Goal: Task Accomplishment & Management: Complete application form

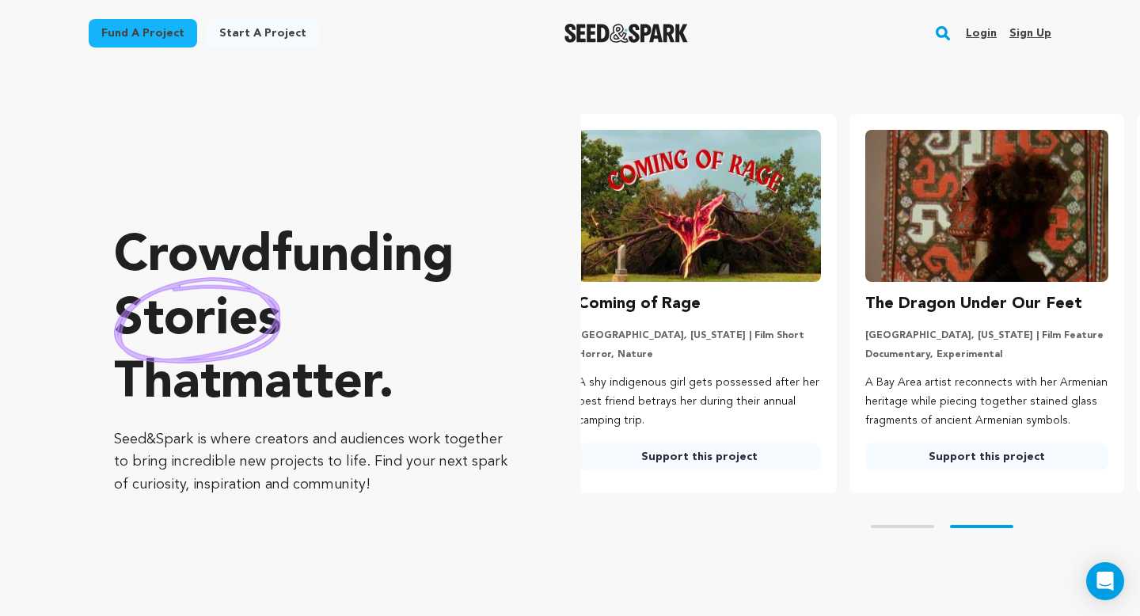
click at [981, 29] on link "Login" at bounding box center [981, 33] width 31 height 25
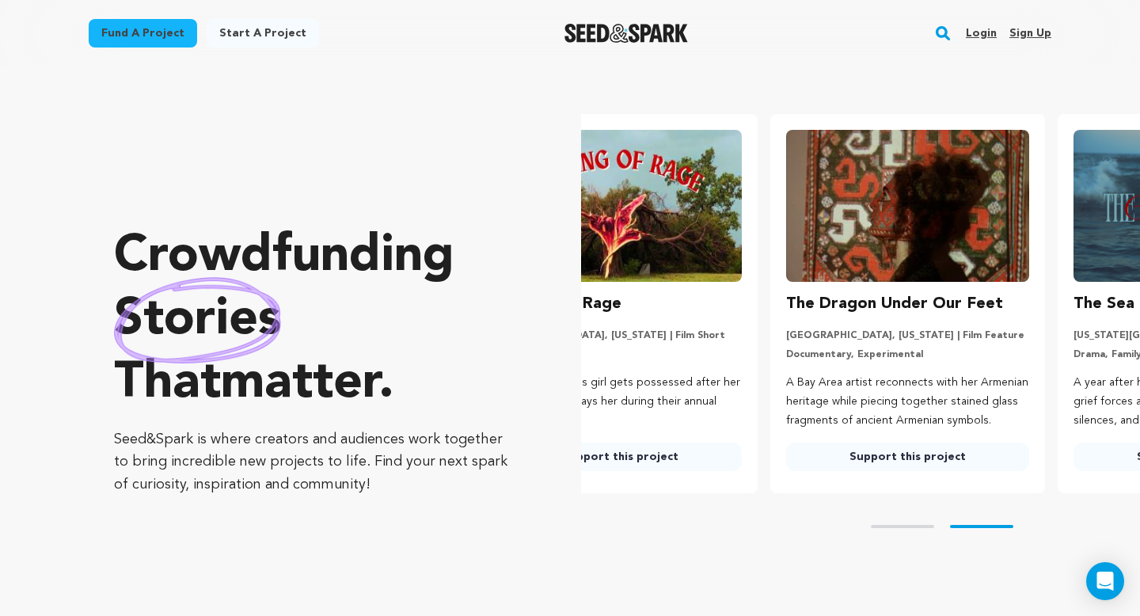
scroll to position [0, 223]
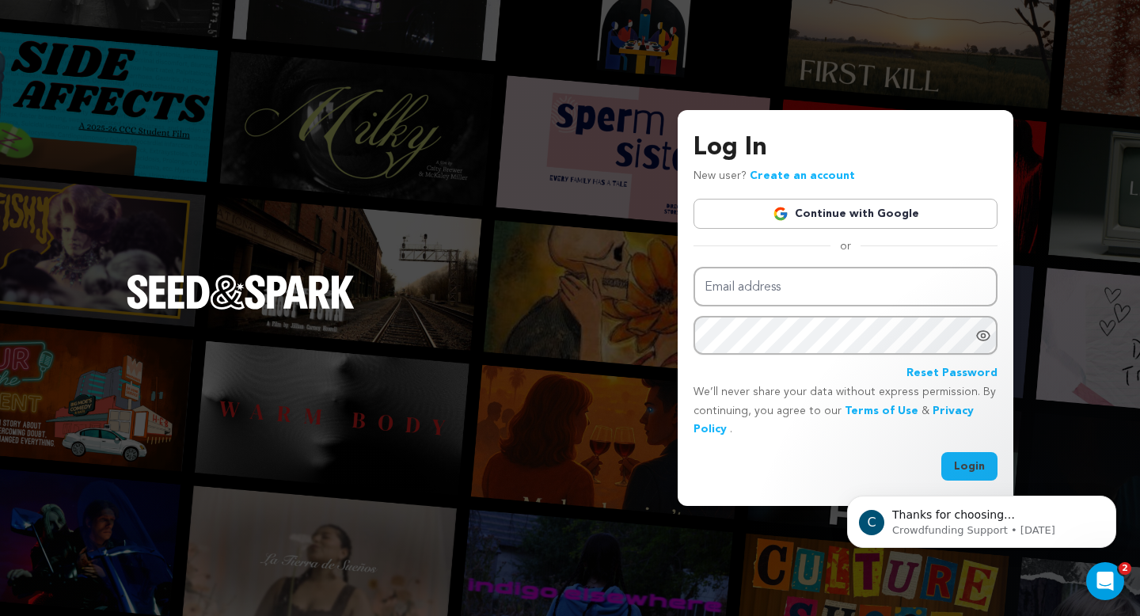
click at [862, 211] on link "Continue with Google" at bounding box center [846, 214] width 304 height 30
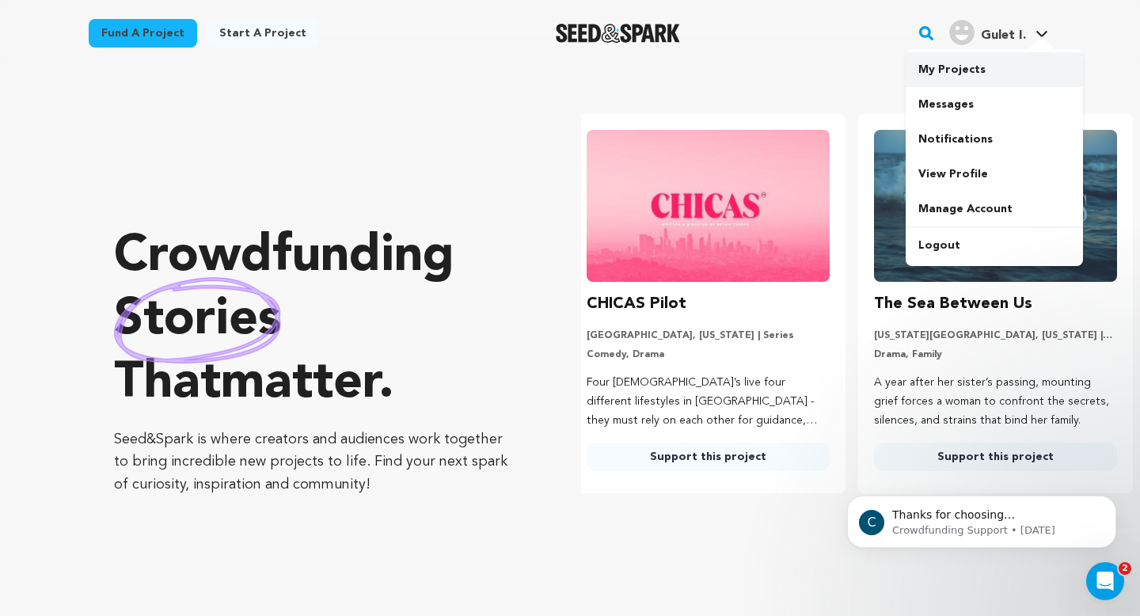
scroll to position [0, 300]
click at [966, 79] on link "My Projects" at bounding box center [994, 69] width 177 height 35
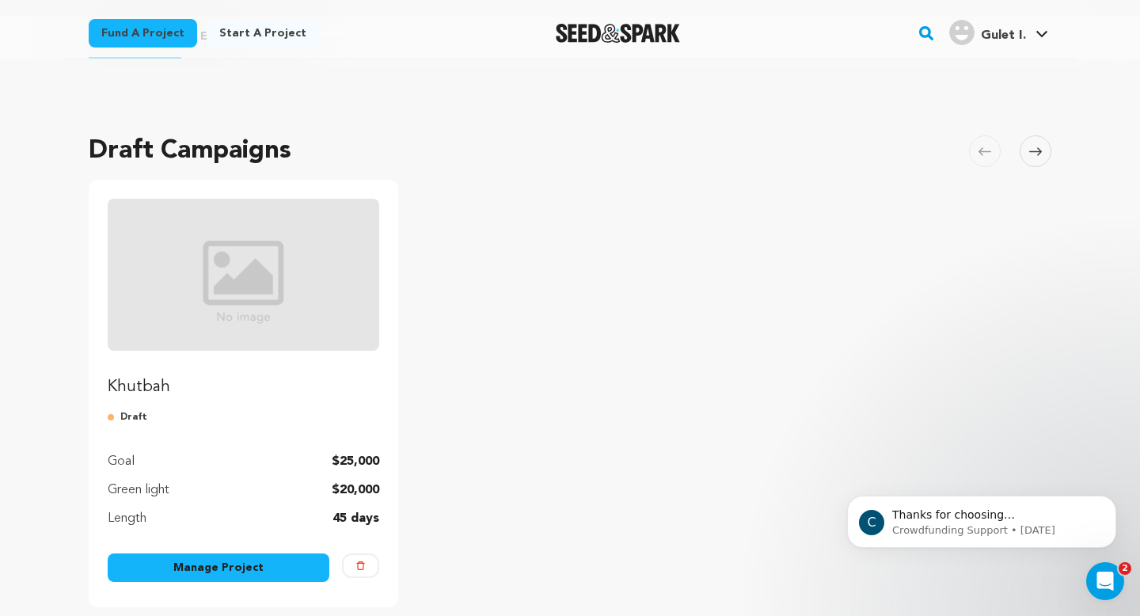
click at [290, 350] on img "Fund Khutbah" at bounding box center [244, 275] width 272 height 152
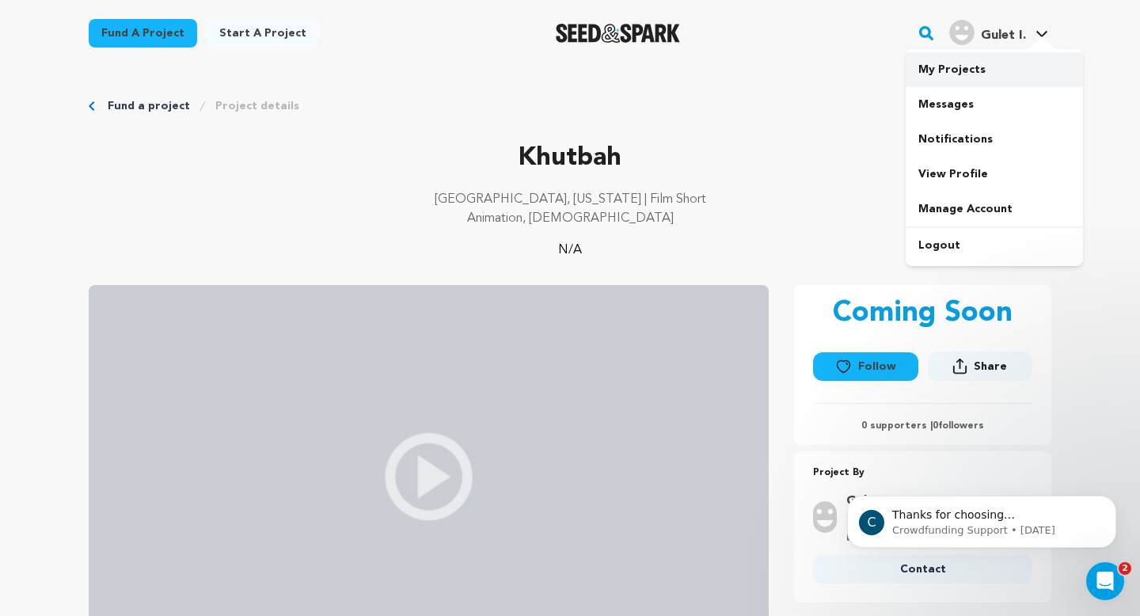
click at [972, 73] on link "My Projects" at bounding box center [994, 69] width 177 height 35
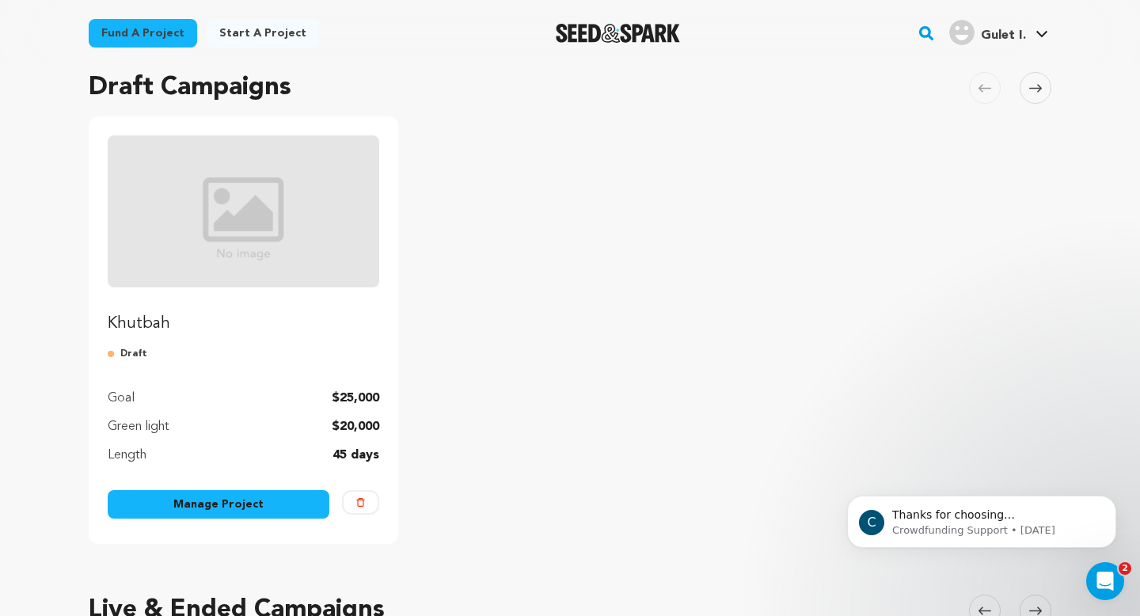
scroll to position [189, 0]
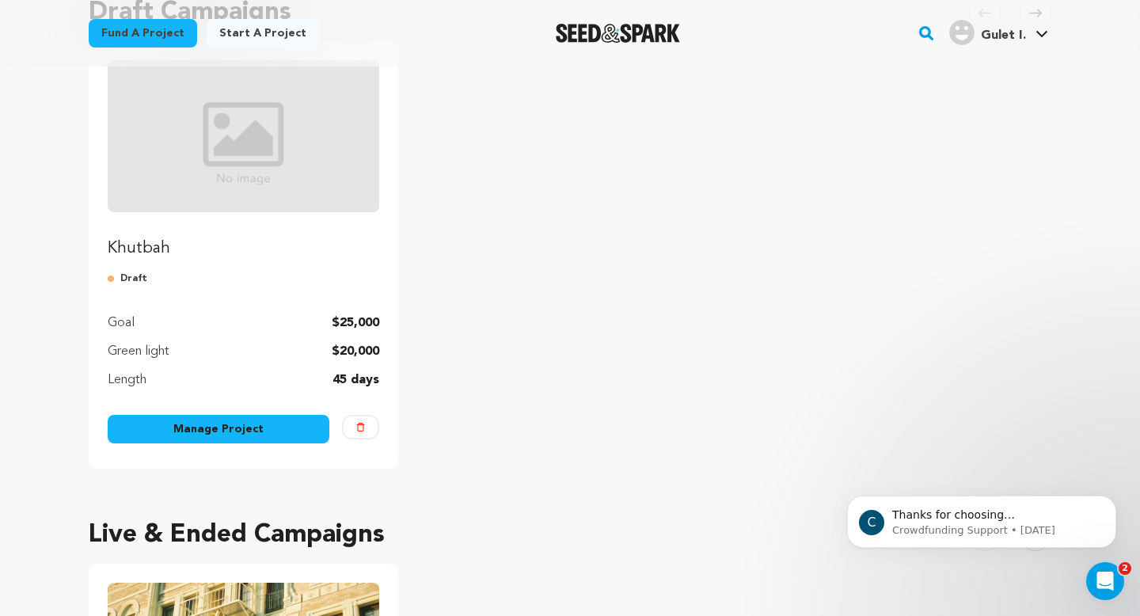
click at [242, 437] on link "Manage Project" at bounding box center [219, 429] width 222 height 29
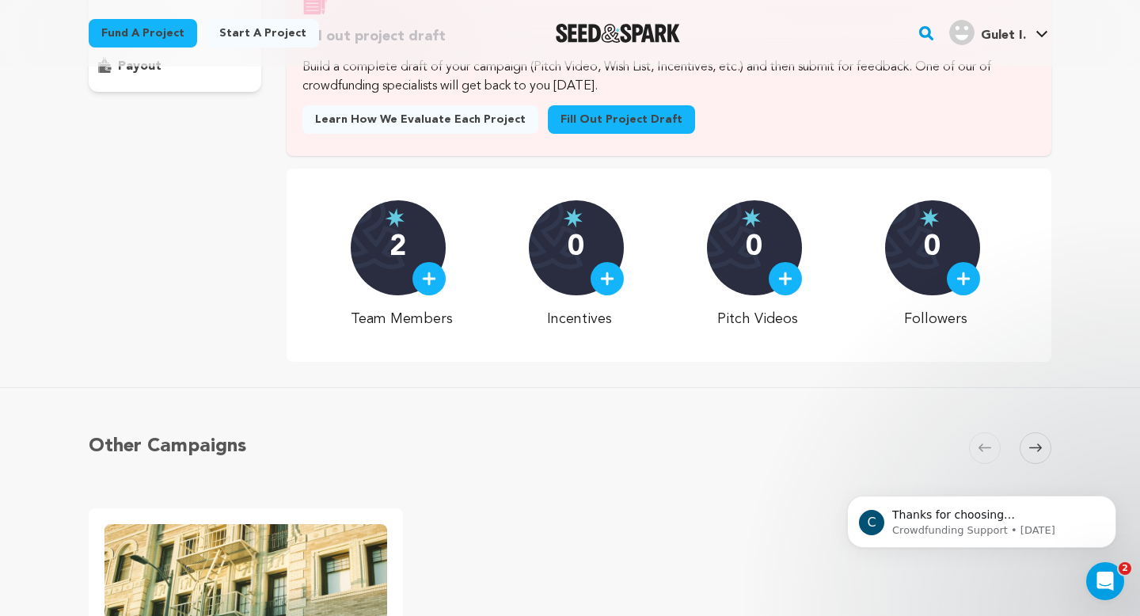
scroll to position [287, 0]
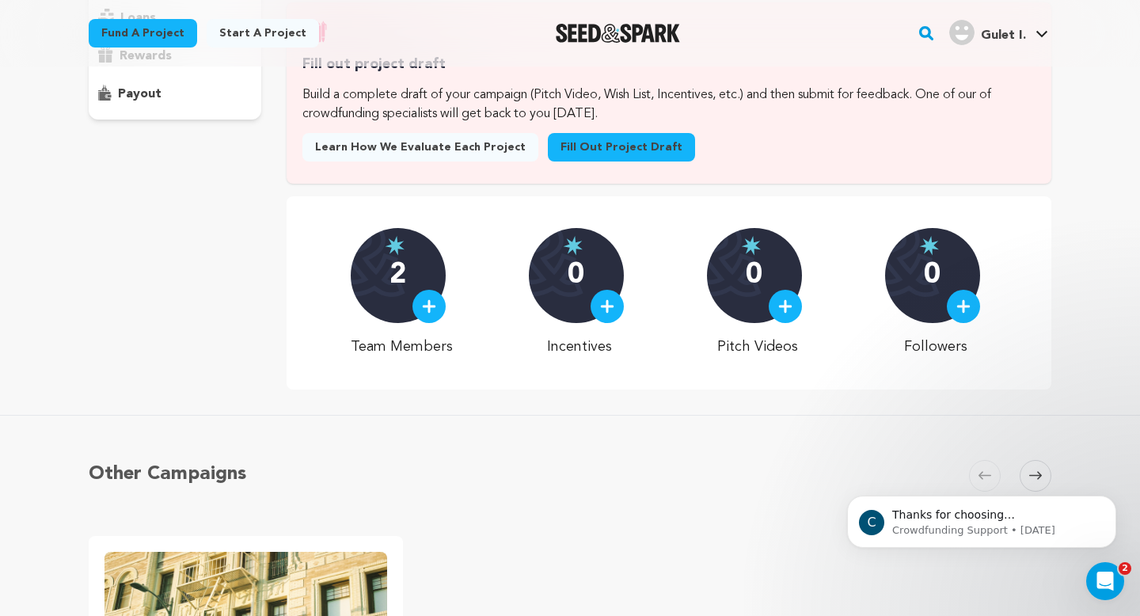
click at [587, 152] on link "Fill out project draft" at bounding box center [621, 147] width 147 height 29
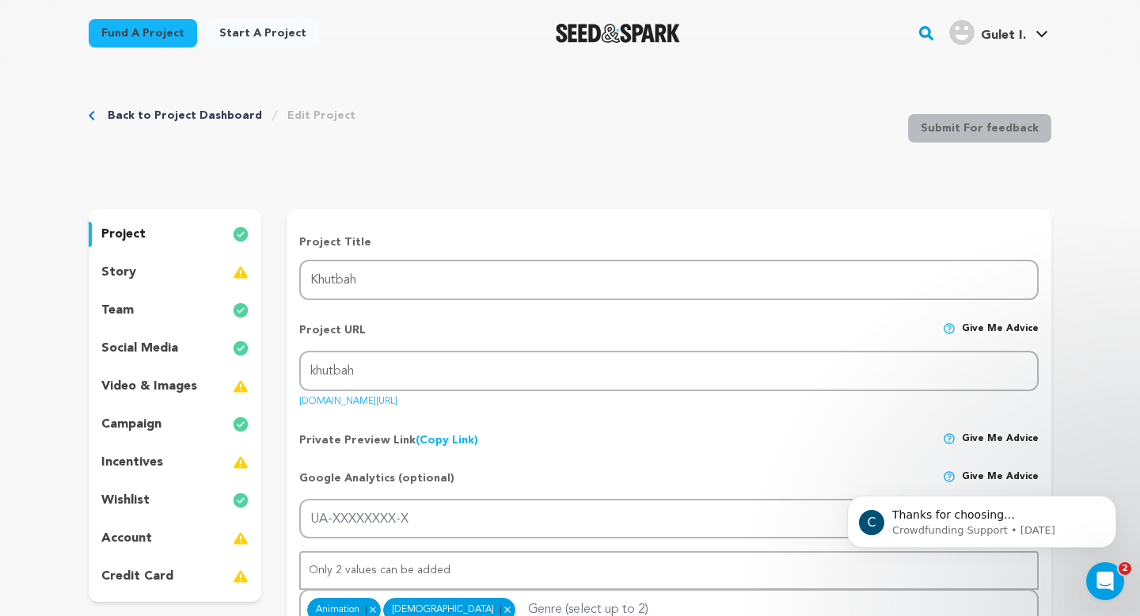
click at [211, 265] on div "story" at bounding box center [175, 272] width 173 height 25
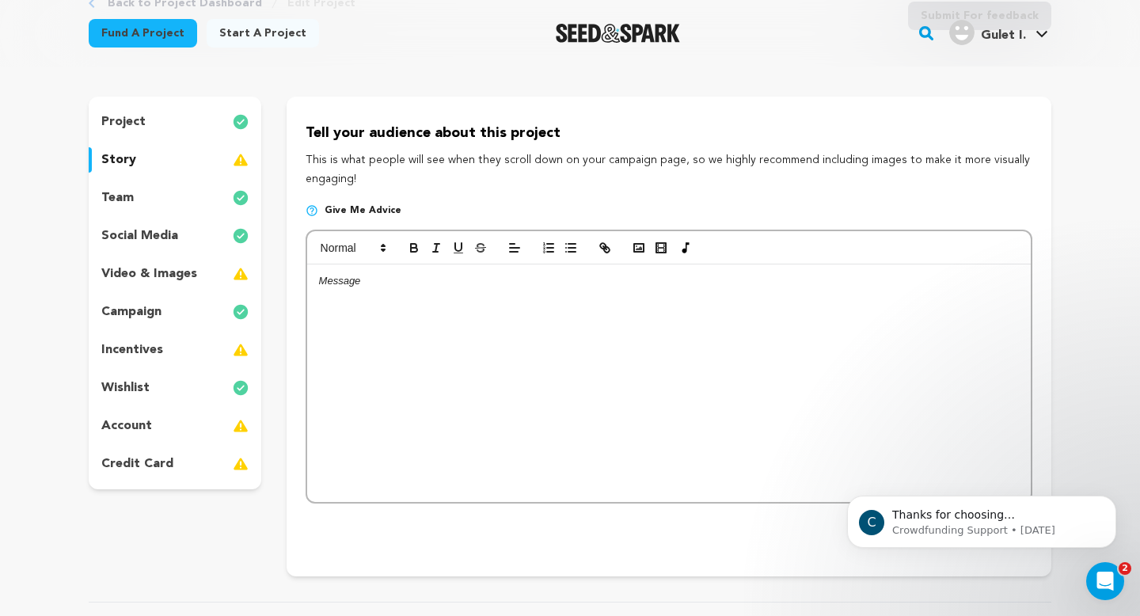
scroll to position [101, 0]
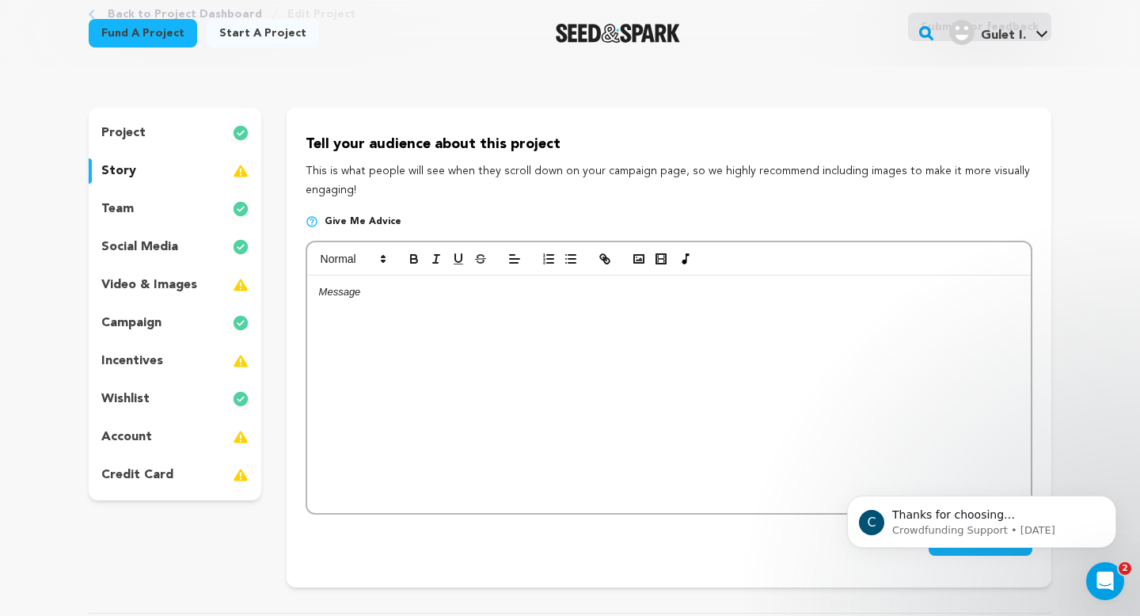
click at [201, 139] on div "project" at bounding box center [175, 132] width 173 height 25
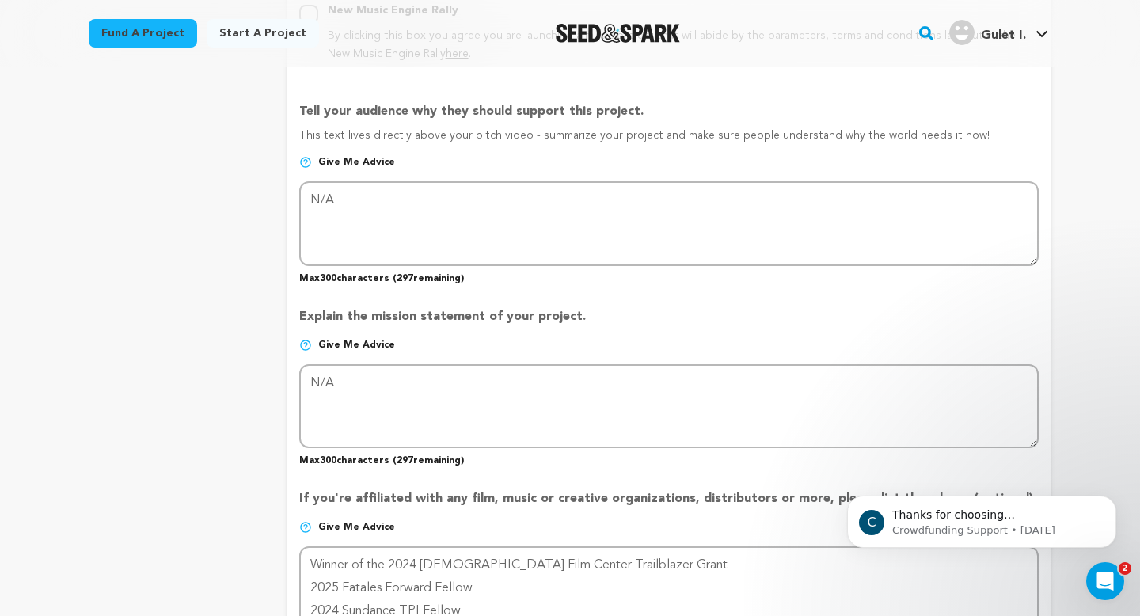
scroll to position [995, 0]
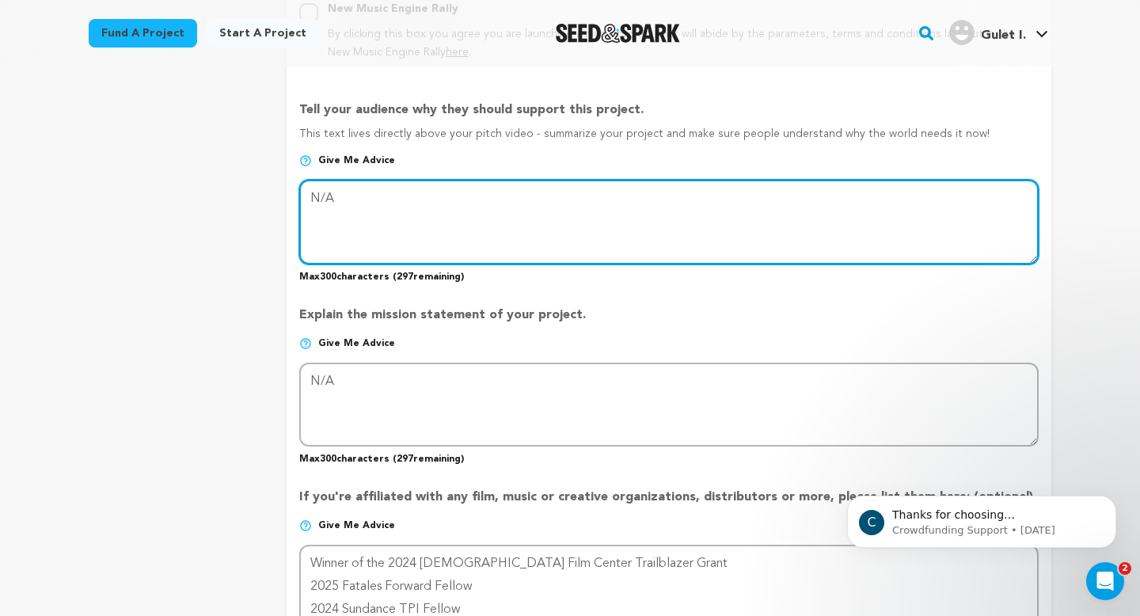
click at [742, 211] on textarea at bounding box center [669, 222] width 740 height 84
type textarea "N"
type textarea "I"
click at [884, 196] on textarea at bounding box center [669, 222] width 740 height 84
drag, startPoint x: 596, startPoint y: 191, endPoint x: 295, endPoint y: 186, distance: 301.8
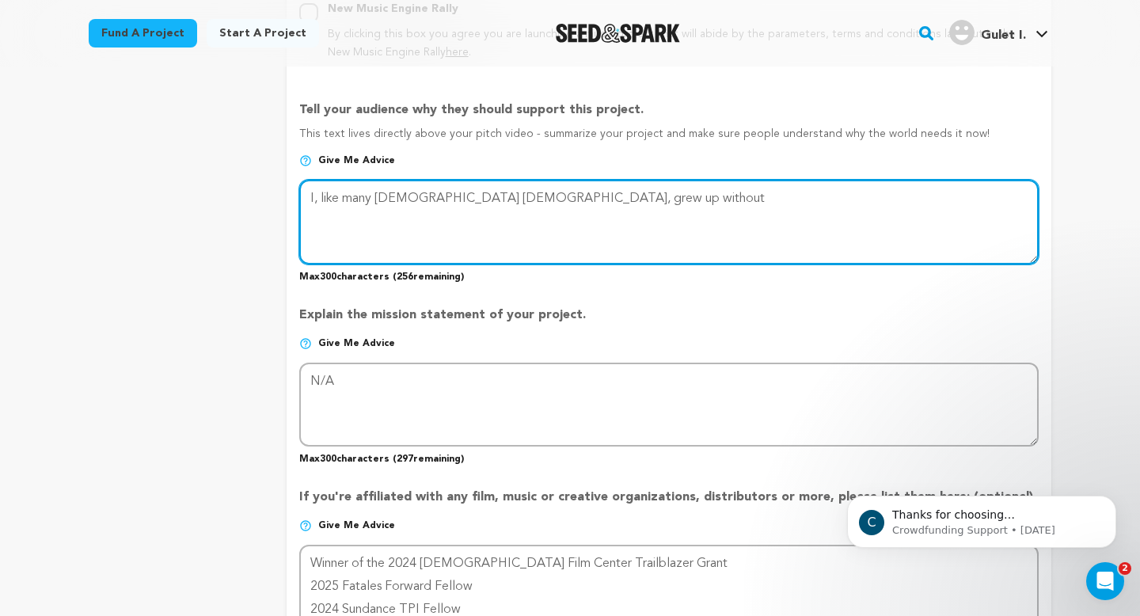
click at [295, 186] on form "Project Title Project Name Khutbah Project URL Give me advice Project URL khutb…" at bounding box center [669, 132] width 765 height 1785
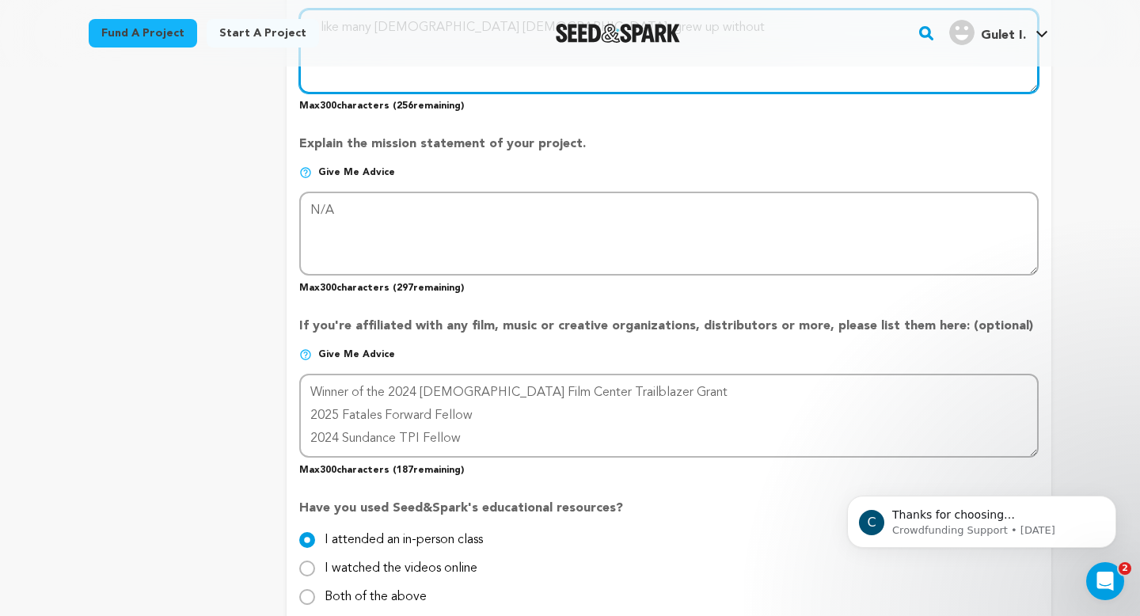
scroll to position [1151, 0]
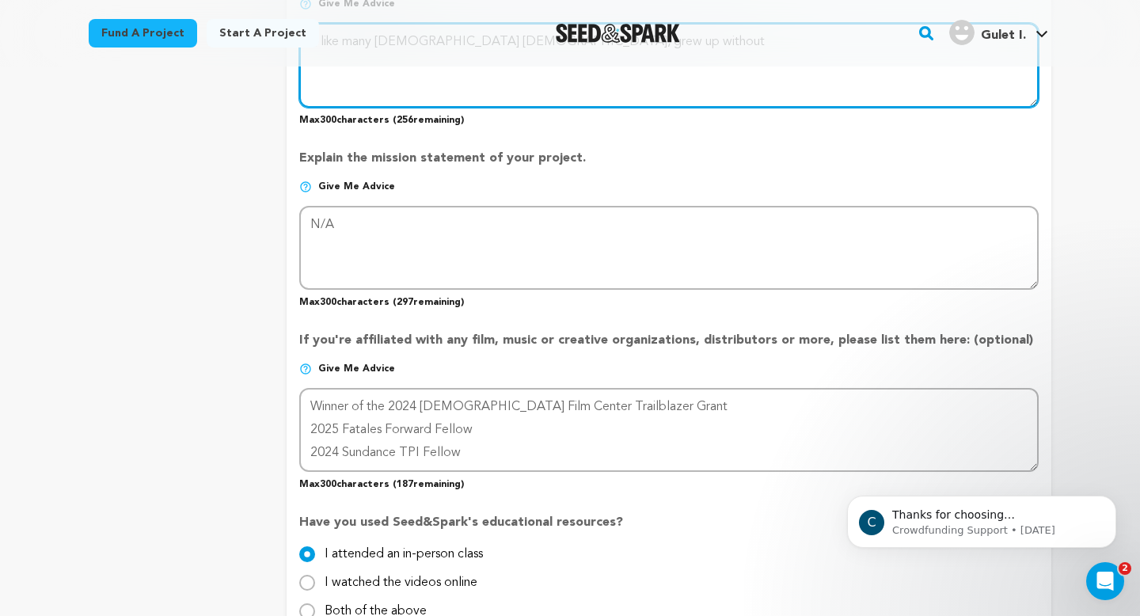
type textarea "I, like many queer Muslims, grew up without"
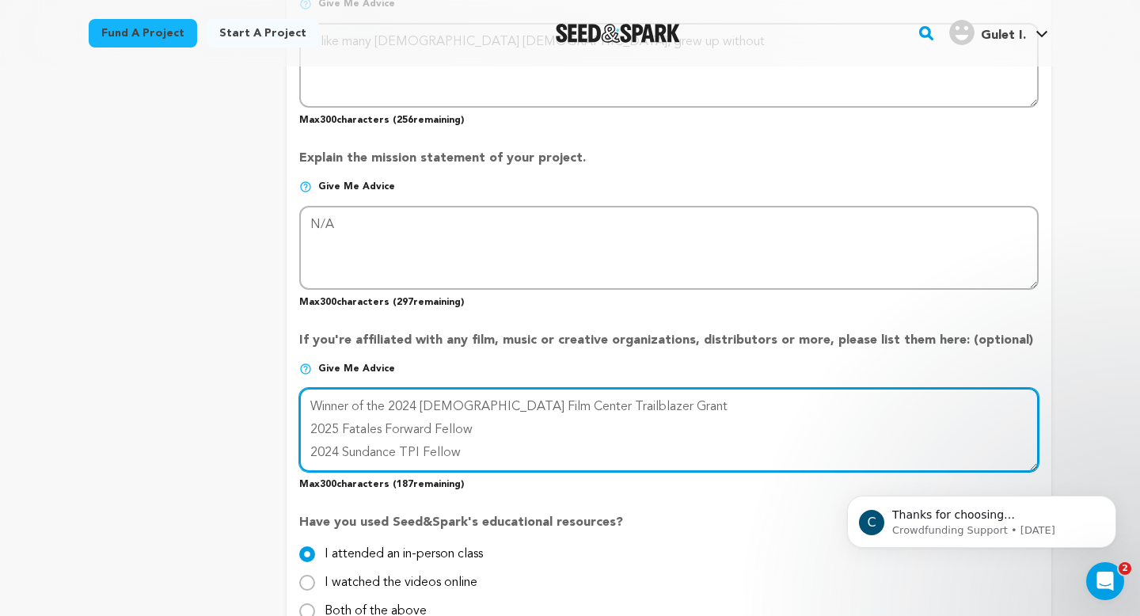
click at [419, 449] on textarea at bounding box center [669, 430] width 740 height 84
click at [626, 453] on textarea at bounding box center [669, 430] width 740 height 84
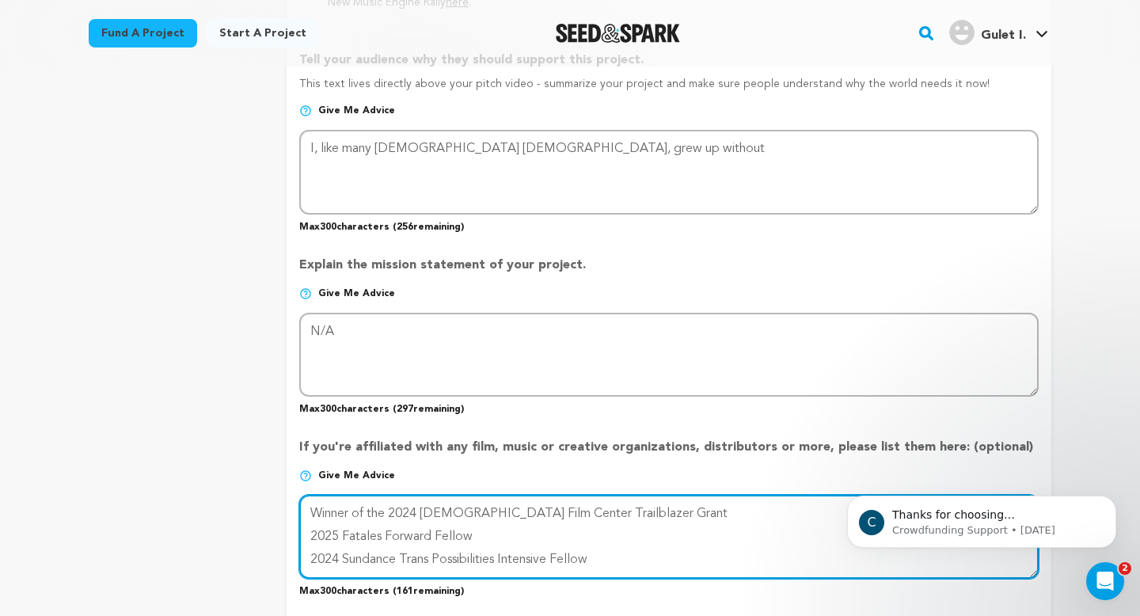
scroll to position [1051, 0]
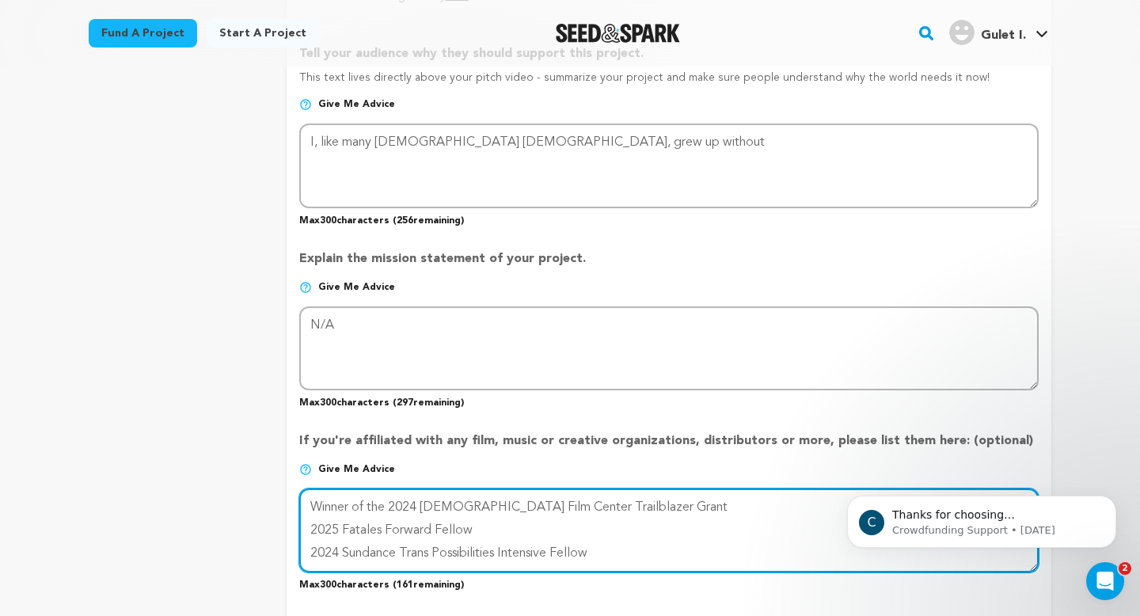
click at [511, 523] on textarea at bounding box center [669, 531] width 740 height 84
click at [638, 558] on textarea at bounding box center [669, 531] width 740 height 84
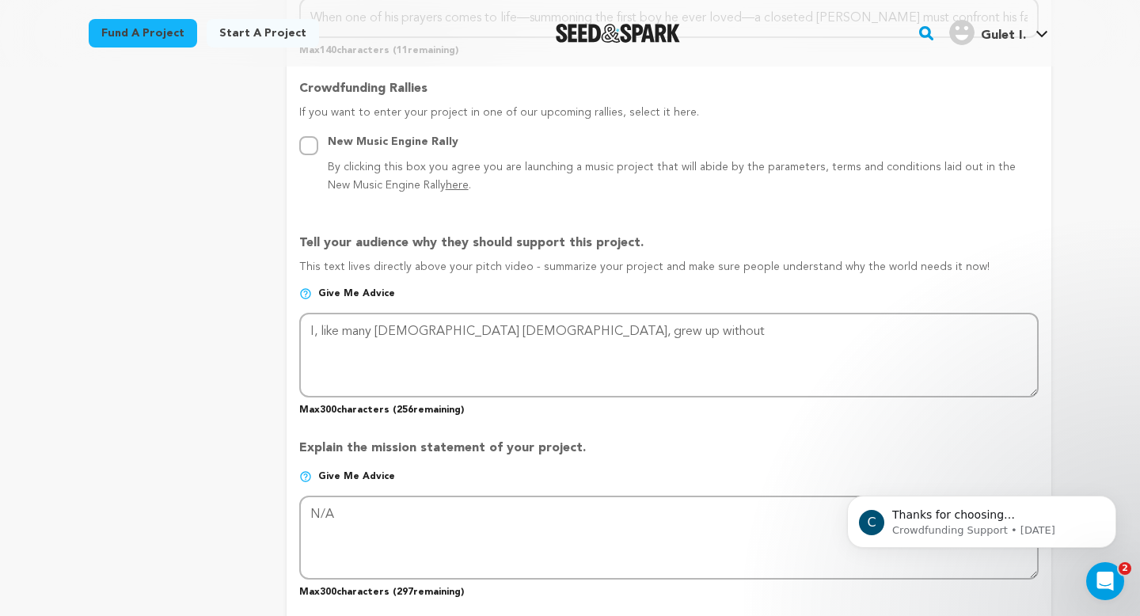
scroll to position [970, 0]
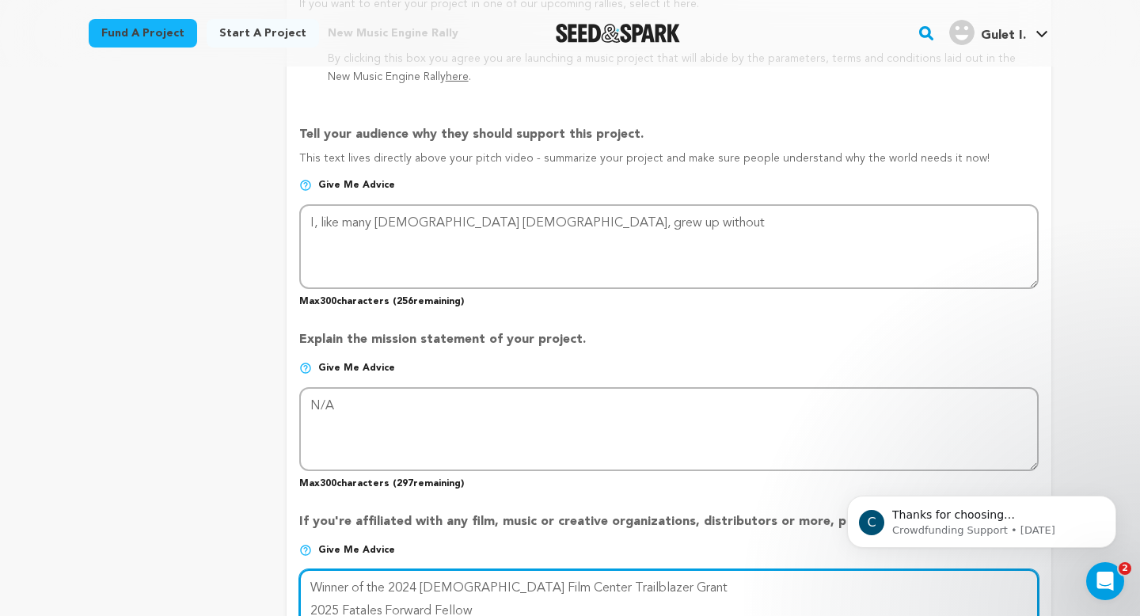
type textarea "Winner of the 2024 Transgender Film Center Trailblazer Grant 2025 Fatales Forwa…"
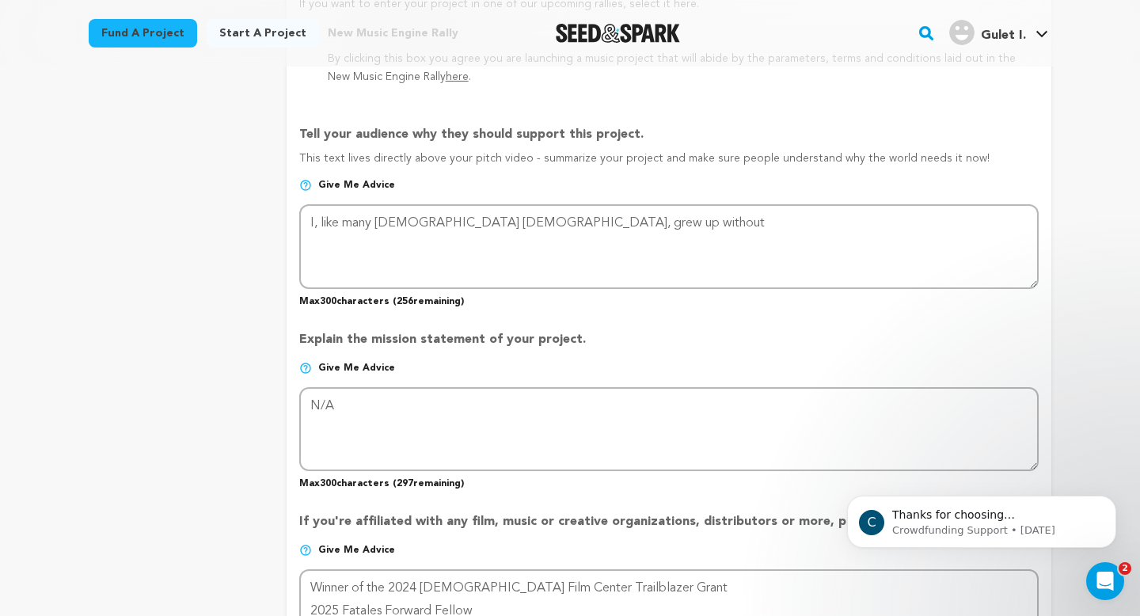
click at [311, 187] on img at bounding box center [305, 185] width 13 height 13
click at [383, 181] on span "Give me advice" at bounding box center [356, 185] width 77 height 13
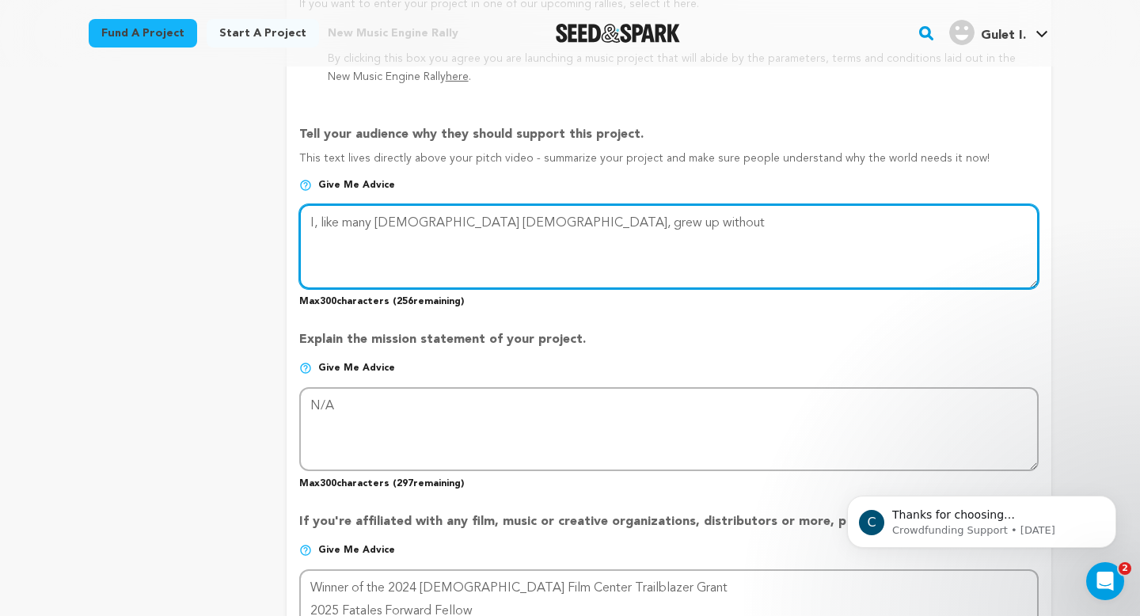
click at [592, 225] on textarea at bounding box center [669, 246] width 740 height 84
click at [561, 221] on textarea at bounding box center [669, 246] width 740 height 84
click at [861, 223] on textarea at bounding box center [669, 246] width 740 height 84
drag, startPoint x: 482, startPoint y: 221, endPoint x: 440, endPoint y: 221, distance: 42.8
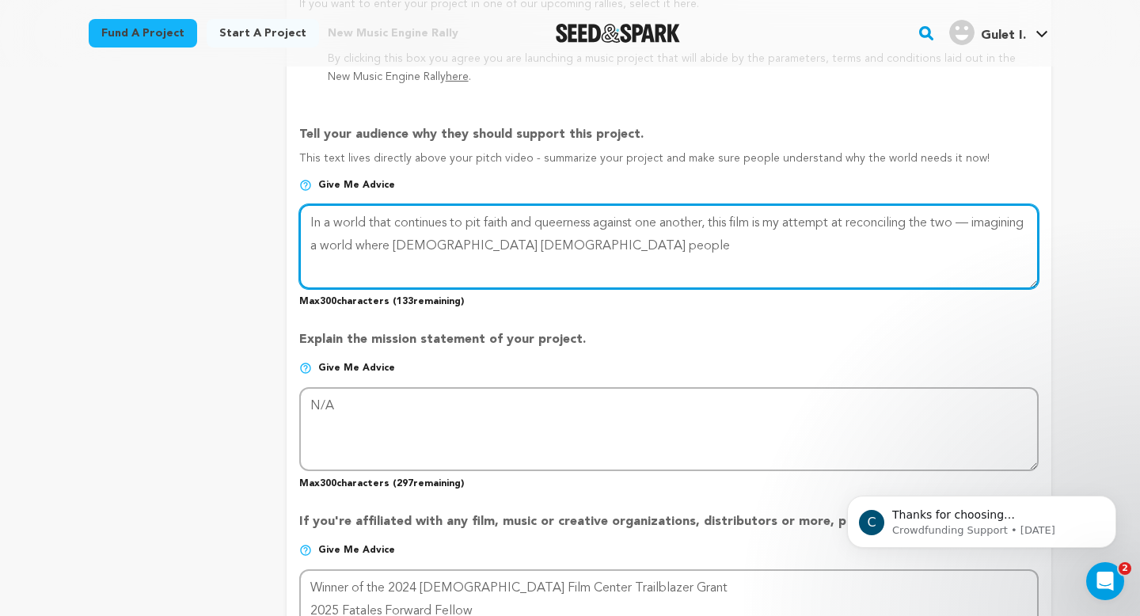
click at [440, 221] on textarea at bounding box center [669, 246] width 740 height 84
click at [603, 246] on textarea at bounding box center [669, 246] width 740 height 84
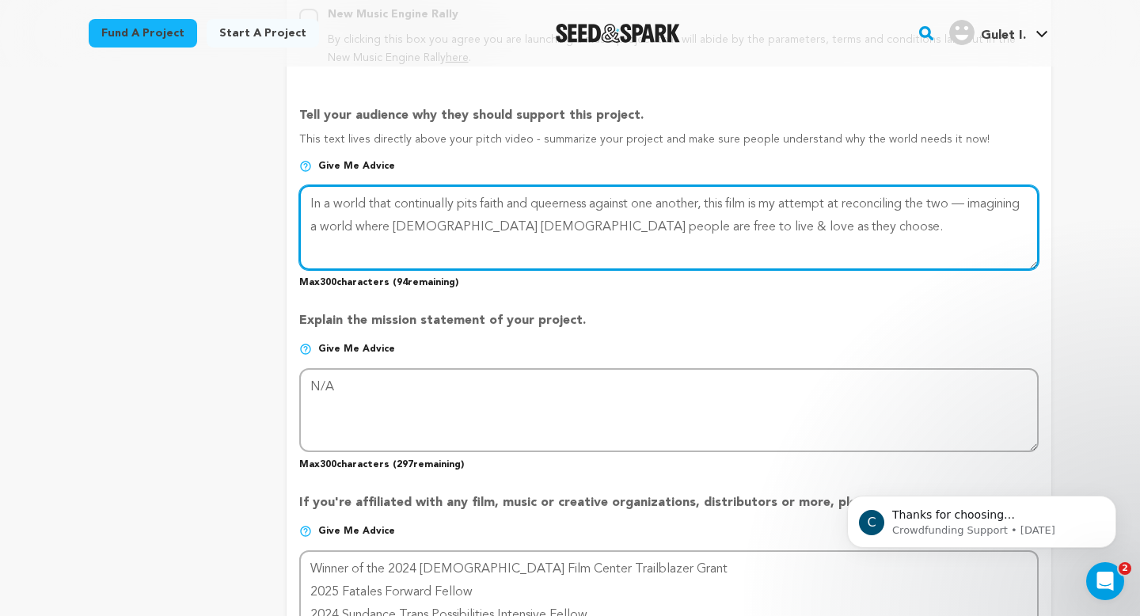
scroll to position [990, 0]
click at [495, 200] on textarea at bounding box center [669, 227] width 740 height 84
click at [851, 226] on textarea at bounding box center [669, 227] width 740 height 84
click at [544, 226] on textarea at bounding box center [669, 227] width 740 height 84
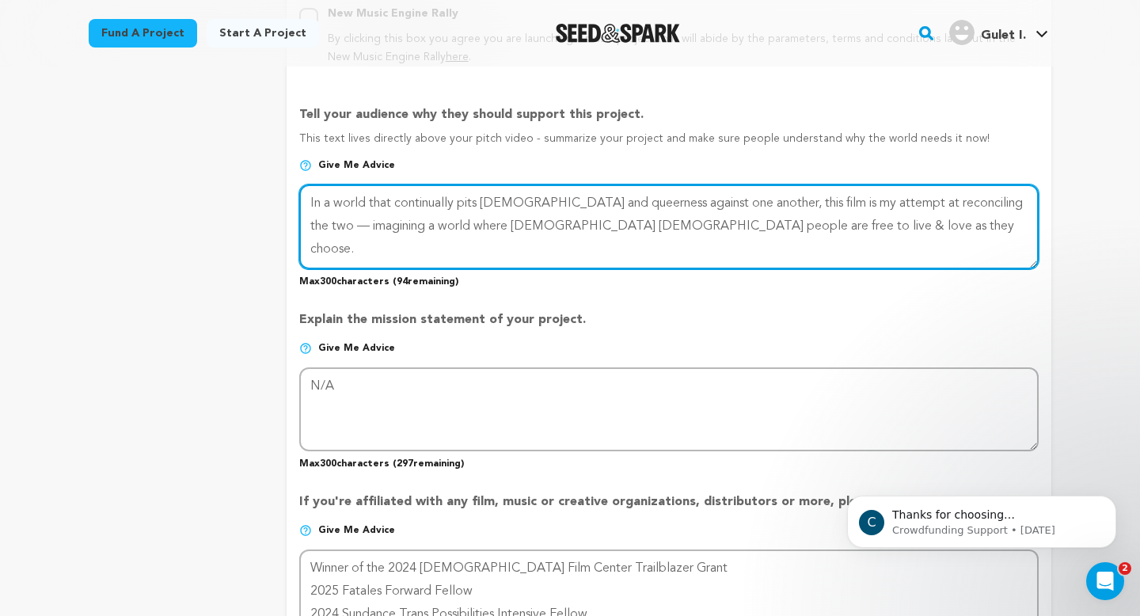
click at [544, 226] on textarea at bounding box center [669, 227] width 740 height 84
click at [784, 225] on textarea at bounding box center [669, 227] width 740 height 84
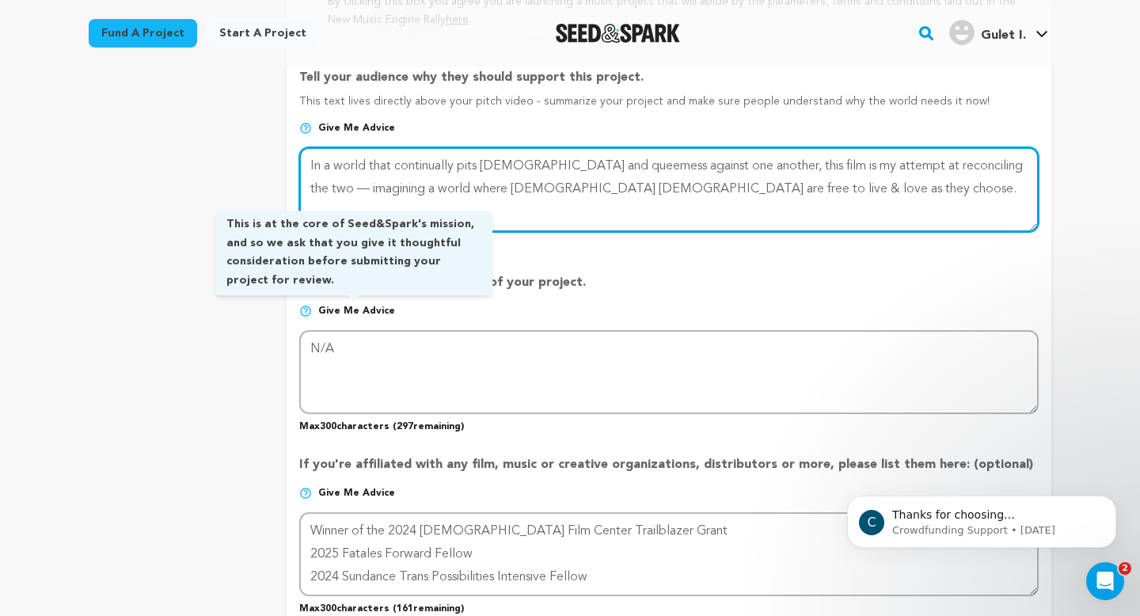
scroll to position [1022, 0]
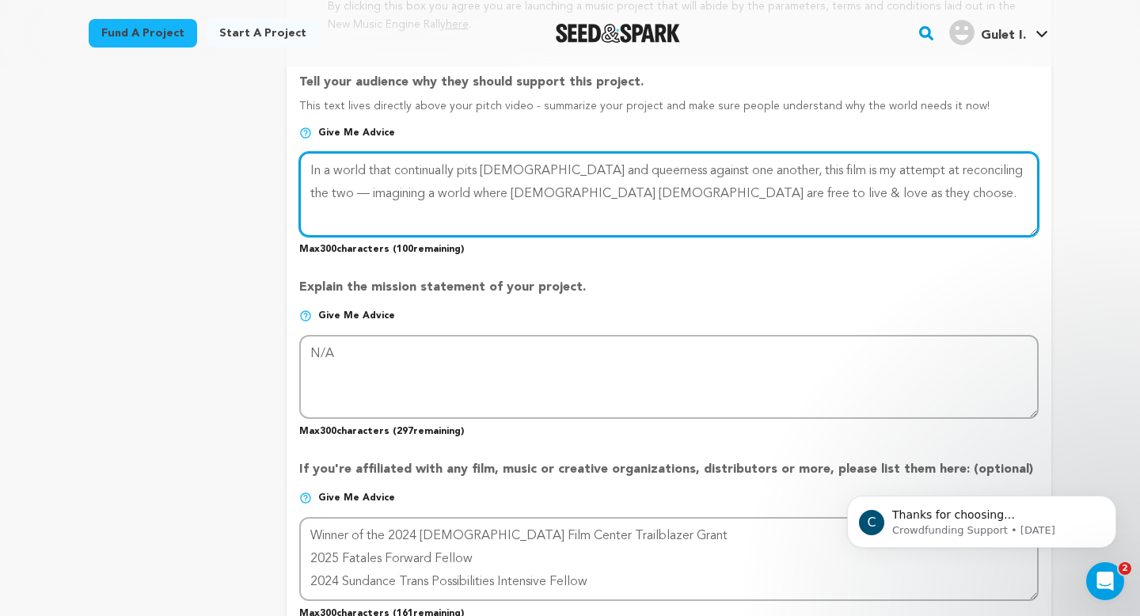
click at [767, 194] on textarea at bounding box center [669, 194] width 740 height 84
click at [338, 198] on textarea at bounding box center [669, 194] width 740 height 84
type textarea "In a world that continually pits Islam and queerness against one another, this …"
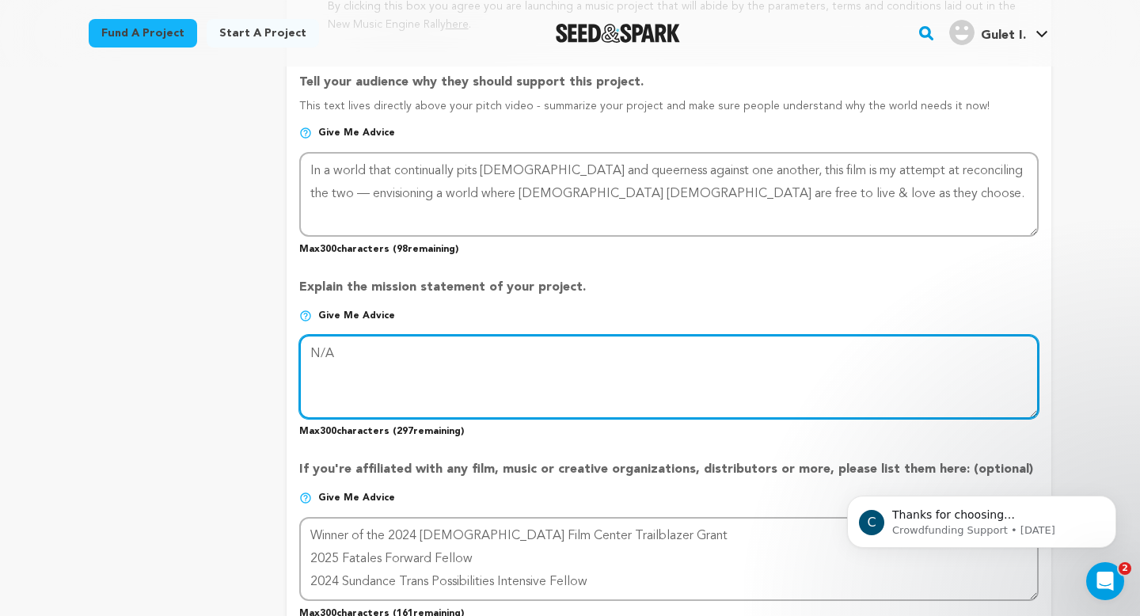
click at [427, 356] on textarea at bounding box center [669, 377] width 740 height 84
click at [419, 354] on textarea at bounding box center [669, 377] width 740 height 84
type textarea "I would not be the person that I am today were it not for the love and support"
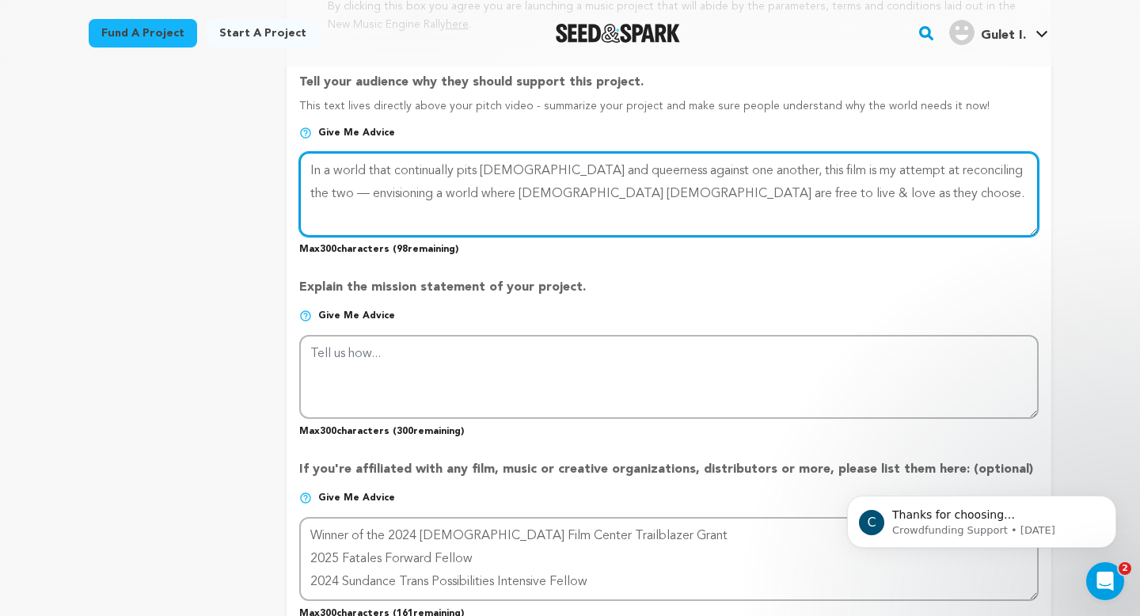
click at [826, 191] on textarea at bounding box center [669, 194] width 740 height 84
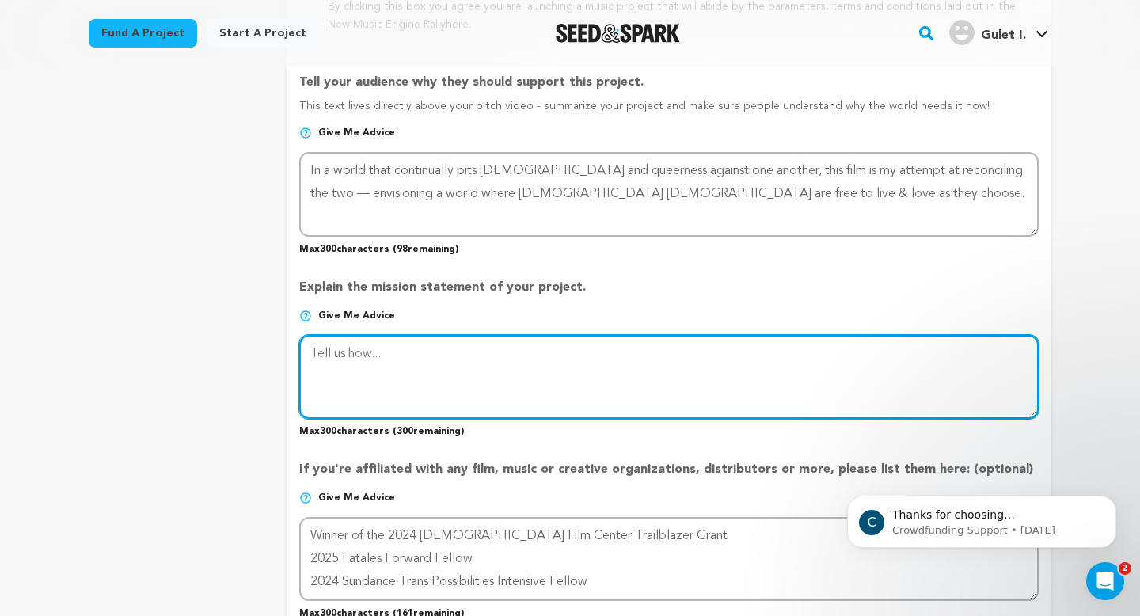
click at [771, 349] on textarea at bounding box center [669, 377] width 740 height 84
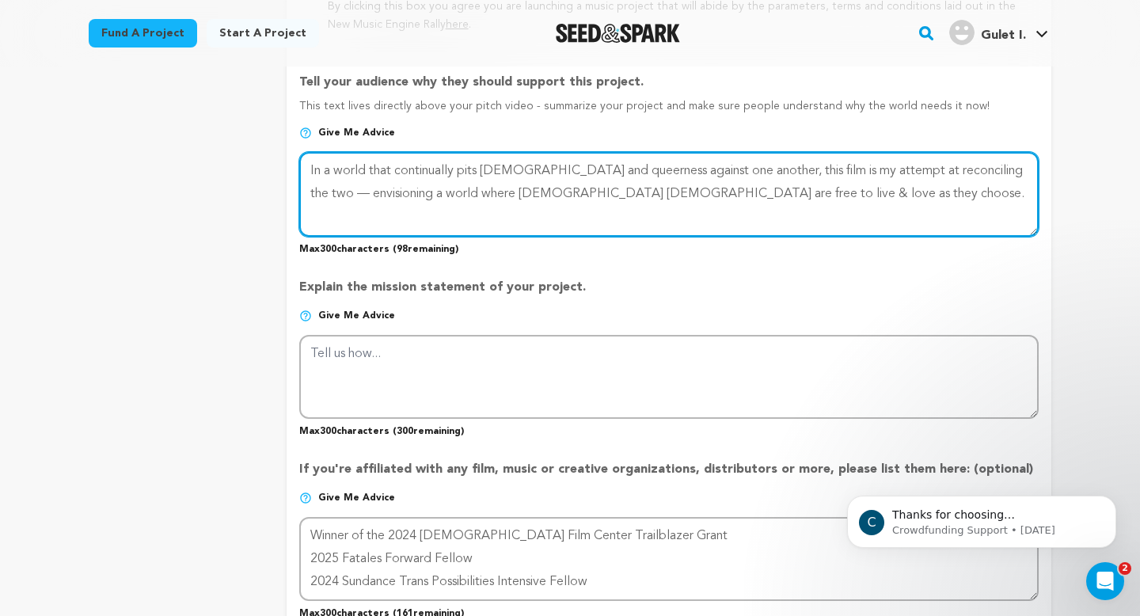
click at [558, 191] on textarea at bounding box center [669, 194] width 740 height 84
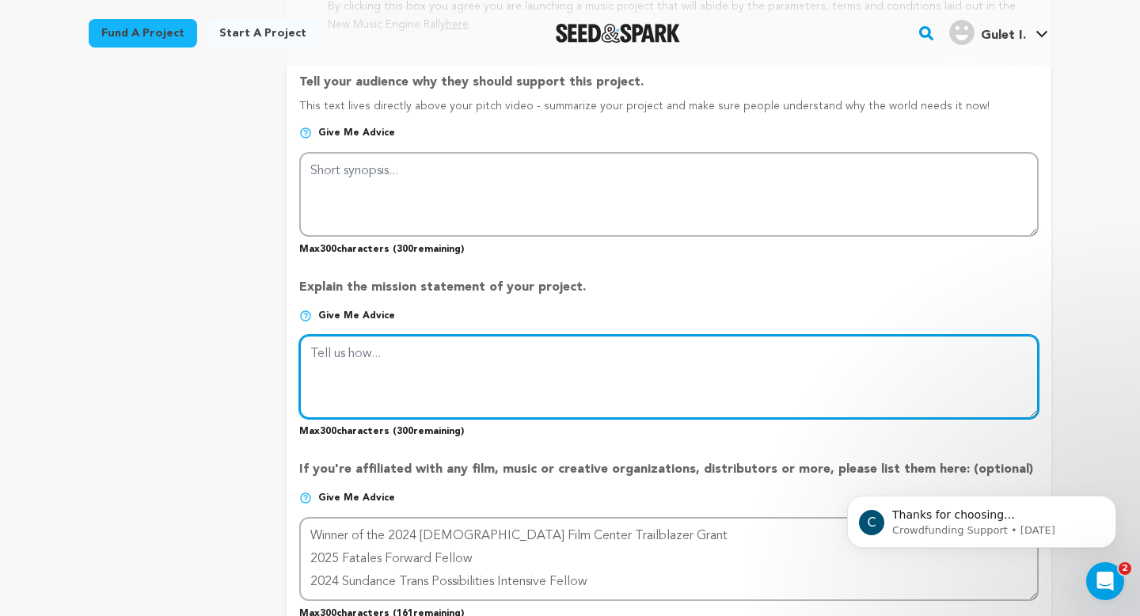
click at [489, 382] on textarea at bounding box center [669, 377] width 740 height 84
paste textarea "In a world that continually pits Islam and queerness against one another, this …"
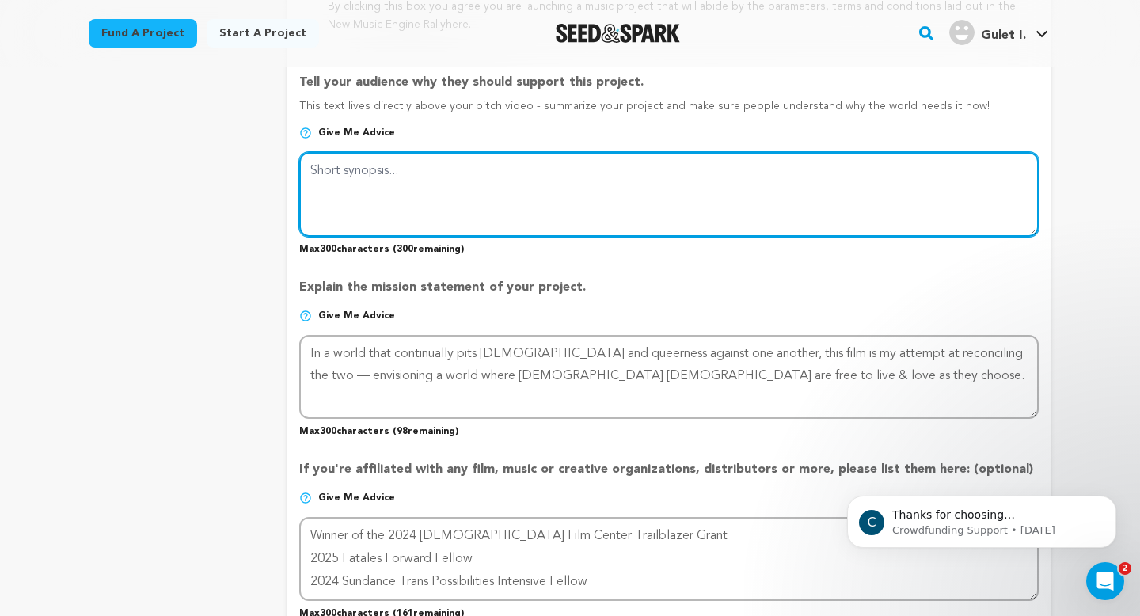
click at [558, 200] on textarea at bounding box center [669, 194] width 740 height 84
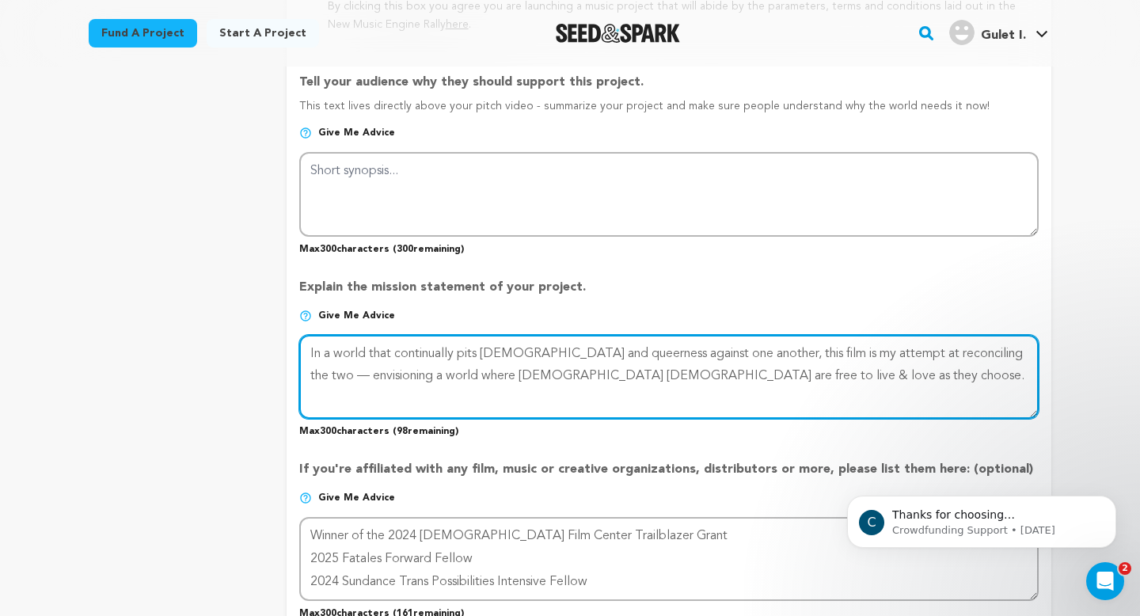
click at [793, 371] on textarea at bounding box center [669, 377] width 740 height 84
click at [306, 351] on textarea at bounding box center [669, 377] width 740 height 84
click at [787, 374] on textarea at bounding box center [669, 377] width 740 height 84
click at [304, 348] on textarea at bounding box center [669, 377] width 740 height 84
click at [790, 377] on textarea at bounding box center [669, 377] width 740 height 84
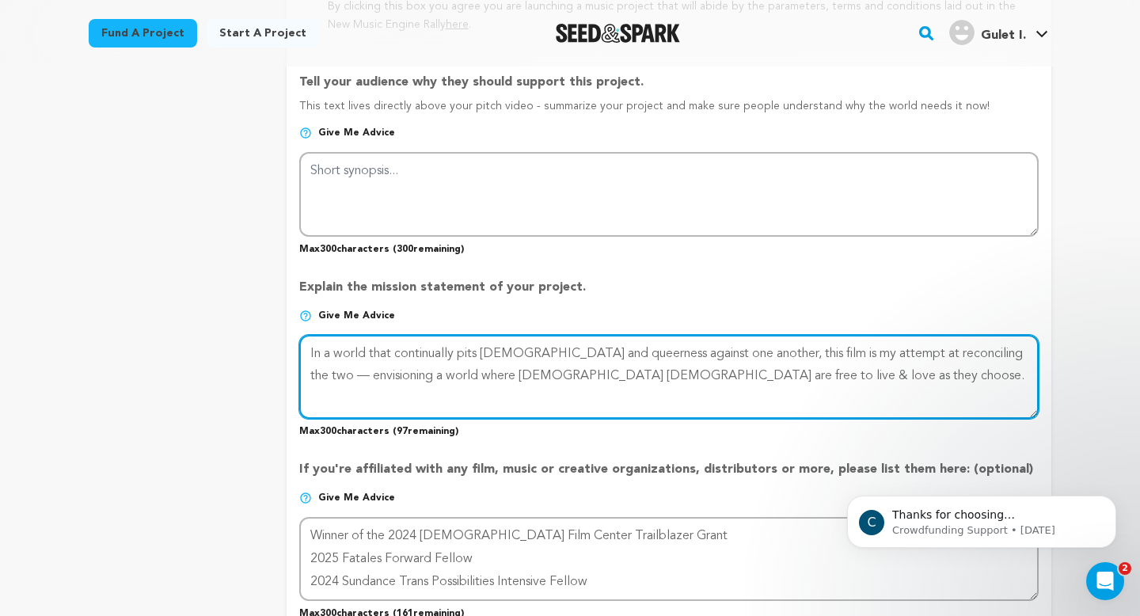
type textarea "In a world that continually pits Islam and queerness against one another, this …"
click at [305, 349] on textarea at bounding box center [669, 377] width 740 height 84
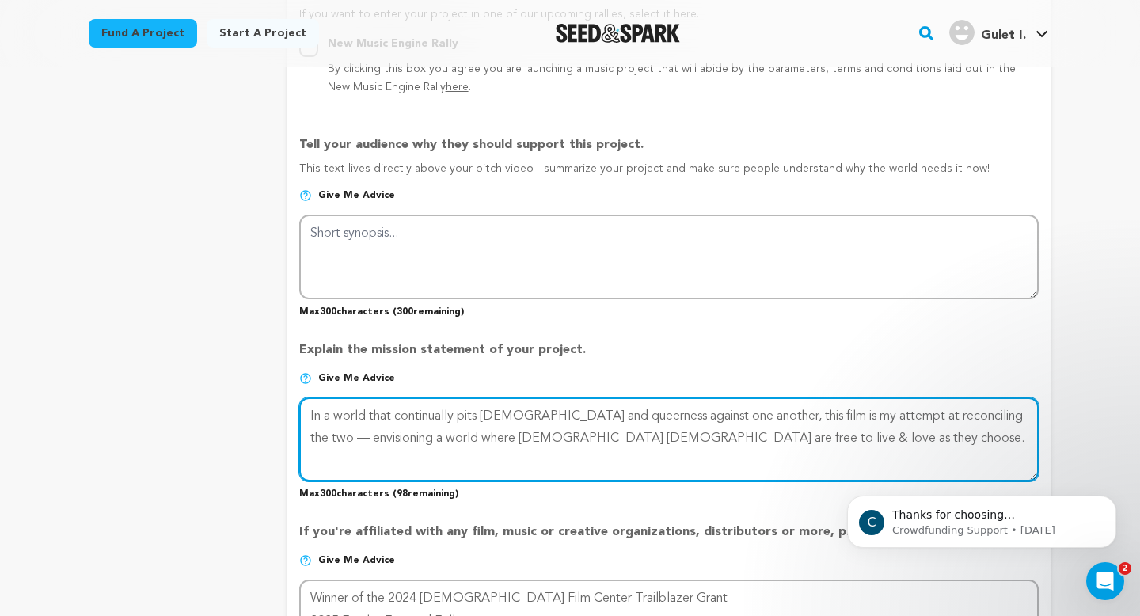
scroll to position [957, 0]
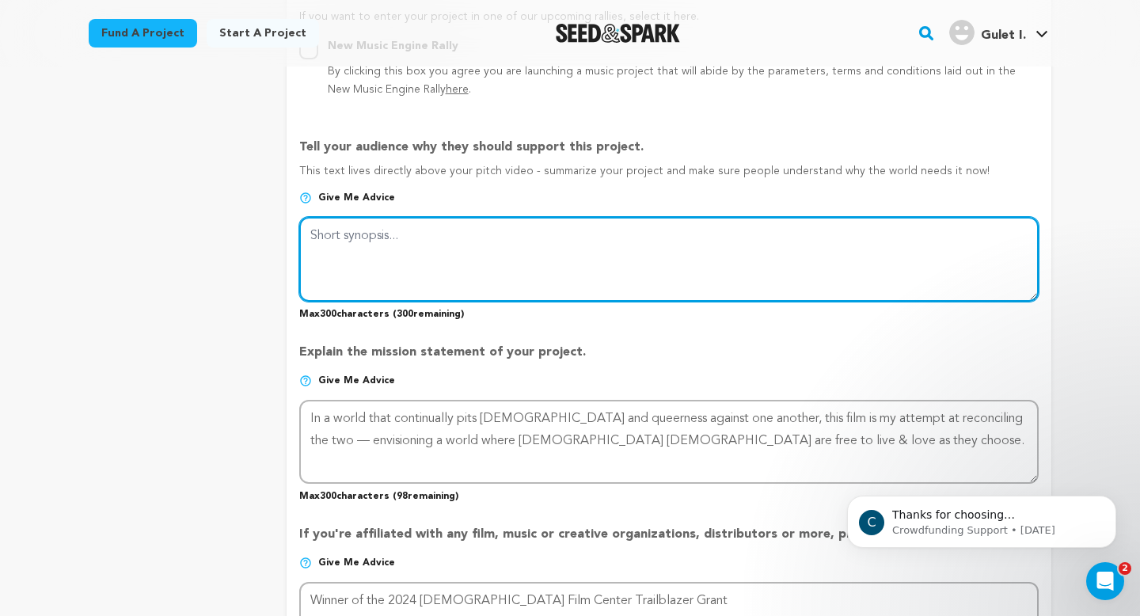
click at [655, 257] on textarea at bounding box center [669, 259] width 740 height 84
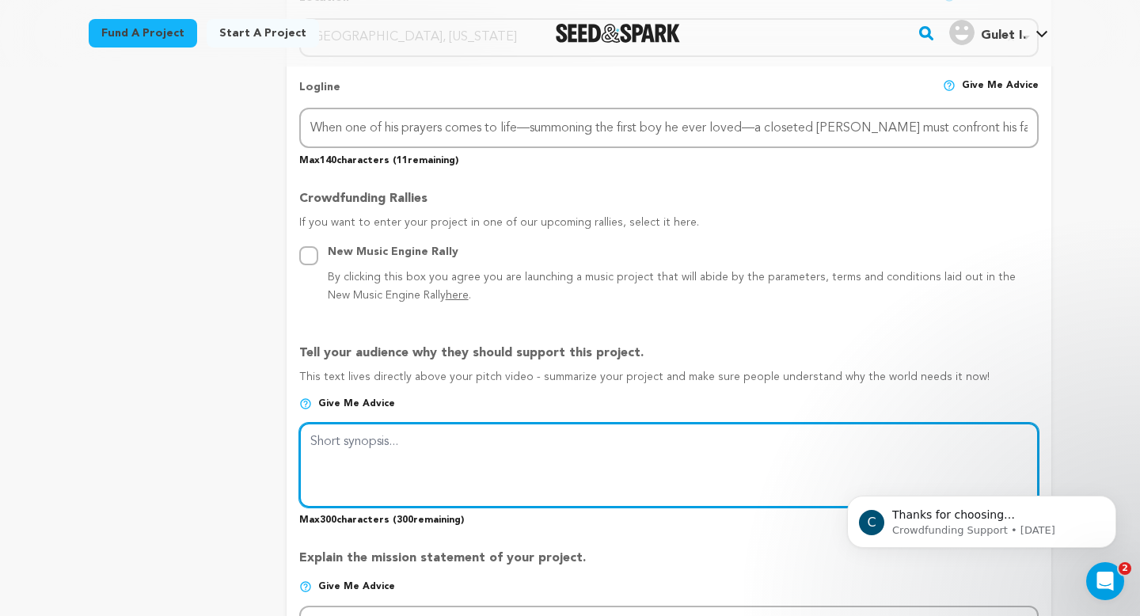
scroll to position [732, 0]
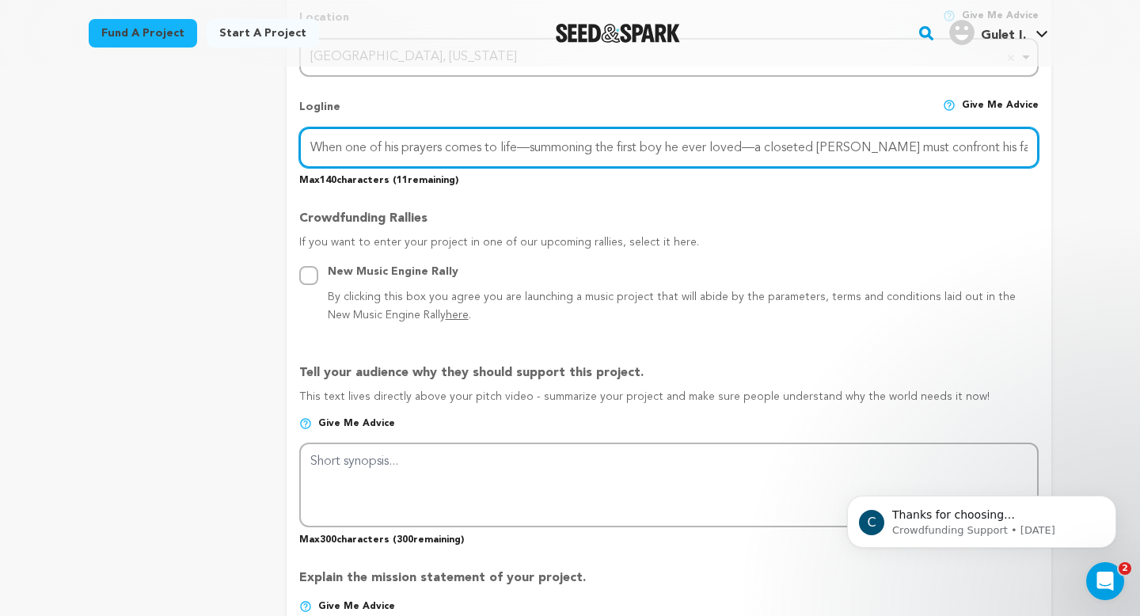
click at [844, 145] on input "When one of his prayers comes to life—summoning the first boy he ever loved—a c…" at bounding box center [669, 148] width 740 height 40
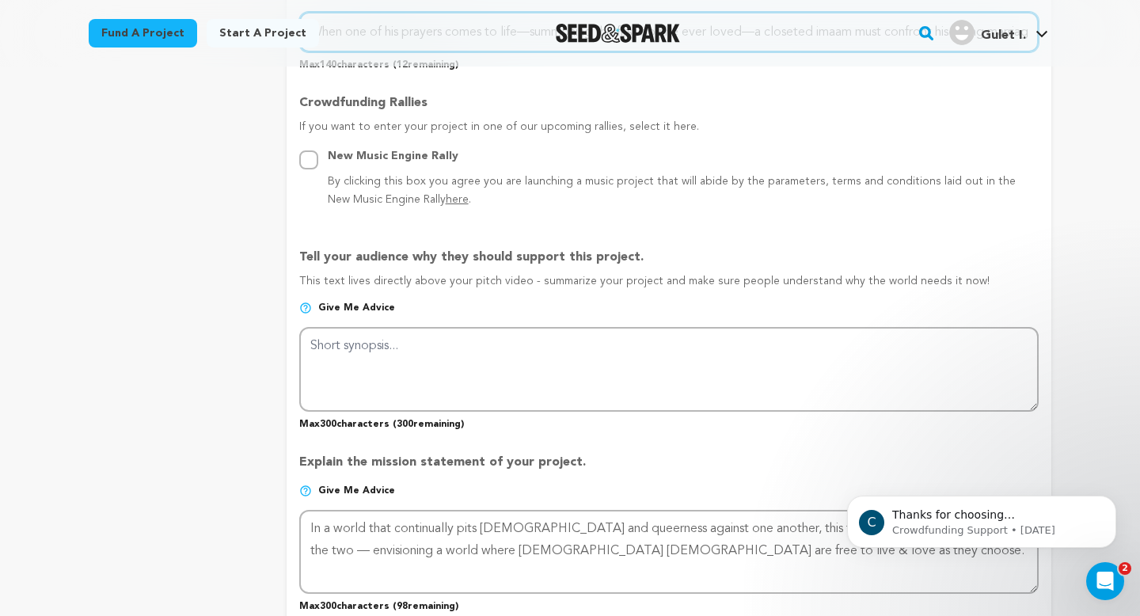
scroll to position [850, 0]
type input "When one of his prayers comes to life—summoning the first boy he ever loved—a c…"
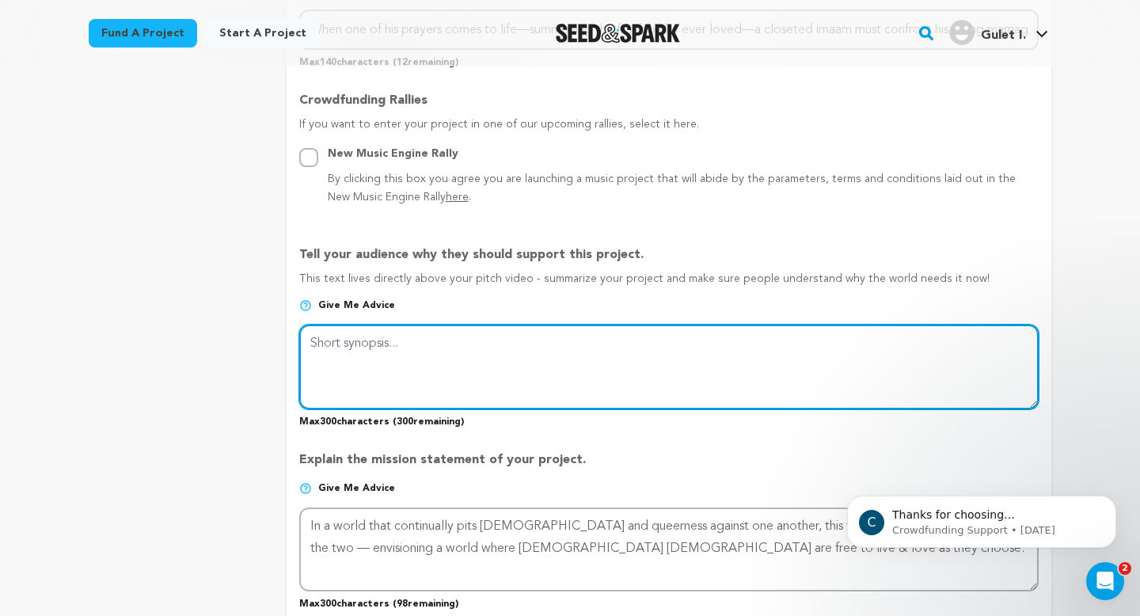
click at [858, 354] on textarea at bounding box center [669, 367] width 740 height 84
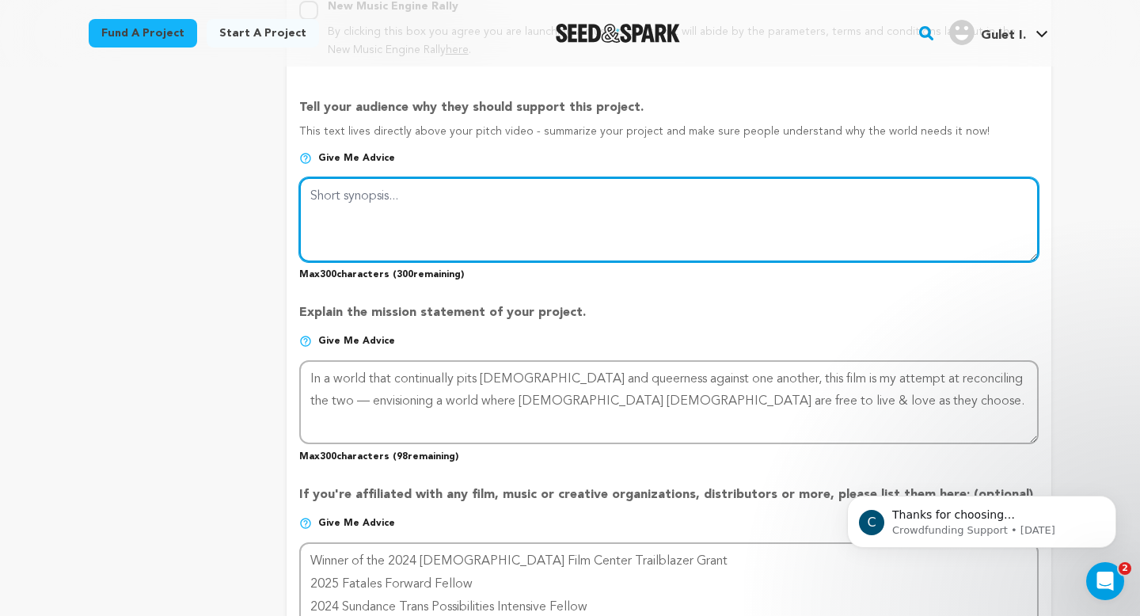
scroll to position [998, 0]
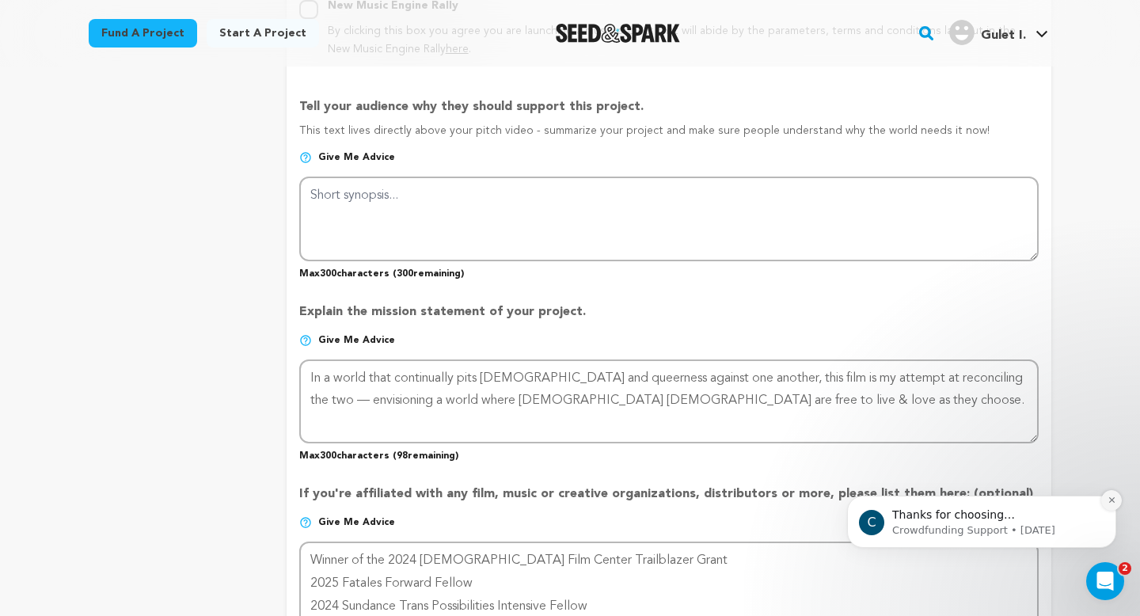
click at [1113, 501] on icon "Dismiss notification" at bounding box center [1112, 500] width 9 height 9
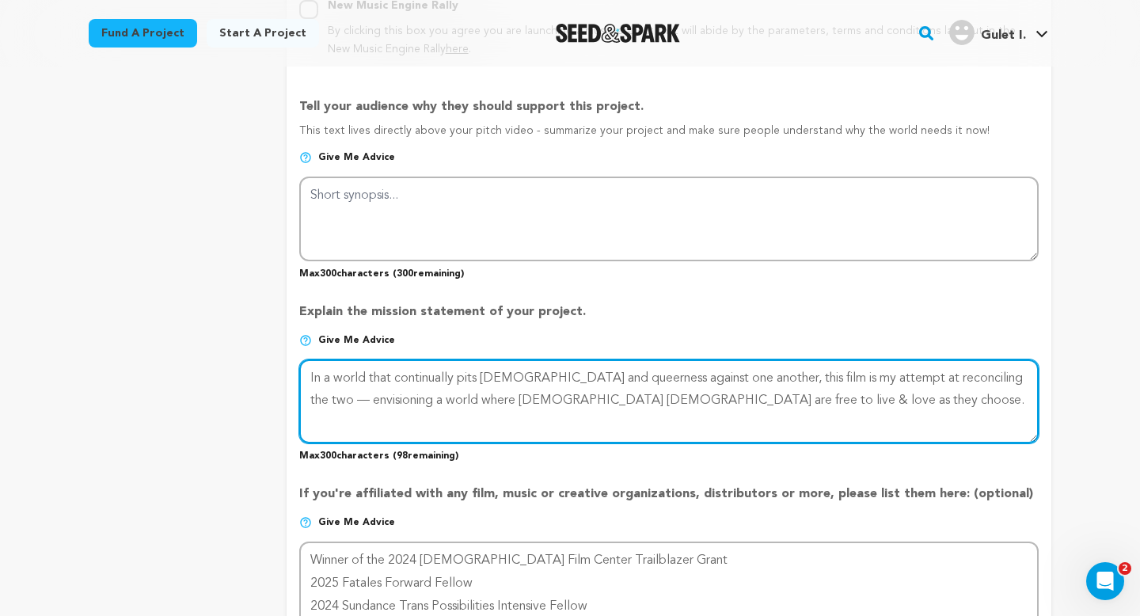
click at [824, 400] on textarea at bounding box center [669, 402] width 740 height 84
drag, startPoint x: 714, startPoint y: 375, endPoint x: 459, endPoint y: 375, distance: 254.2
click at [459, 375] on textarea at bounding box center [669, 402] width 740 height 84
click at [831, 394] on textarea at bounding box center [669, 402] width 740 height 84
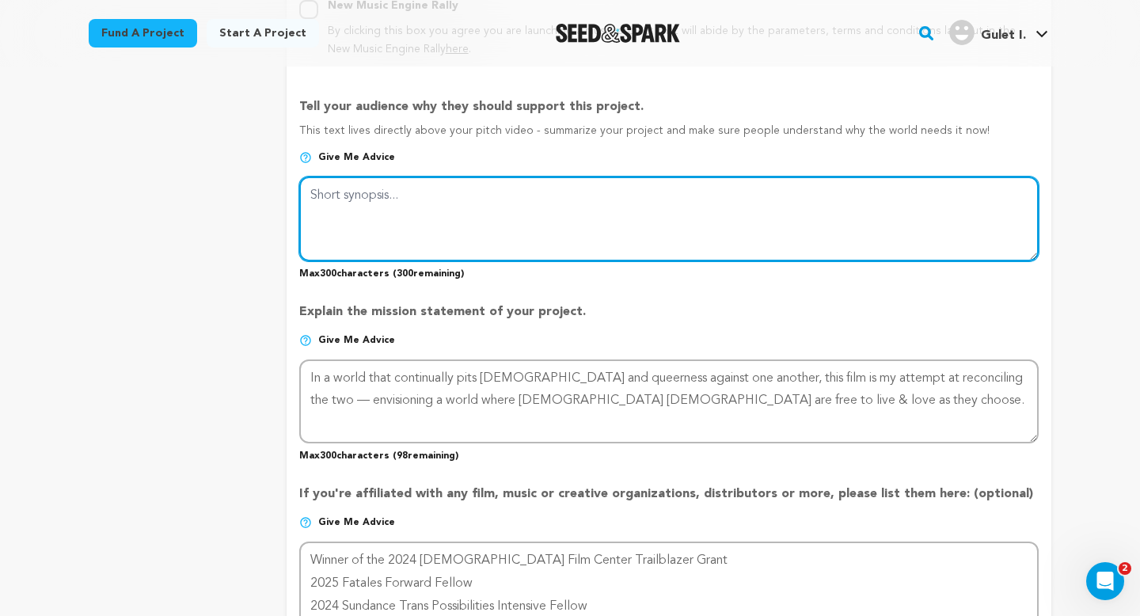
click at [600, 230] on textarea at bounding box center [669, 219] width 740 height 84
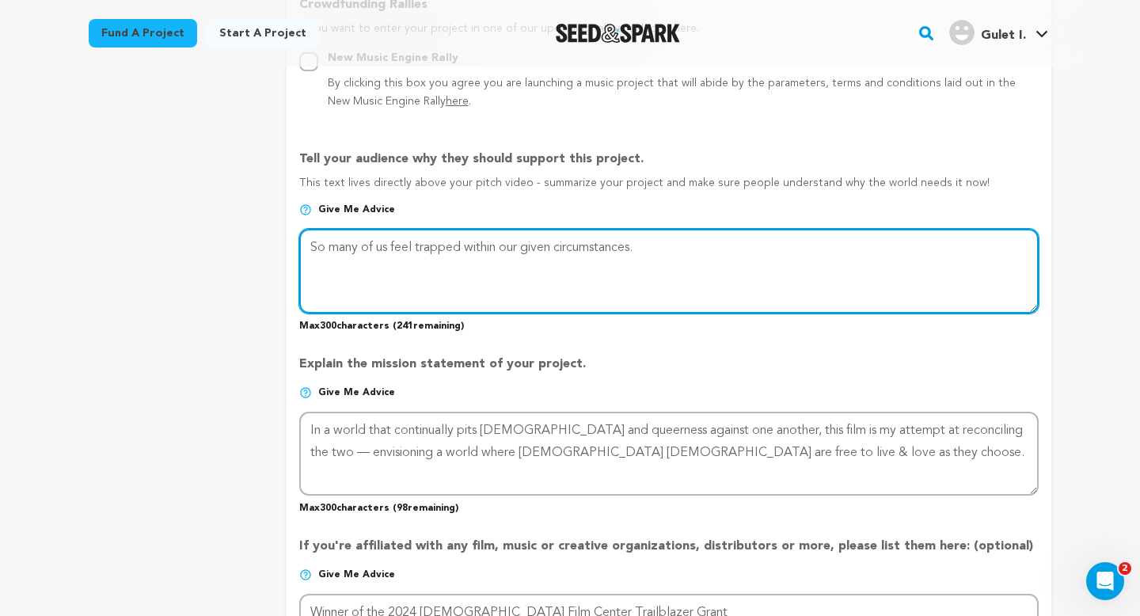
scroll to position [945, 0]
drag, startPoint x: 909, startPoint y: 254, endPoint x: 638, endPoint y: 253, distance: 271.6
click at [638, 253] on textarea at bounding box center [669, 272] width 740 height 84
click at [542, 246] on textarea at bounding box center [669, 272] width 740 height 84
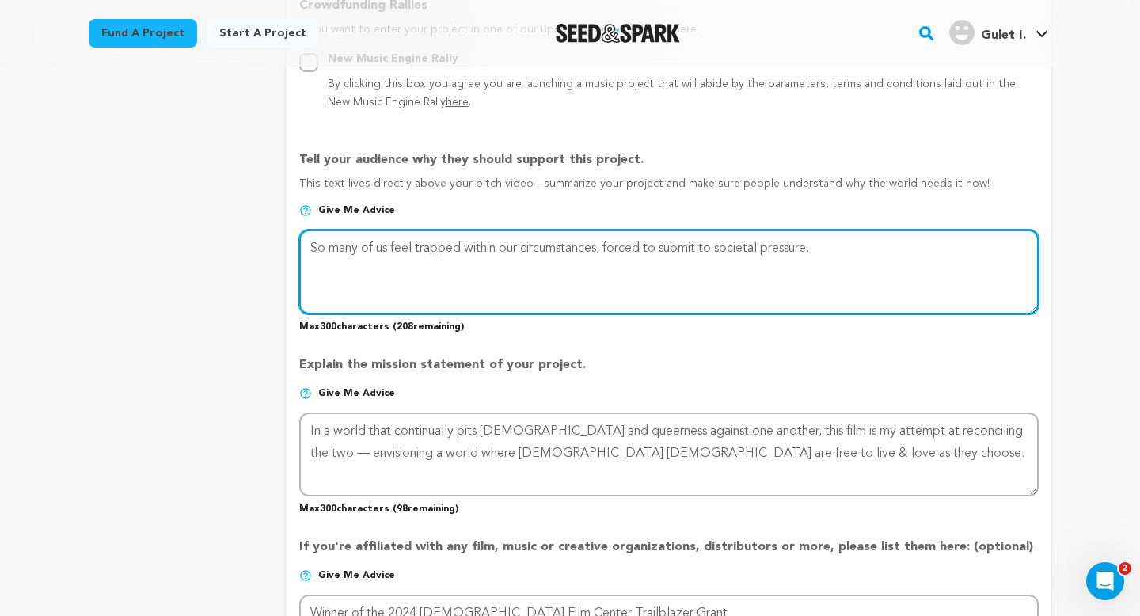
click at [878, 245] on textarea at bounding box center [669, 272] width 740 height 84
click at [941, 248] on textarea at bounding box center [669, 272] width 740 height 84
click at [844, 248] on textarea at bounding box center [669, 272] width 740 height 84
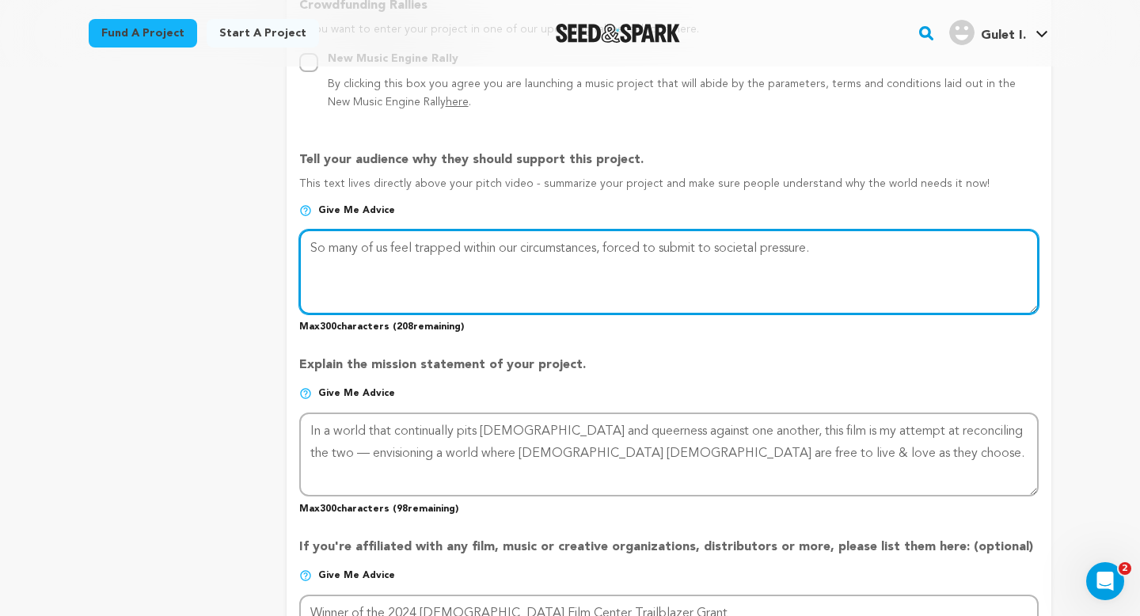
click at [878, 249] on textarea at bounding box center [669, 272] width 740 height 84
click at [908, 253] on textarea at bounding box center [669, 272] width 740 height 84
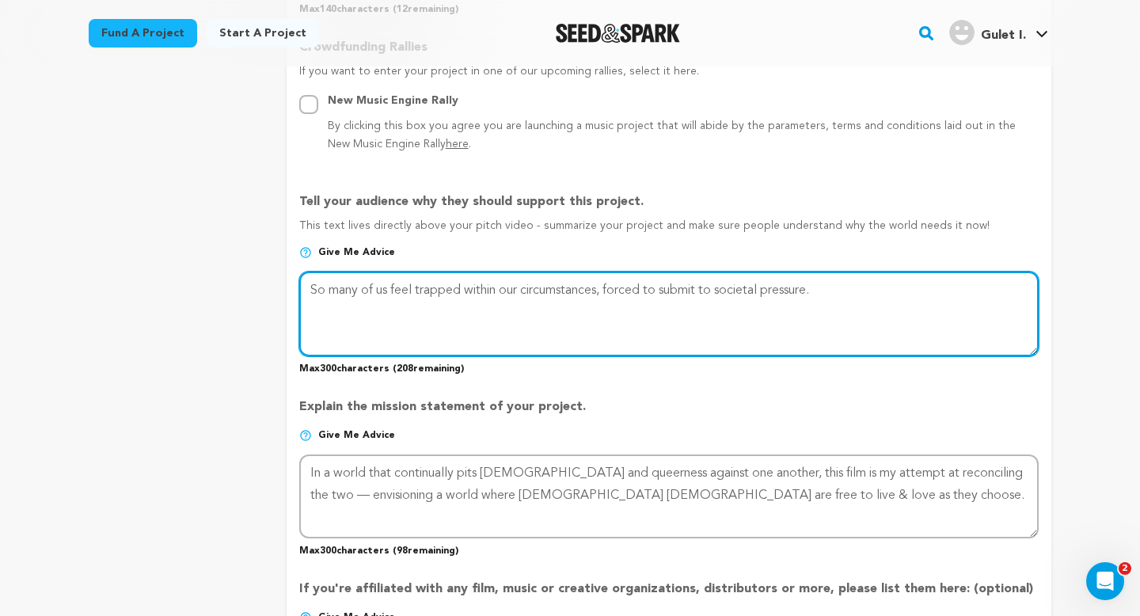
scroll to position [898, 0]
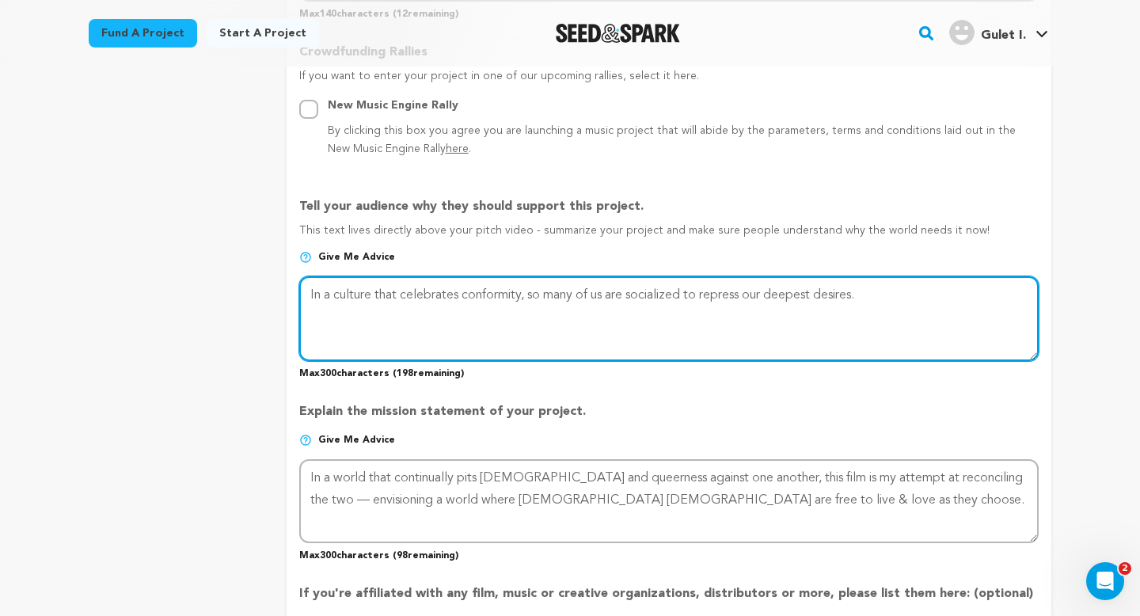
drag, startPoint x: 889, startPoint y: 296, endPoint x: 775, endPoint y: 292, distance: 114.1
click at [775, 292] on textarea at bounding box center [669, 318] width 740 height 84
click at [904, 293] on textarea at bounding box center [669, 318] width 740 height 84
drag, startPoint x: 890, startPoint y: 294, endPoint x: 705, endPoint y: 296, distance: 185.3
click at [705, 296] on textarea at bounding box center [669, 318] width 740 height 84
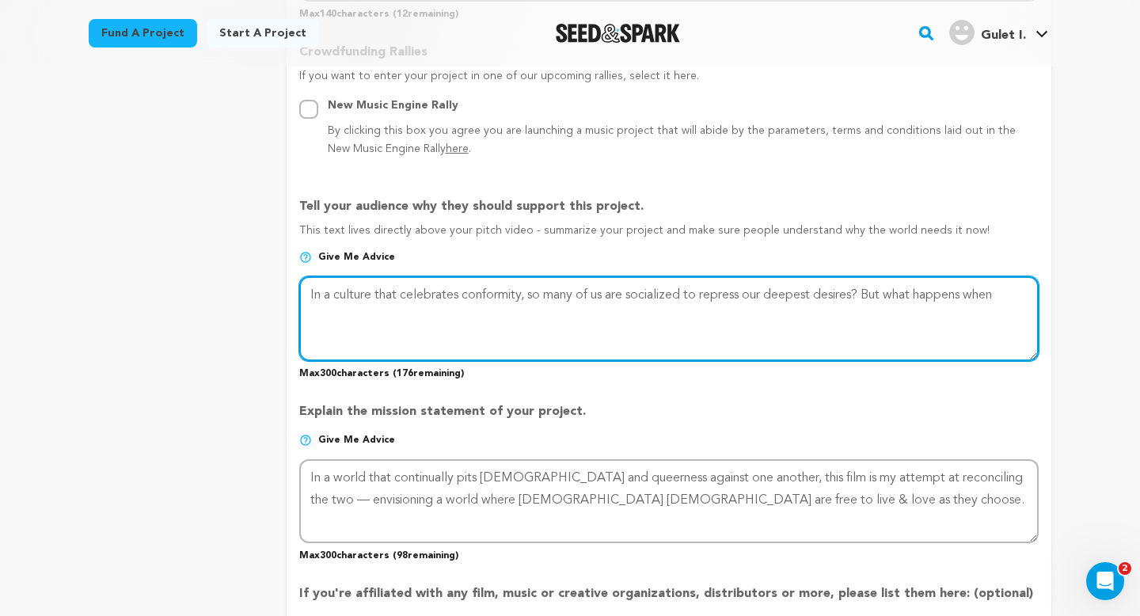
drag, startPoint x: 1027, startPoint y: 293, endPoint x: 874, endPoint y: 291, distance: 152.9
click at [874, 291] on textarea at bounding box center [669, 318] width 740 height 84
click at [866, 295] on textarea at bounding box center [669, 318] width 740 height 84
click at [1019, 293] on textarea at bounding box center [669, 318] width 740 height 84
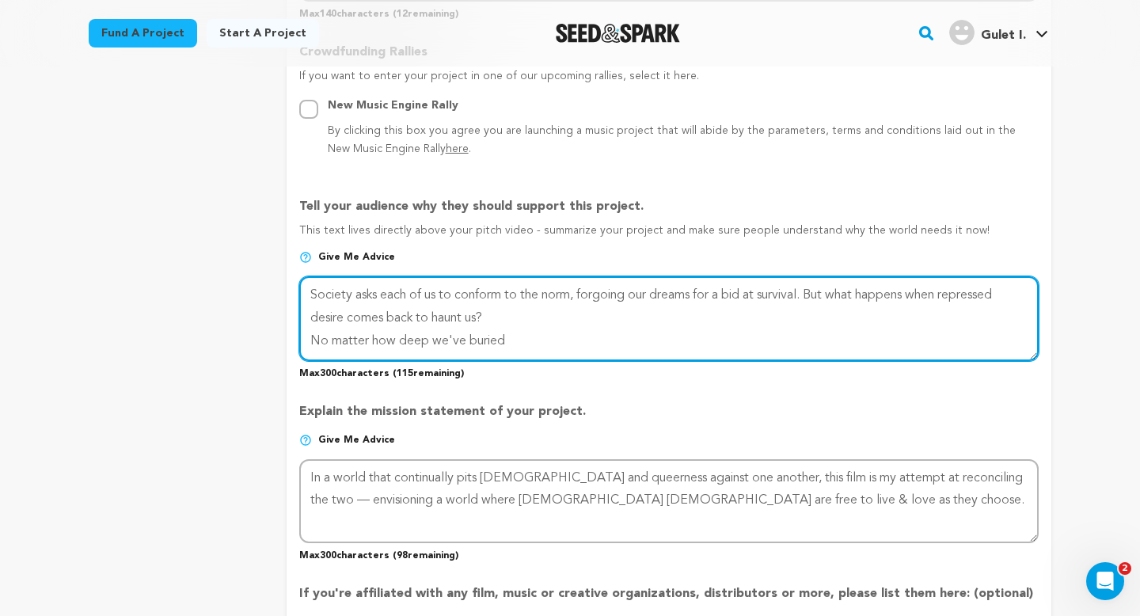
click at [687, 295] on textarea at bounding box center [669, 318] width 740 height 84
drag, startPoint x: 740, startPoint y: 295, endPoint x: 638, endPoint y: 291, distance: 102.2
click at [638, 291] on textarea at bounding box center [669, 318] width 740 height 84
click at [589, 338] on textarea at bounding box center [669, 318] width 740 height 84
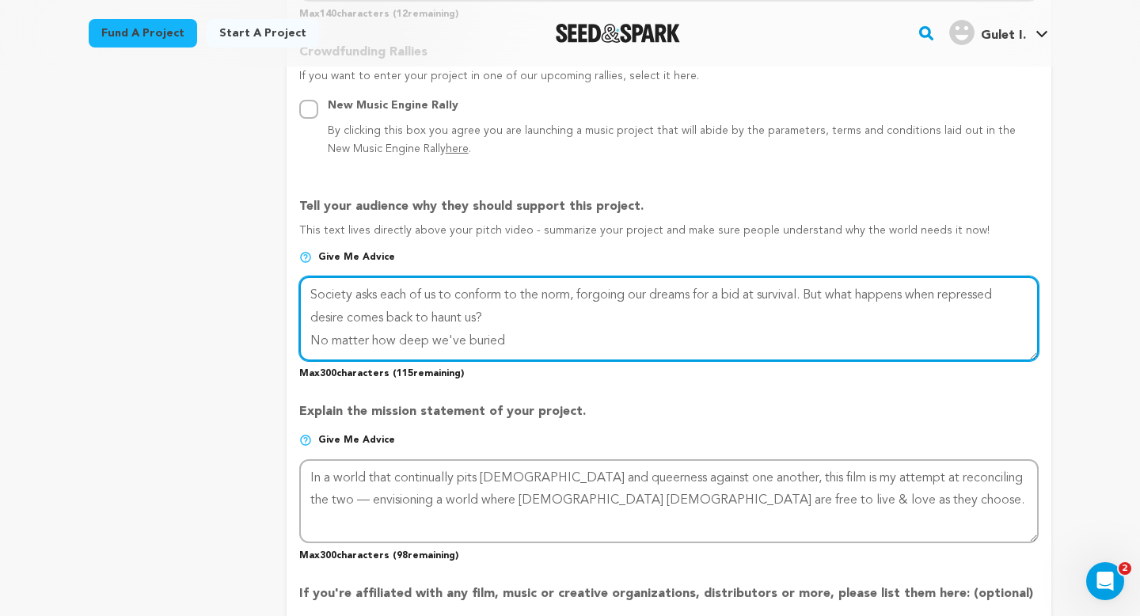
click at [313, 339] on textarea at bounding box center [669, 318] width 740 height 84
click at [702, 315] on textarea at bounding box center [669, 318] width 740 height 84
drag, startPoint x: 896, startPoint y: 309, endPoint x: 752, endPoint y: 315, distance: 145.1
click at [752, 315] on textarea at bounding box center [669, 318] width 740 height 84
click at [714, 318] on textarea at bounding box center [669, 318] width 740 height 84
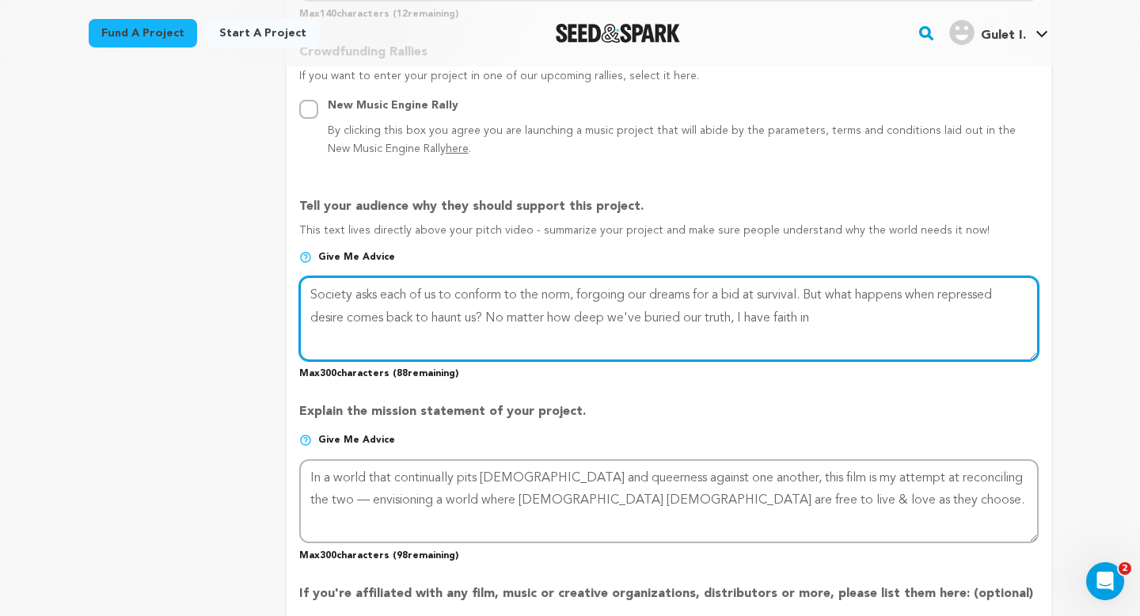
click at [712, 315] on textarea at bounding box center [669, 318] width 740 height 84
click at [899, 320] on textarea at bounding box center [669, 318] width 740 height 84
drag, startPoint x: 480, startPoint y: 340, endPoint x: 337, endPoint y: 341, distance: 143.3
click at [337, 341] on textarea at bounding box center [669, 318] width 740 height 84
drag, startPoint x: 698, startPoint y: 296, endPoint x: 582, endPoint y: 297, distance: 115.6
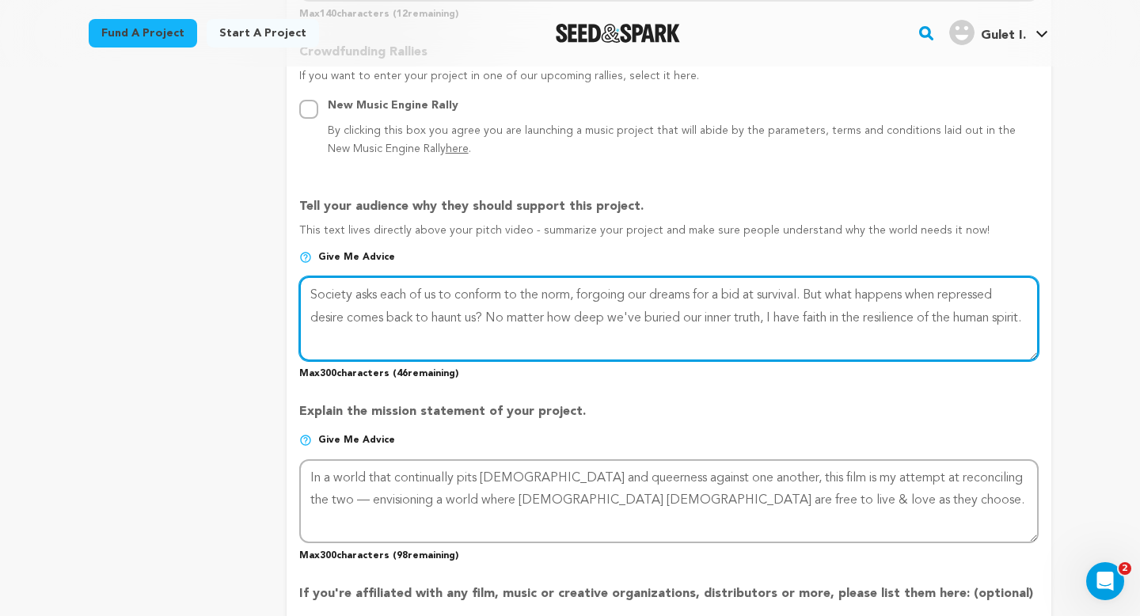
click at [582, 297] on textarea at bounding box center [669, 318] width 740 height 84
drag, startPoint x: 383, startPoint y: 318, endPoint x: 306, endPoint y: 318, distance: 76.8
click at [306, 318] on textarea at bounding box center [669, 318] width 740 height 84
drag, startPoint x: 803, startPoint y: 318, endPoint x: 616, endPoint y: 318, distance: 186.9
click at [616, 318] on textarea at bounding box center [669, 318] width 740 height 84
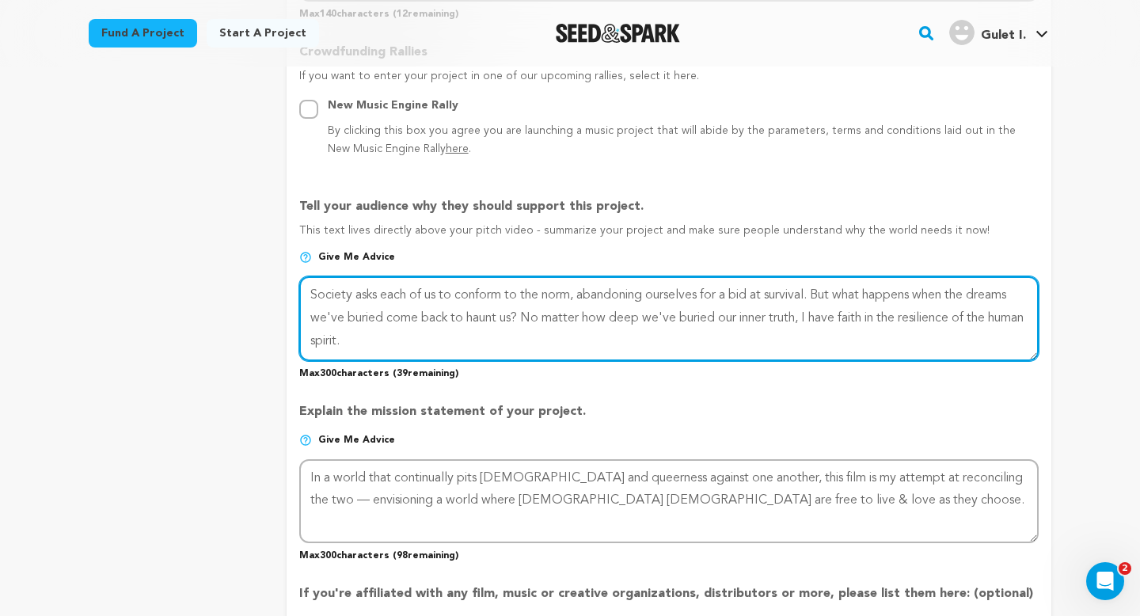
click at [619, 352] on textarea at bounding box center [669, 318] width 740 height 84
drag, startPoint x: 803, startPoint y: 317, endPoint x: 615, endPoint y: 318, distance: 187.7
click at [615, 318] on textarea at bounding box center [669, 318] width 740 height 84
click at [723, 319] on textarea at bounding box center [669, 318] width 740 height 84
click at [803, 317] on textarea at bounding box center [669, 318] width 740 height 84
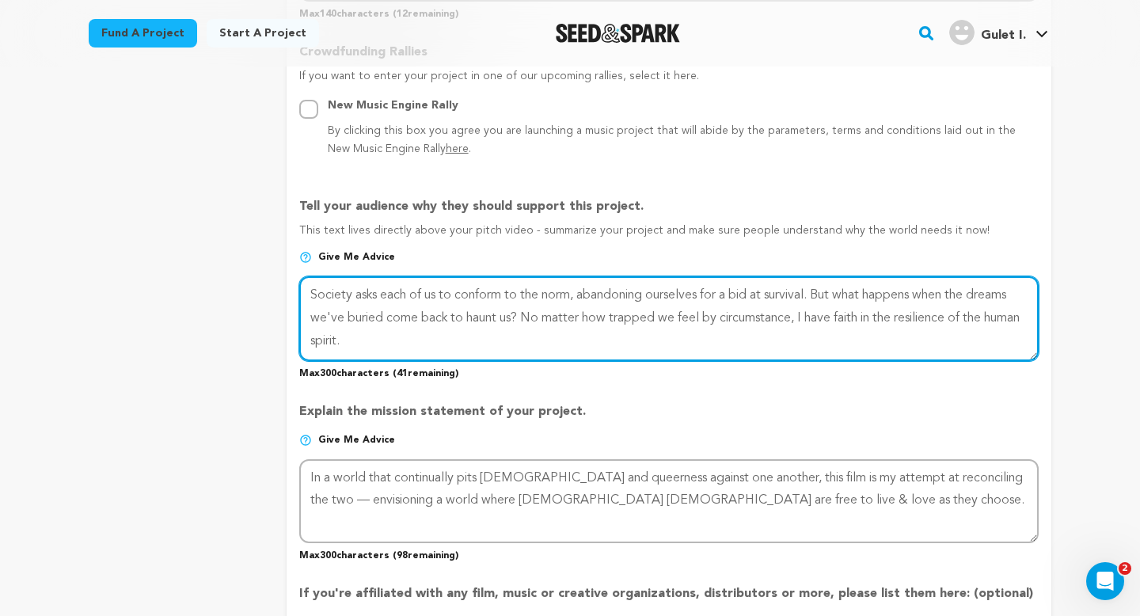
click at [679, 319] on textarea at bounding box center [669, 318] width 740 height 84
click at [767, 342] on textarea at bounding box center [669, 318] width 740 height 84
drag, startPoint x: 534, startPoint y: 341, endPoint x: 386, endPoint y: 342, distance: 148.1
click at [386, 342] on textarea at bounding box center [669, 318] width 740 height 84
drag, startPoint x: 520, startPoint y: 315, endPoint x: 828, endPoint y: 290, distance: 308.3
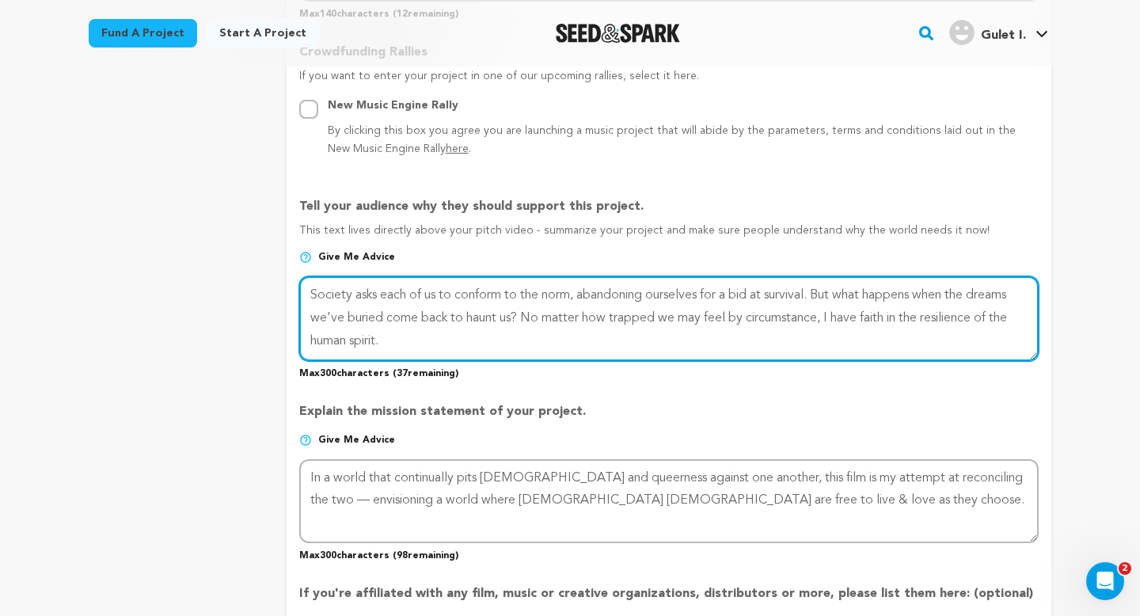
click at [828, 290] on textarea at bounding box center [669, 318] width 740 height 84
click at [957, 339] on textarea at bounding box center [669, 318] width 740 height 84
click at [910, 318] on textarea at bounding box center [669, 318] width 740 height 84
click at [944, 344] on textarea at bounding box center [669, 318] width 740 height 84
click at [535, 291] on textarea at bounding box center [669, 318] width 740 height 84
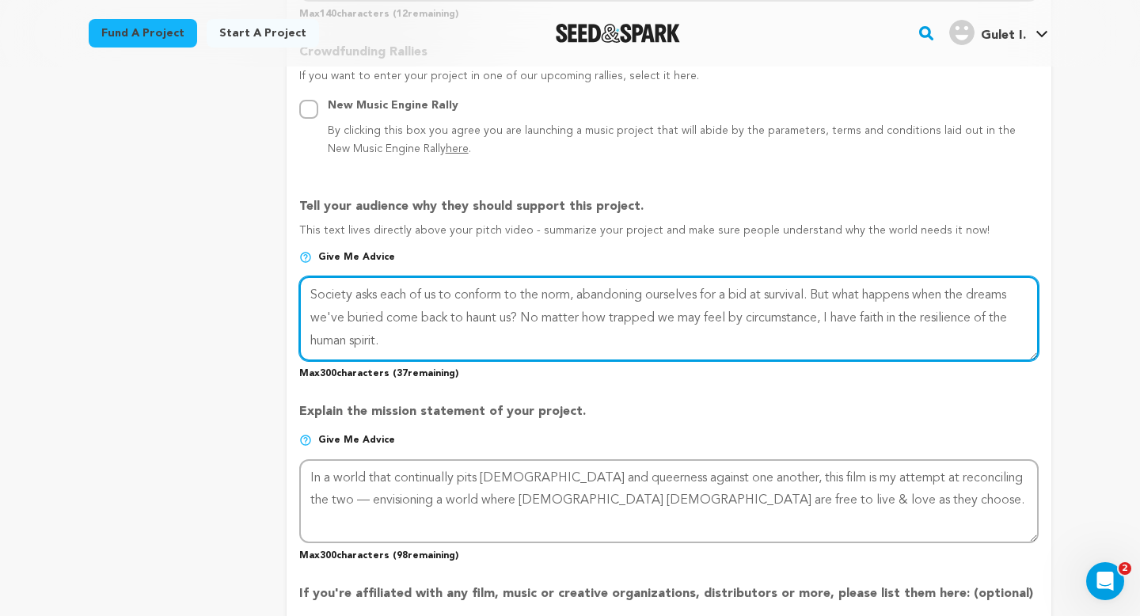
click at [535, 291] on textarea at bounding box center [669, 318] width 740 height 84
click at [569, 295] on textarea at bounding box center [669, 318] width 740 height 84
click at [759, 334] on textarea at bounding box center [669, 318] width 740 height 84
click at [702, 328] on textarea at bounding box center [669, 318] width 740 height 84
click at [705, 344] on textarea at bounding box center [669, 318] width 740 height 84
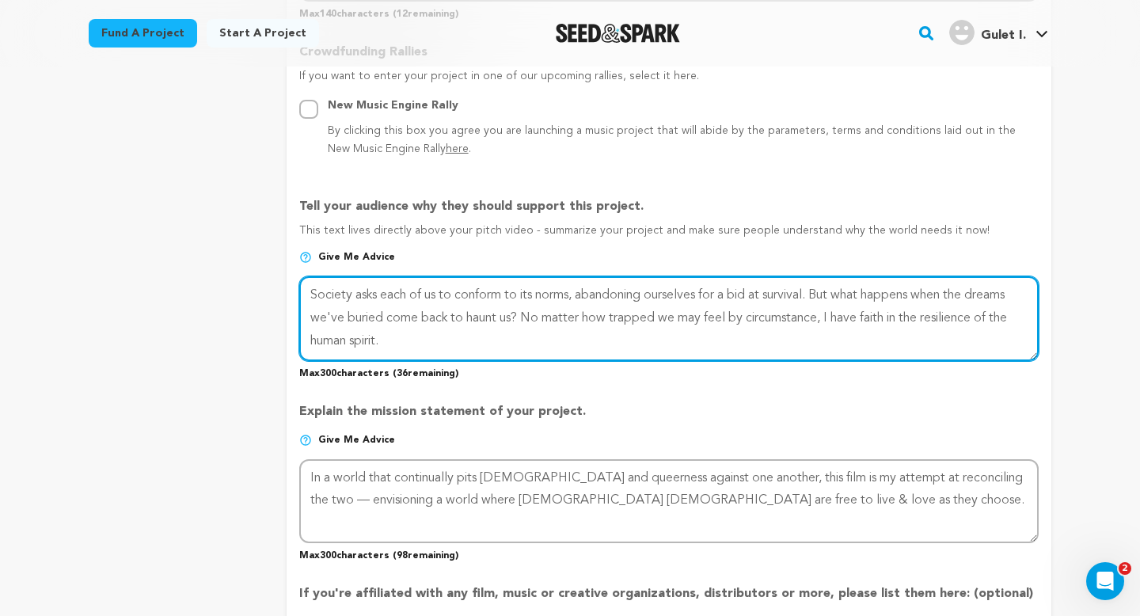
drag, startPoint x: 577, startPoint y: 337, endPoint x: 526, endPoint y: 320, distance: 53.3
click at [526, 320] on textarea at bounding box center [669, 318] width 740 height 84
type textarea "Society asks each of us to conform to its norms, abandoning ourselves for a bid…"
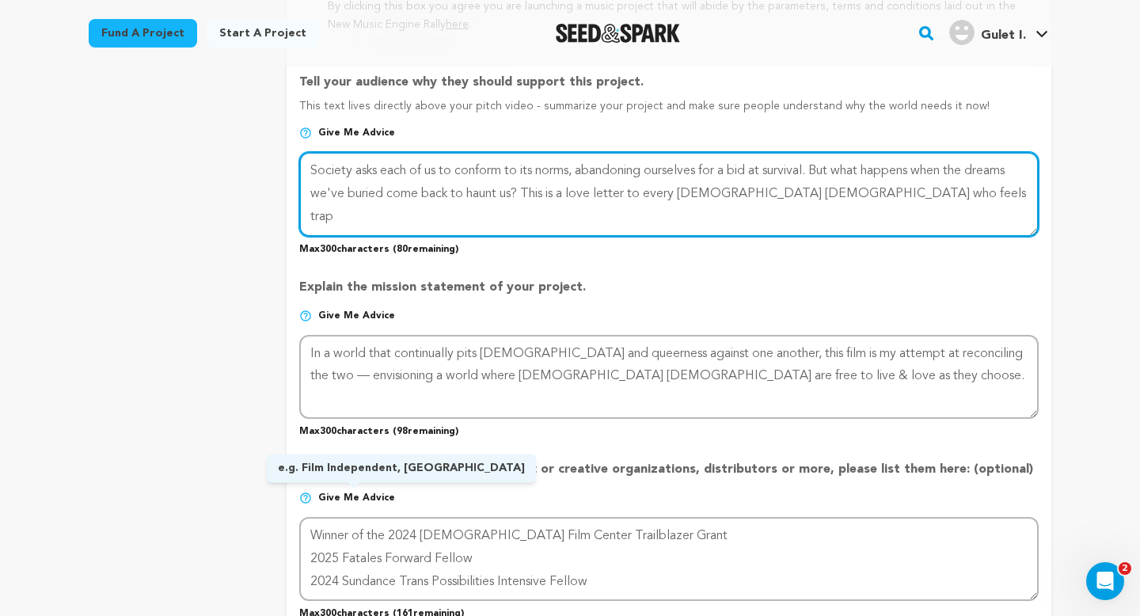
scroll to position [1018, 0]
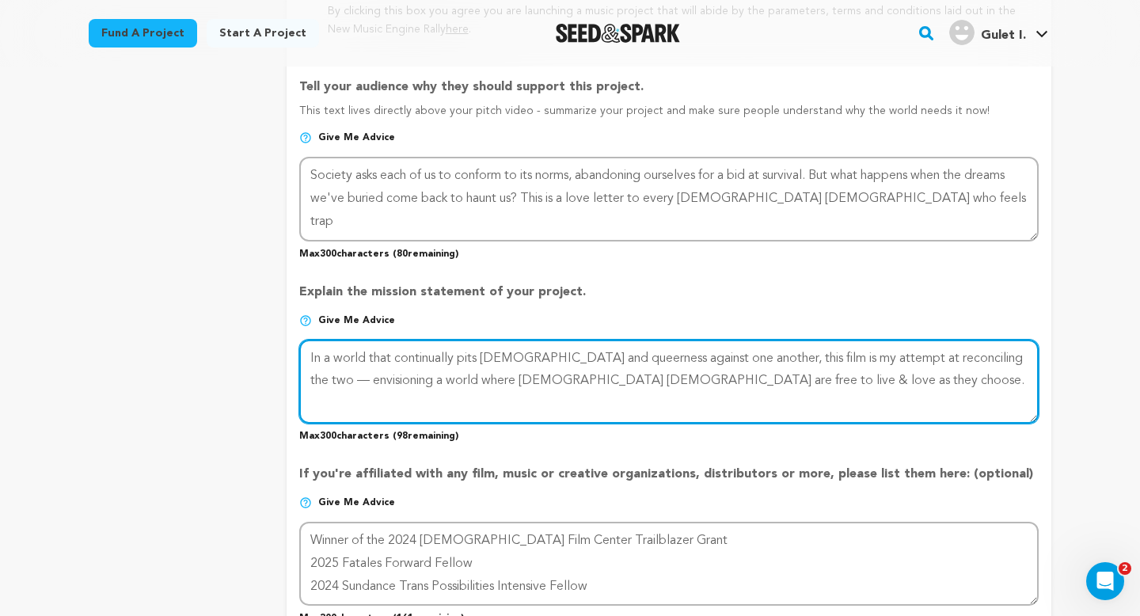
click at [306, 356] on textarea at bounding box center [669, 382] width 740 height 84
paste textarea "I felt profoundly isolated when I was younger, inundated with propaganda about …"
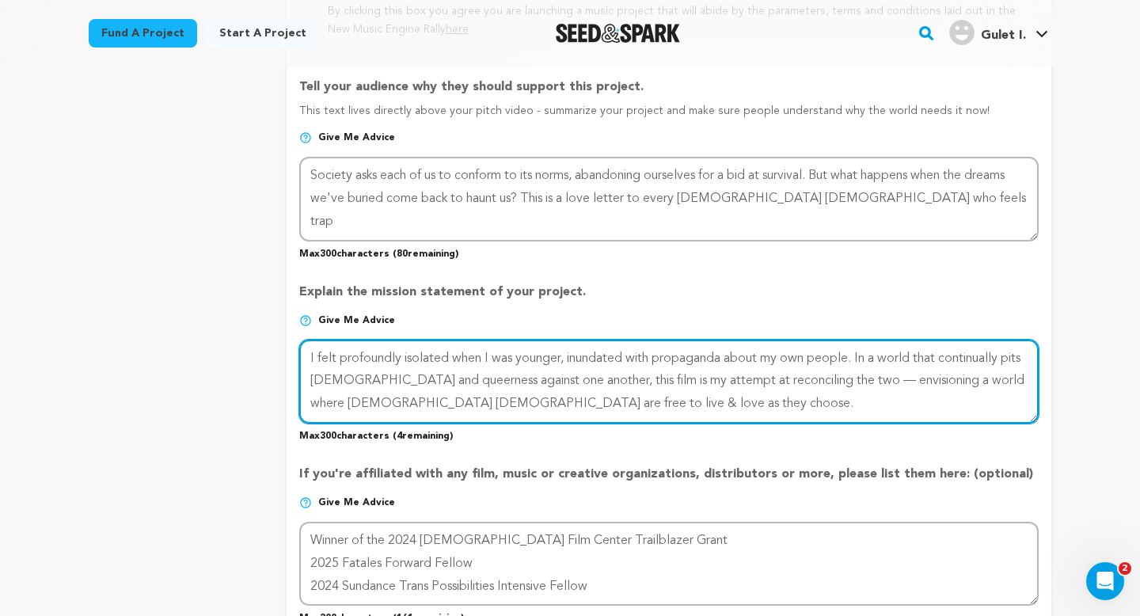
click at [828, 355] on textarea at bounding box center [669, 382] width 740 height 84
click at [827, 390] on textarea at bounding box center [669, 382] width 740 height 84
click at [819, 410] on textarea at bounding box center [669, 382] width 740 height 84
drag, startPoint x: 853, startPoint y: 360, endPoint x: 569, endPoint y: 359, distance: 283.5
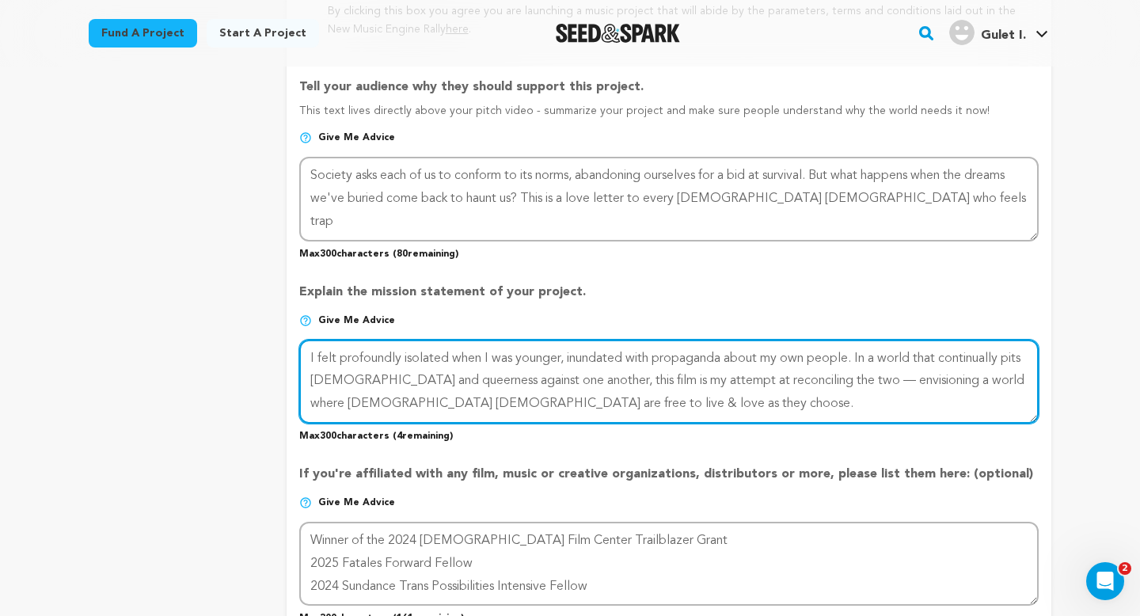
click at [569, 359] on textarea at bounding box center [669, 382] width 740 height 84
click at [637, 405] on textarea at bounding box center [669, 382] width 740 height 84
drag, startPoint x: 852, startPoint y: 358, endPoint x: 569, endPoint y: 363, distance: 283.6
click at [569, 363] on textarea at bounding box center [669, 382] width 740 height 84
click at [697, 399] on textarea at bounding box center [669, 382] width 740 height 84
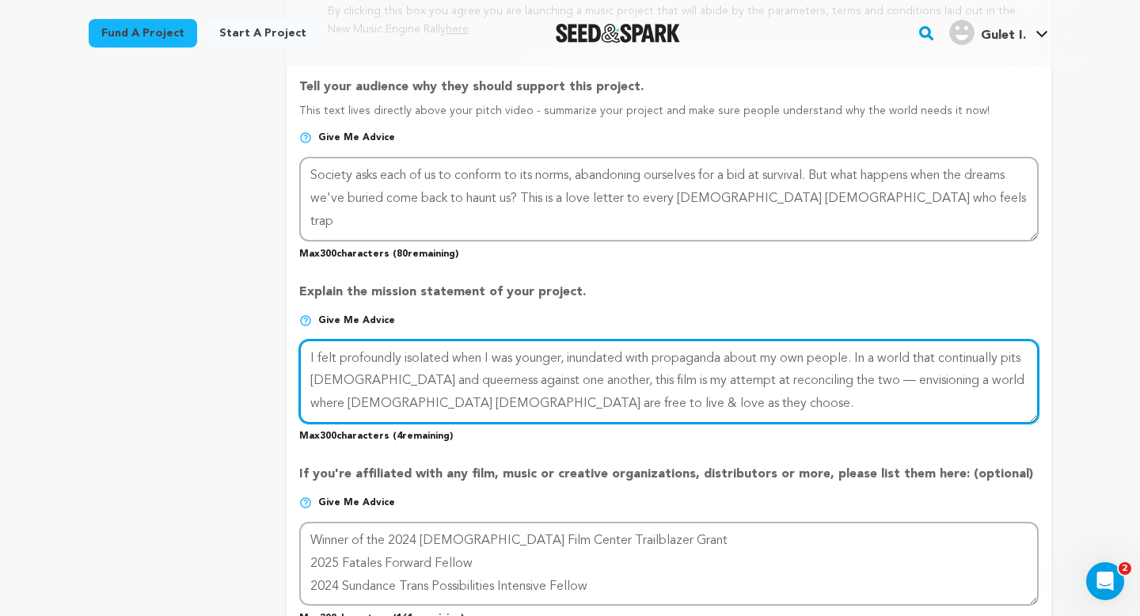
drag, startPoint x: 859, startPoint y: 359, endPoint x: 313, endPoint y: 351, distance: 546.5
click at [313, 351] on textarea at bounding box center [669, 382] width 740 height 84
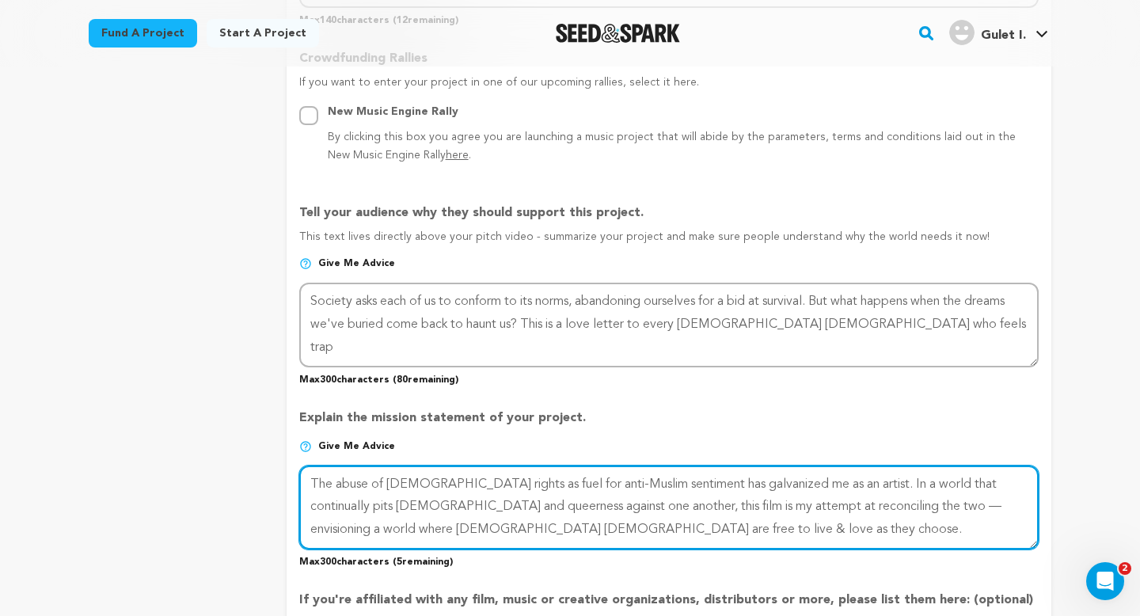
scroll to position [886, 0]
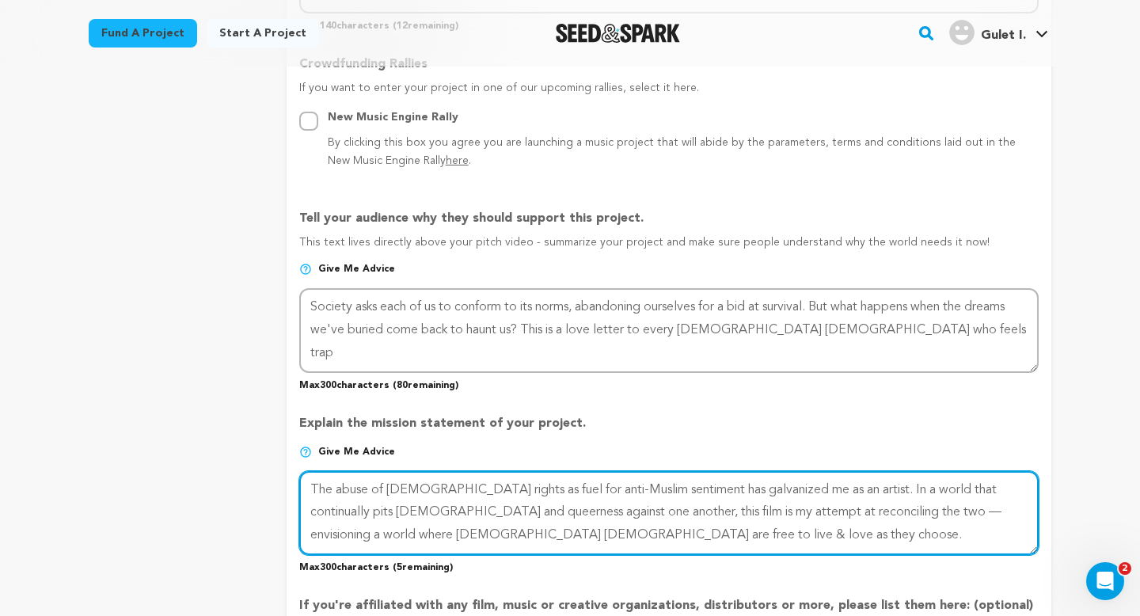
type textarea "The abuse of LGBTQ+ rights as fuel for anti-Muslim sentiment has galvanized me …"
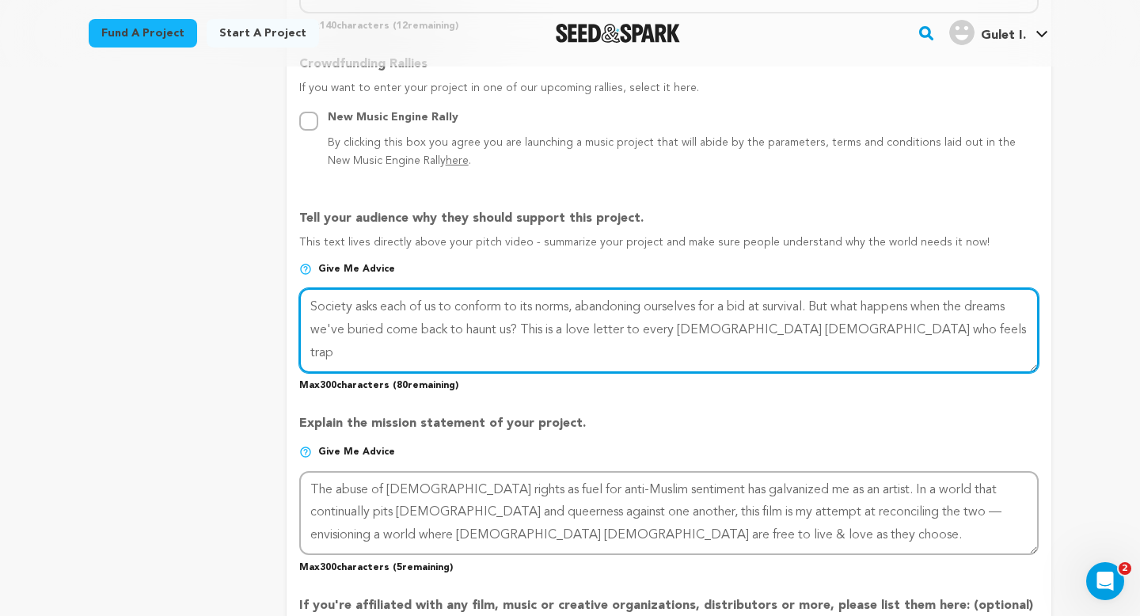
click at [889, 333] on textarea at bounding box center [669, 330] width 740 height 84
drag, startPoint x: 881, startPoint y: 329, endPoint x: 566, endPoint y: 345, distance: 314.8
click at [566, 345] on textarea at bounding box center [669, 330] width 740 height 84
click at [663, 330] on textarea at bounding box center [669, 330] width 740 height 84
drag, startPoint x: 854, startPoint y: 307, endPoint x: 311, endPoint y: 302, distance: 543.3
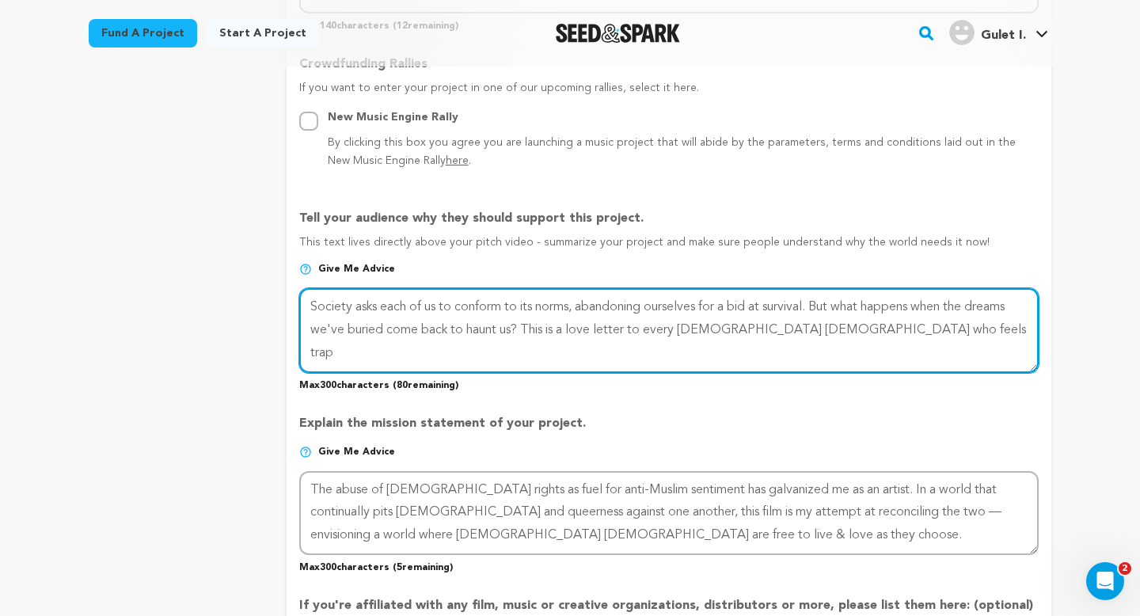
click at [311, 302] on textarea at bounding box center [669, 330] width 740 height 84
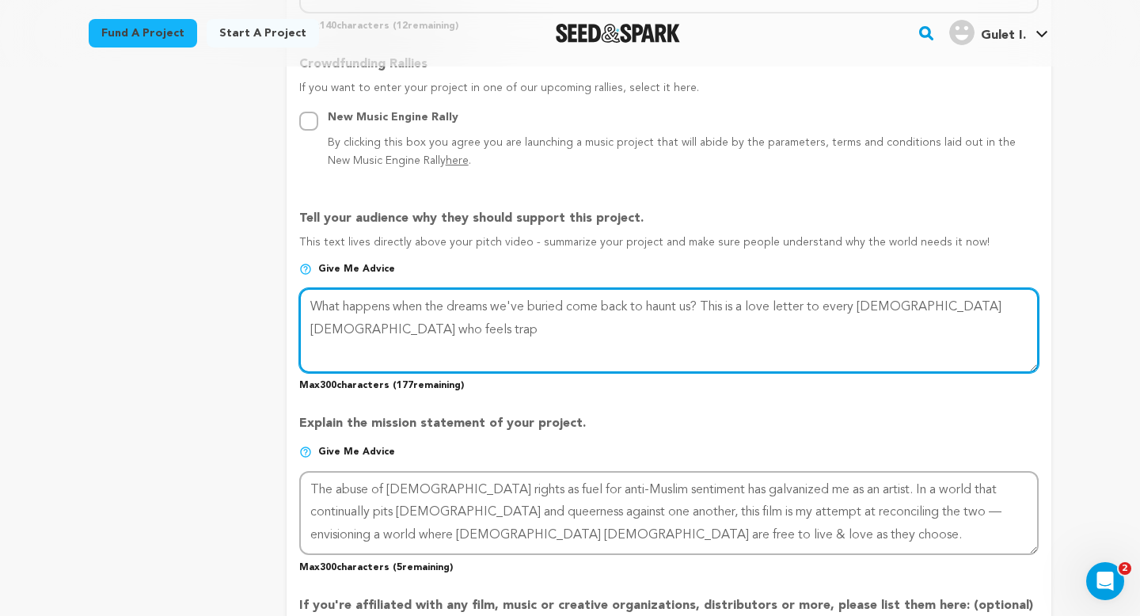
drag, startPoint x: 782, startPoint y: 325, endPoint x: 710, endPoint y: 304, distance: 75.9
click at [710, 304] on textarea at bounding box center [669, 330] width 740 height 84
drag, startPoint x: 1003, startPoint y: 305, endPoint x: 738, endPoint y: 310, distance: 264.5
click at [738, 310] on textarea at bounding box center [669, 330] width 740 height 84
click at [759, 304] on textarea at bounding box center [669, 330] width 740 height 84
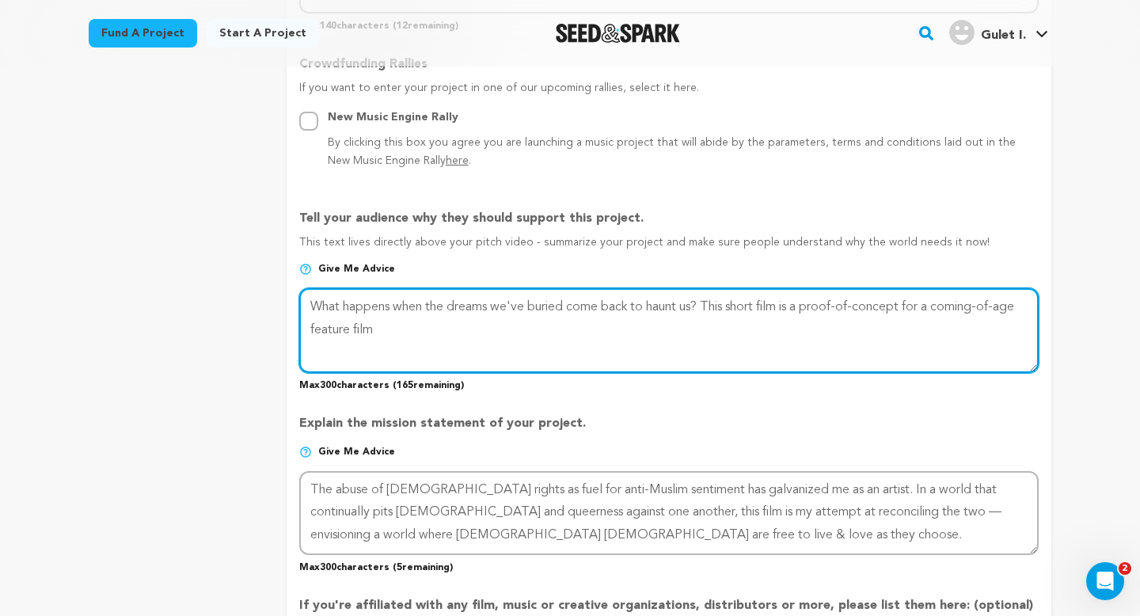
click at [368, 327] on textarea at bounding box center [669, 330] width 740 height 84
click at [714, 303] on textarea at bounding box center [669, 330] width 740 height 84
click at [710, 303] on textarea at bounding box center [669, 330] width 740 height 84
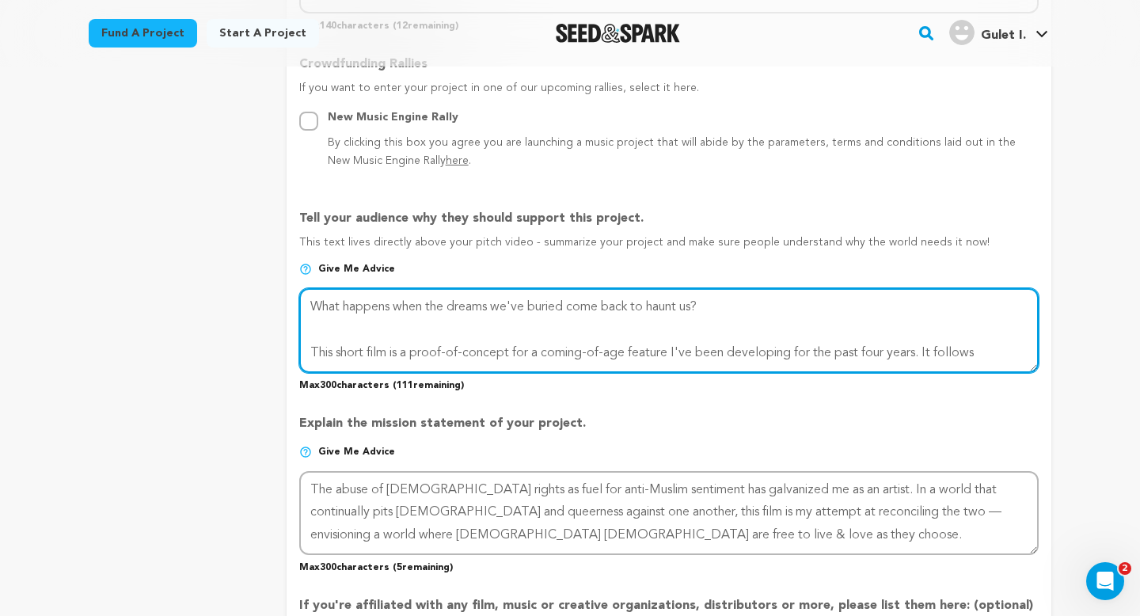
click at [997, 344] on textarea at bounding box center [669, 330] width 740 height 84
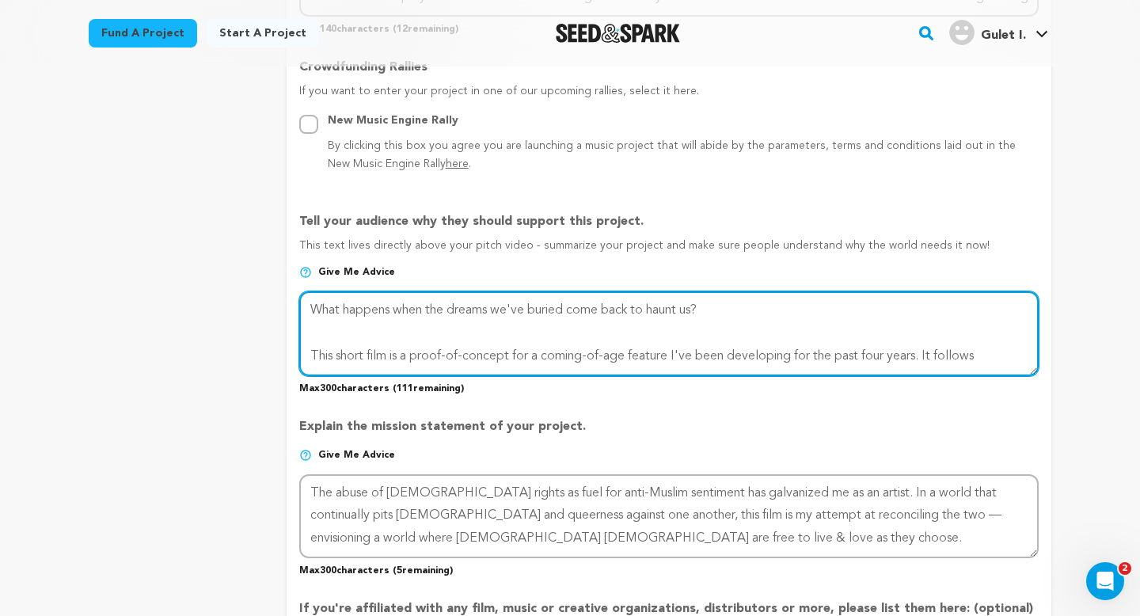
scroll to position [885, 0]
drag, startPoint x: 992, startPoint y: 352, endPoint x: 926, endPoint y: 352, distance: 65.7
click at [926, 352] on textarea at bounding box center [669, 332] width 740 height 84
click at [1005, 361] on textarea at bounding box center [669, 332] width 740 height 84
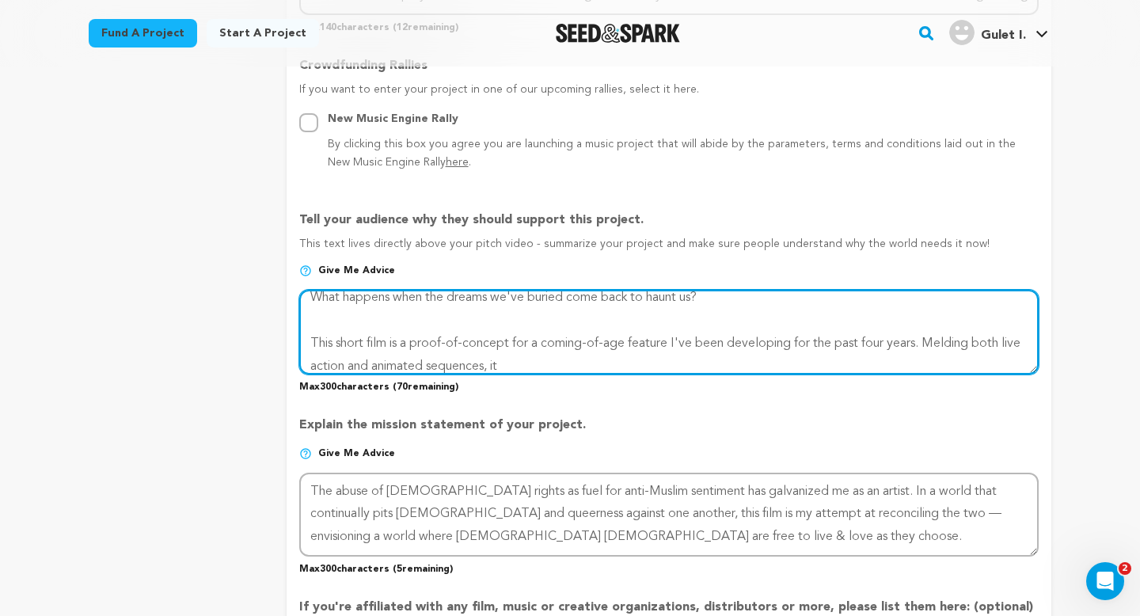
click at [991, 340] on textarea at bounding box center [669, 332] width 740 height 84
click at [937, 360] on textarea at bounding box center [669, 332] width 740 height 84
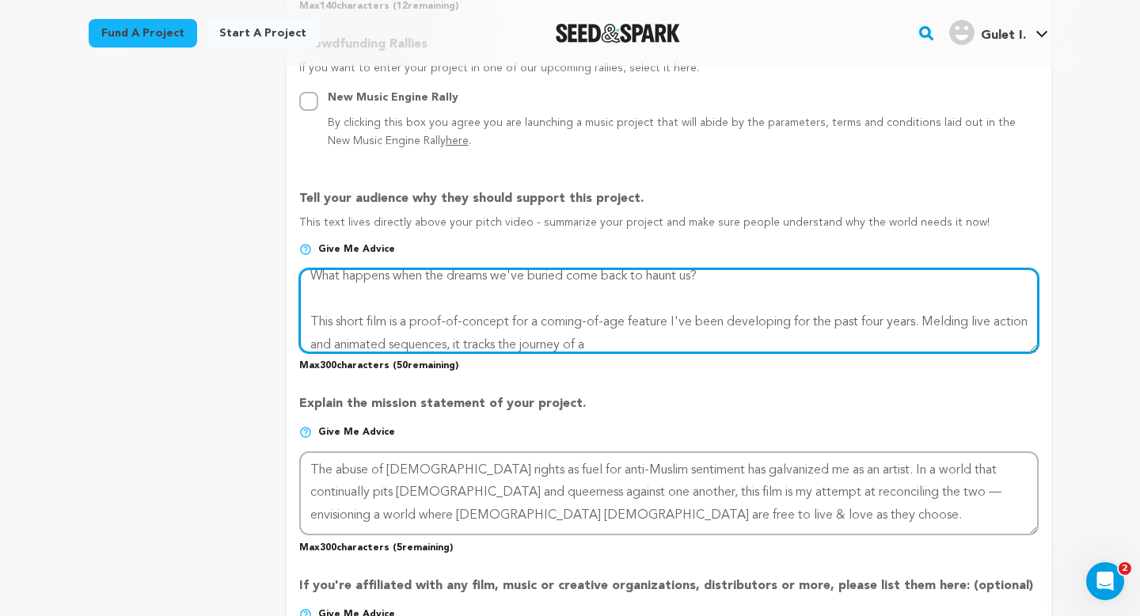
scroll to position [22, 0]
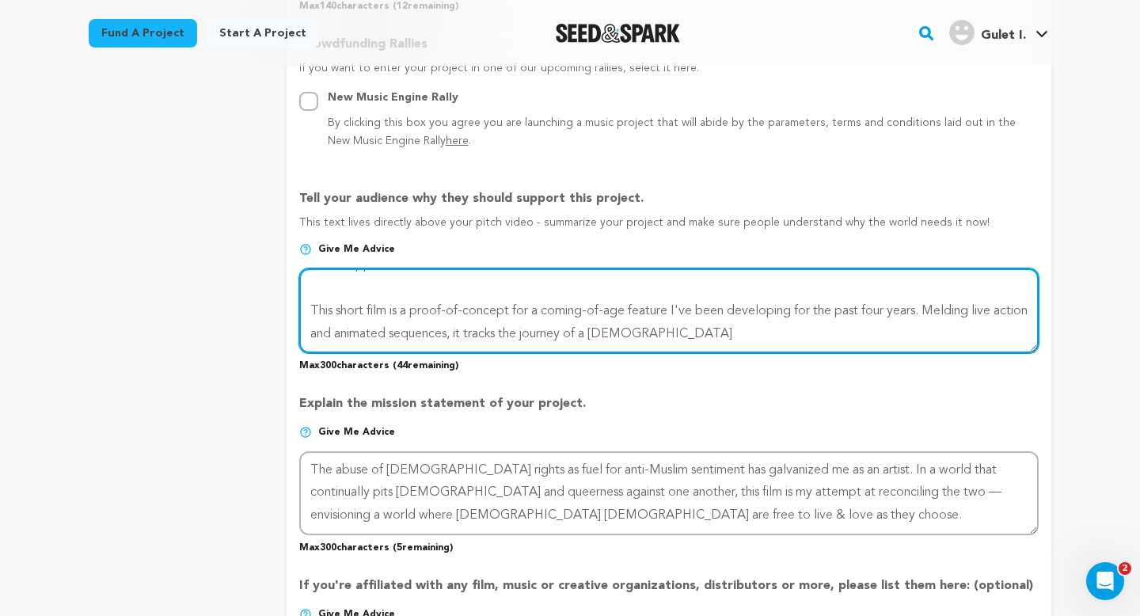
click at [656, 329] on textarea at bounding box center [669, 310] width 740 height 84
drag, startPoint x: 918, startPoint y: 333, endPoint x: 635, endPoint y: 333, distance: 282.7
click at [635, 333] on textarea at bounding box center [669, 310] width 740 height 84
click at [865, 327] on textarea at bounding box center [669, 310] width 740 height 84
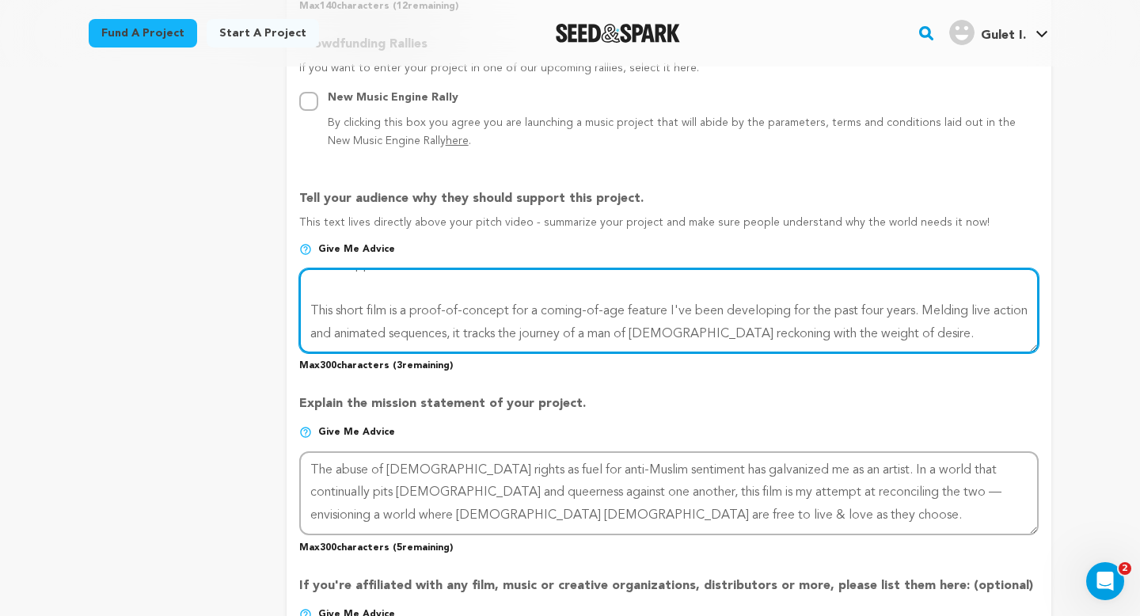
click at [872, 325] on textarea at bounding box center [669, 310] width 740 height 84
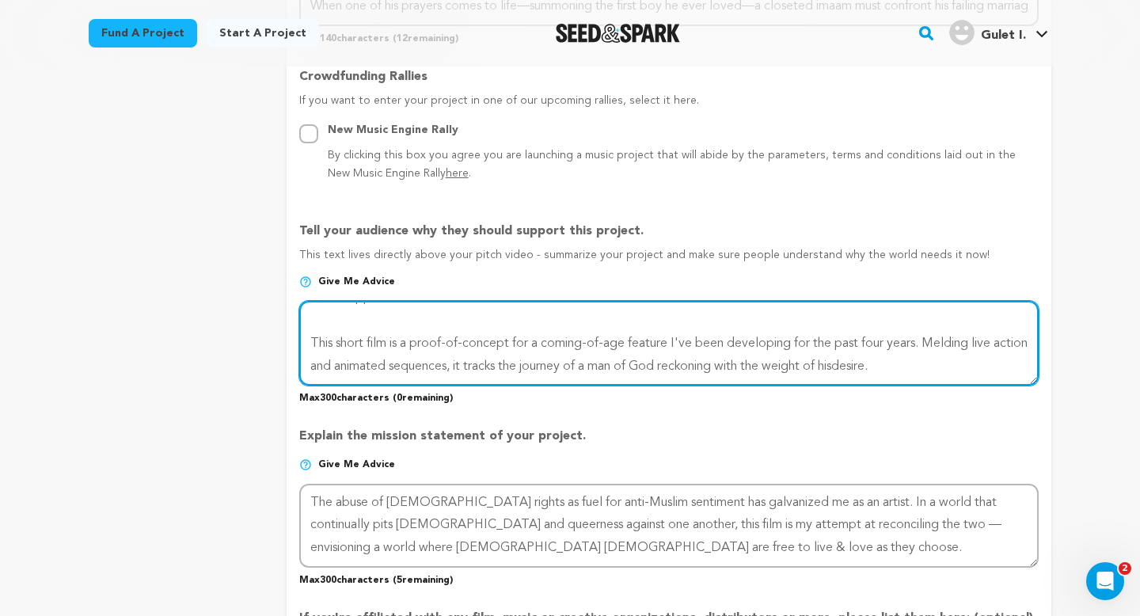
drag, startPoint x: 622, startPoint y: 364, endPoint x: 505, endPoint y: 363, distance: 116.4
click at [505, 363] on textarea at bounding box center [669, 343] width 740 height 84
click at [630, 360] on textarea at bounding box center [669, 343] width 740 height 84
click at [853, 364] on textarea at bounding box center [669, 343] width 740 height 84
click at [670, 362] on textarea at bounding box center [669, 343] width 740 height 84
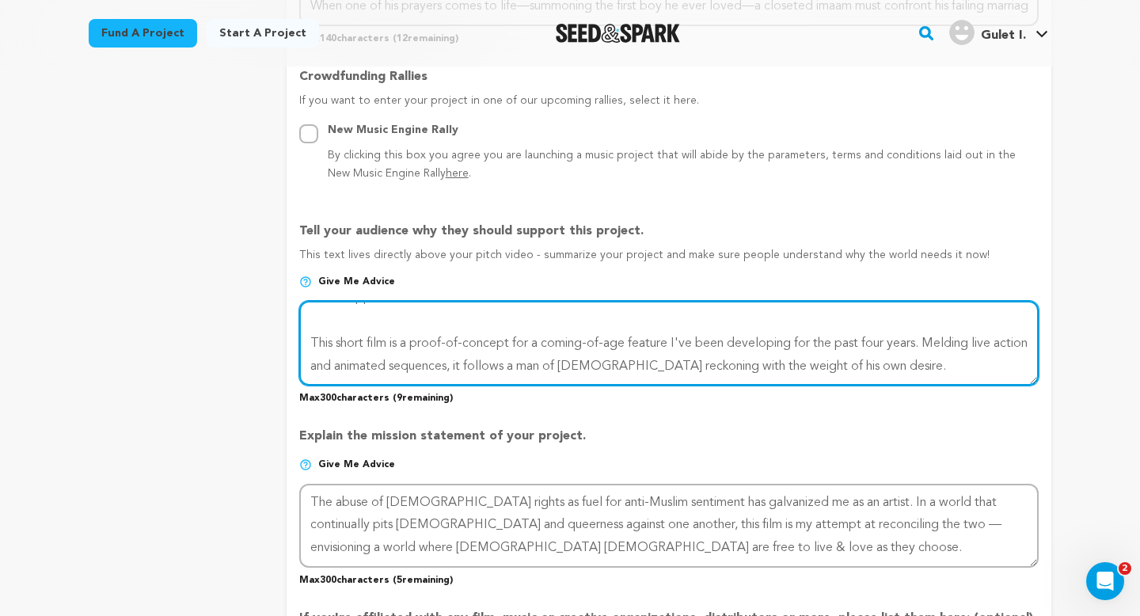
drag, startPoint x: 552, startPoint y: 360, endPoint x: 497, endPoint y: 360, distance: 55.4
click at [497, 360] on textarea at bounding box center [669, 343] width 740 height 84
click at [774, 366] on textarea at bounding box center [669, 343] width 740 height 84
click at [497, 365] on textarea at bounding box center [669, 343] width 740 height 84
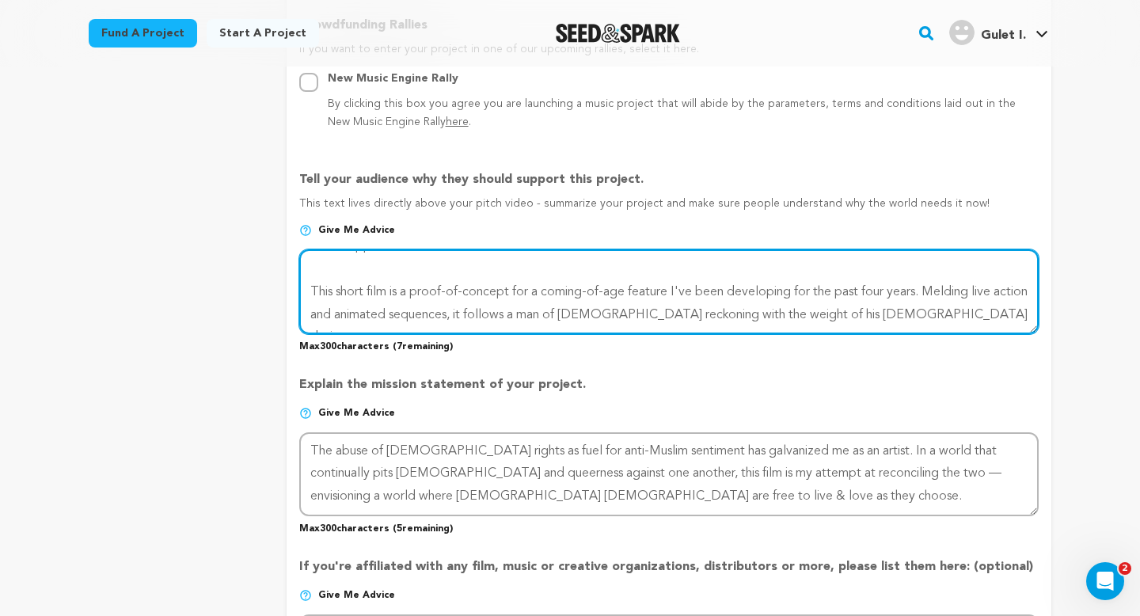
scroll to position [937, 0]
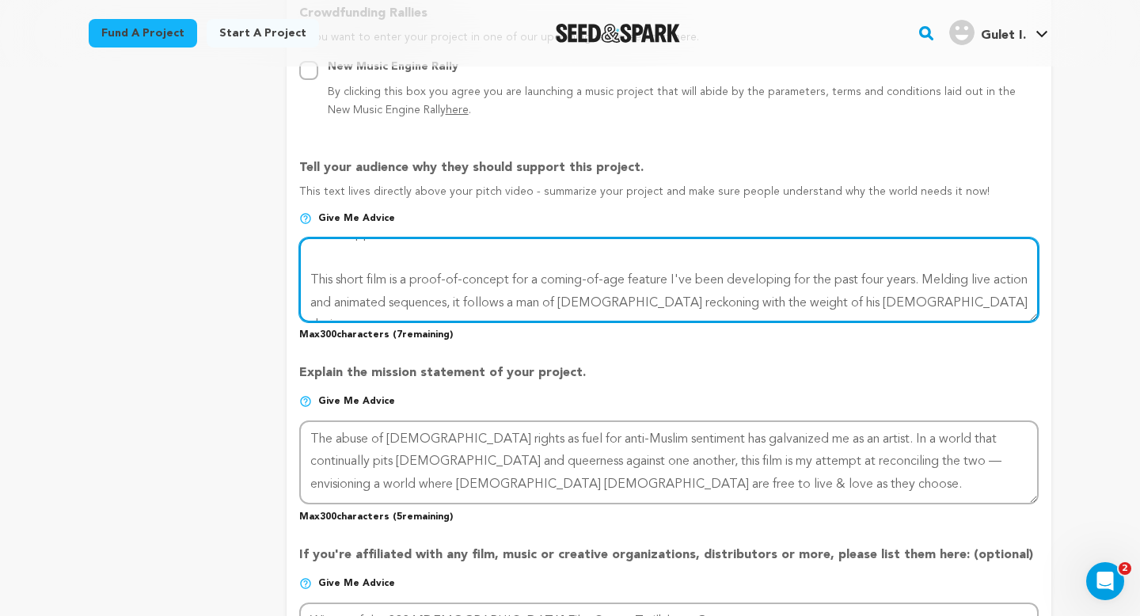
type textarea "What happens when the dreams we've buried come back to haunt us? This short fil…"
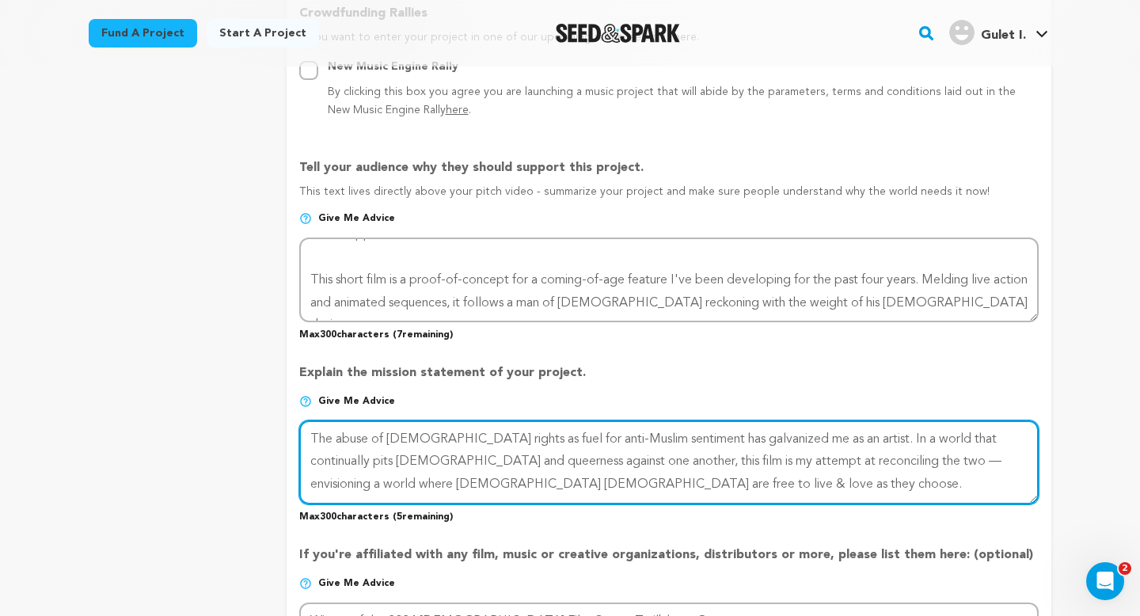
drag, startPoint x: 592, startPoint y: 460, endPoint x: 549, endPoint y: 460, distance: 42.8
click at [549, 460] on textarea at bounding box center [669, 463] width 740 height 84
click at [579, 459] on textarea at bounding box center [669, 463] width 740 height 84
click at [584, 462] on textarea at bounding box center [669, 463] width 740 height 84
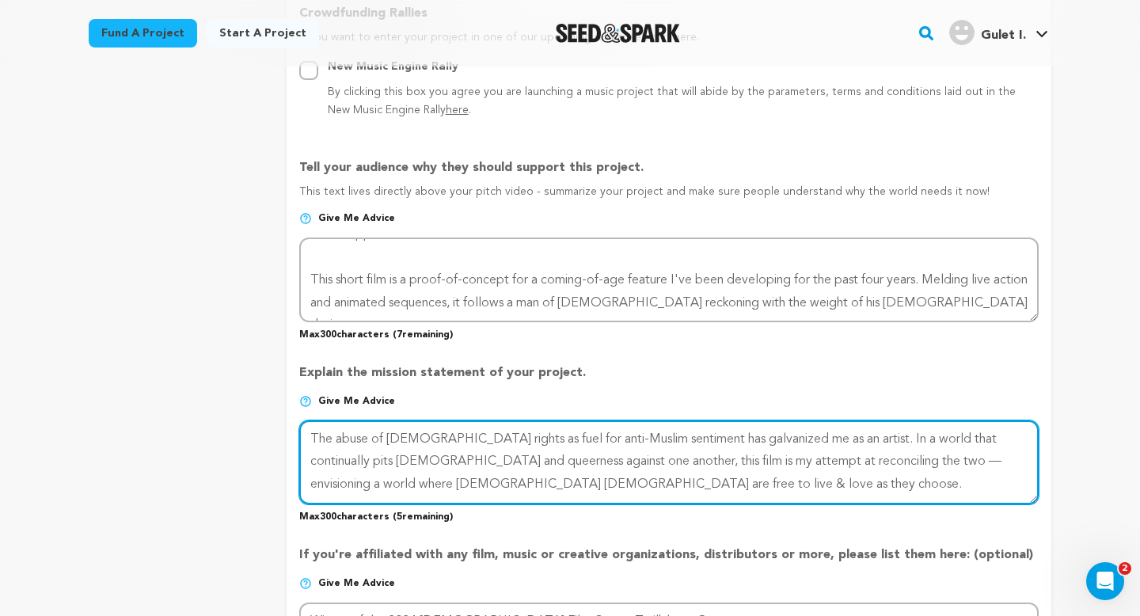
click at [588, 488] on textarea at bounding box center [669, 463] width 740 height 84
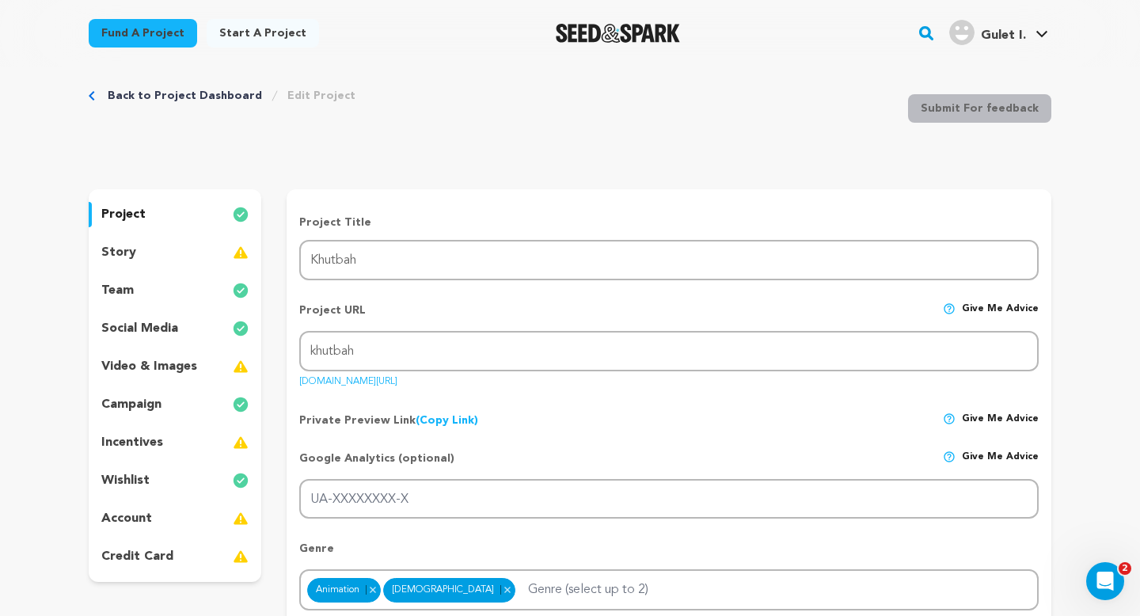
scroll to position [32, 0]
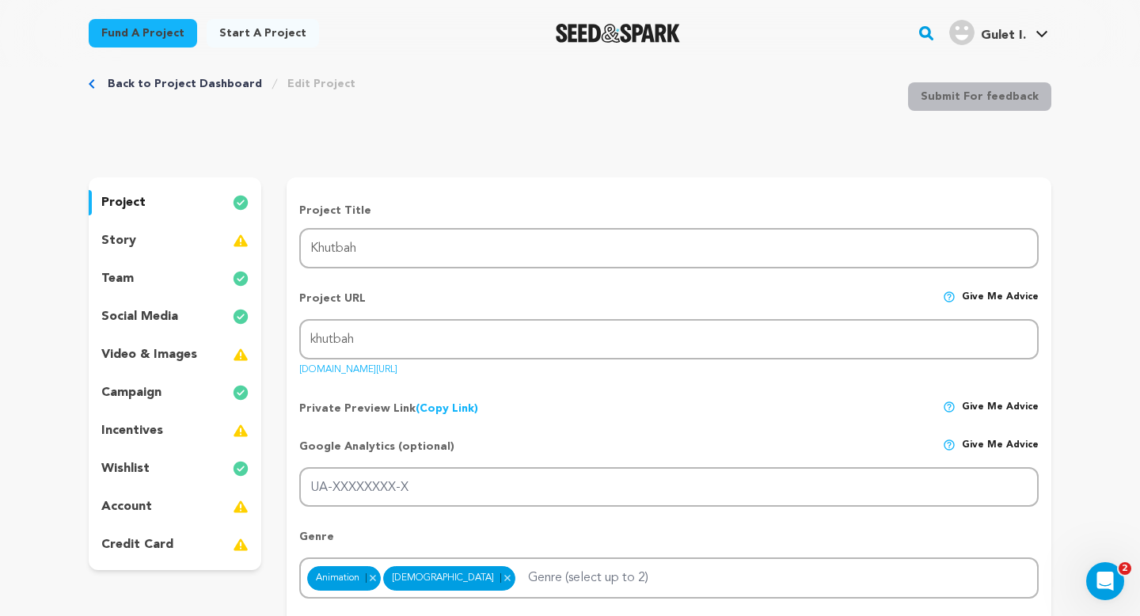
click at [201, 240] on div "story" at bounding box center [175, 240] width 173 height 25
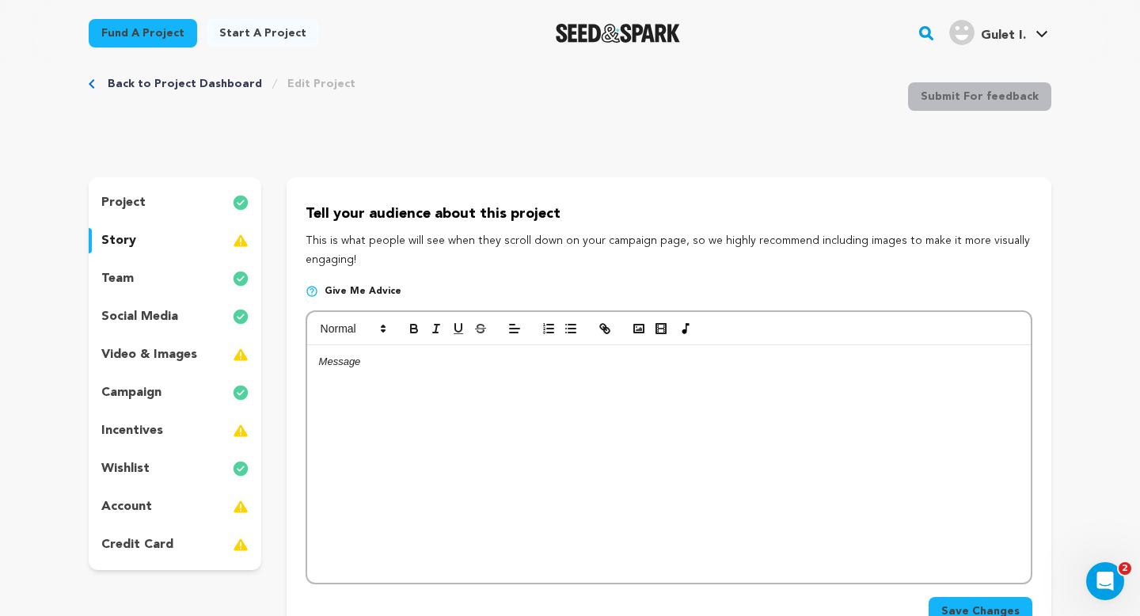
drag, startPoint x: 697, startPoint y: 262, endPoint x: 300, endPoint y: 240, distance: 397.4
click at [300, 240] on div "Tell your audience about this project This is what people will see when they sc…" at bounding box center [669, 417] width 765 height 480
click at [730, 271] on div "Tell your audience about this project This is what people will see when they sc…" at bounding box center [669, 417] width 765 height 480
drag, startPoint x: 691, startPoint y: 258, endPoint x: 308, endPoint y: 249, distance: 383.4
click at [308, 249] on p "This is what people will see when they scroll down on your campaign page, so we…" at bounding box center [669, 251] width 727 height 38
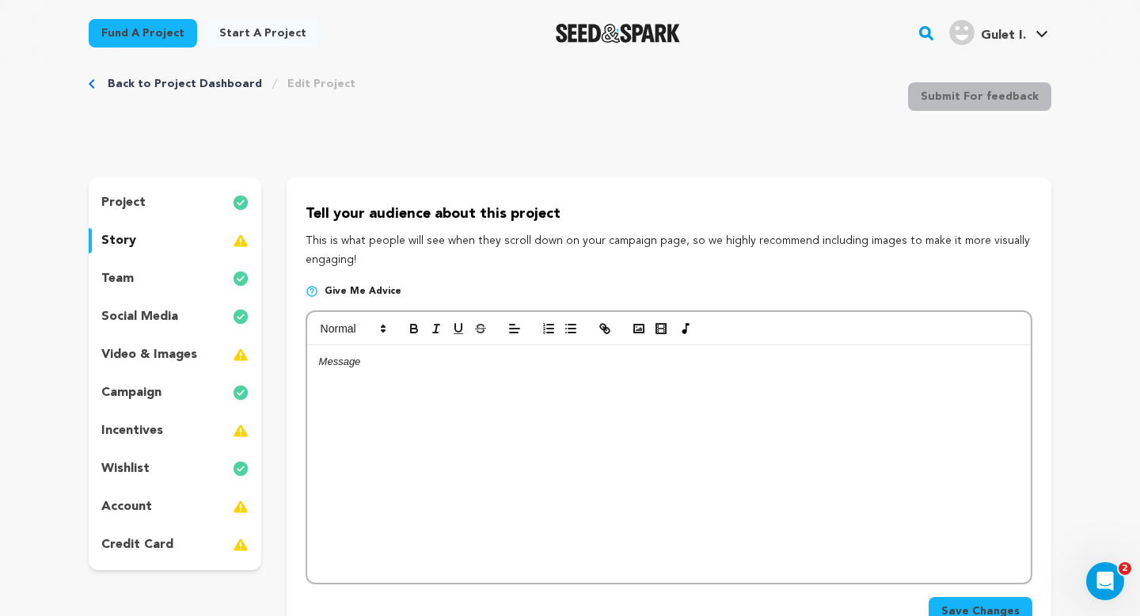
click at [303, 242] on div "Tell your audience about this project This is what people will see when they sc…" at bounding box center [669, 417] width 765 height 480
drag, startPoint x: 302, startPoint y: 238, endPoint x: 704, endPoint y: 259, distance: 402.9
click at [704, 259] on div "Tell your audience about this project This is what people will see when they sc…" at bounding box center [669, 417] width 765 height 480
click at [704, 259] on p "This is what people will see when they scroll down on your campaign page, so we…" at bounding box center [669, 251] width 727 height 38
drag, startPoint x: 696, startPoint y: 261, endPoint x: 298, endPoint y: 235, distance: 399.2
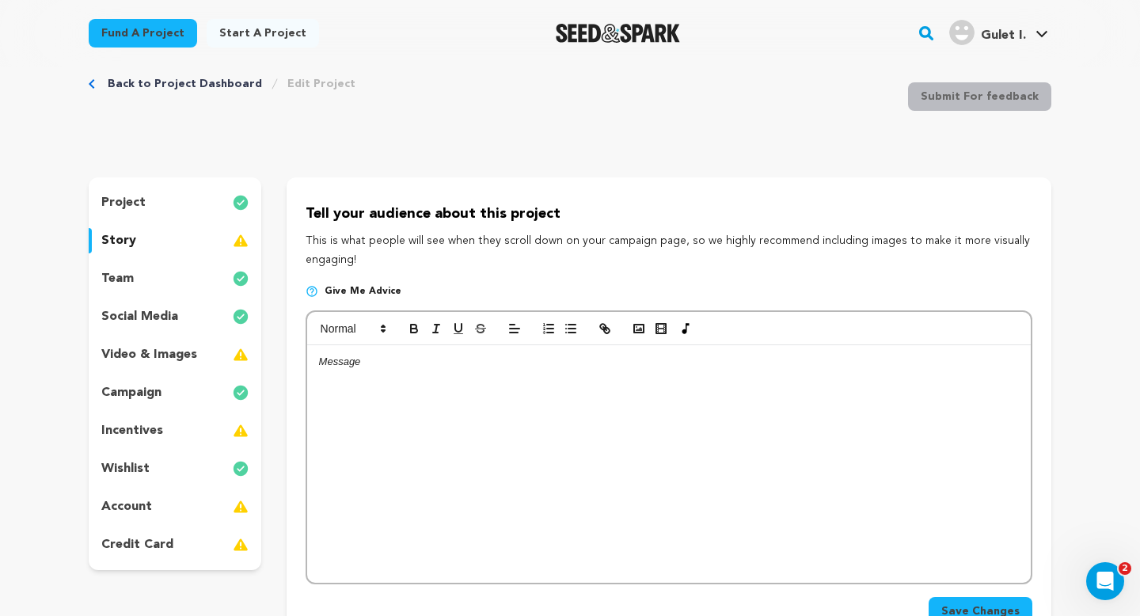
click at [298, 235] on div "Tell your audience about this project This is what people will see when they sc…" at bounding box center [669, 417] width 765 height 480
click at [522, 276] on div "Tell your audience about this project This is what people will see when they sc…" at bounding box center [669, 417] width 765 height 480
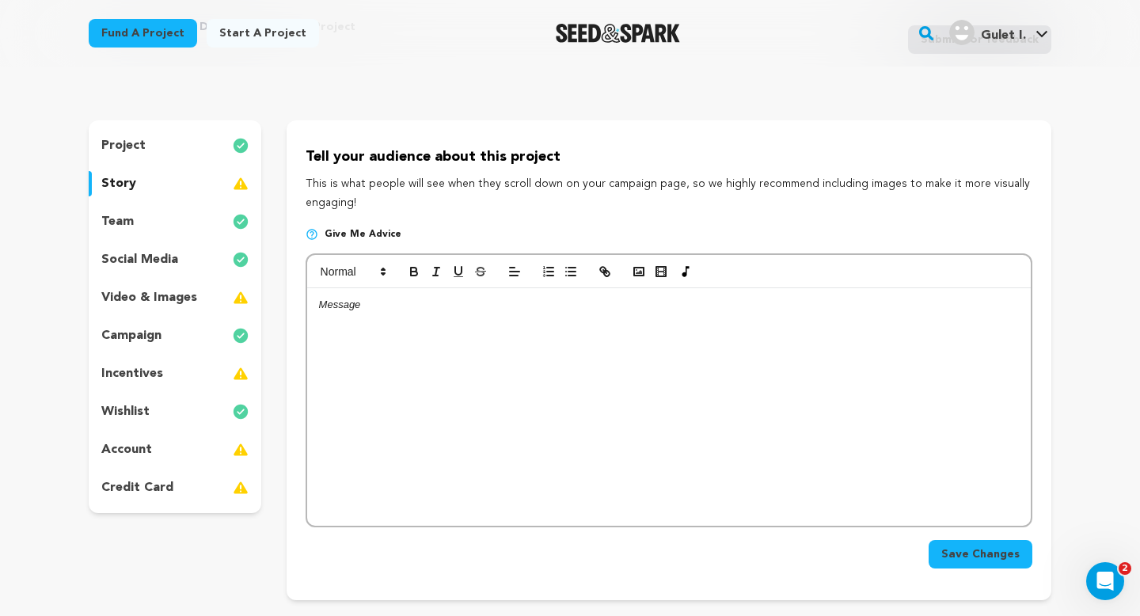
scroll to position [85, 0]
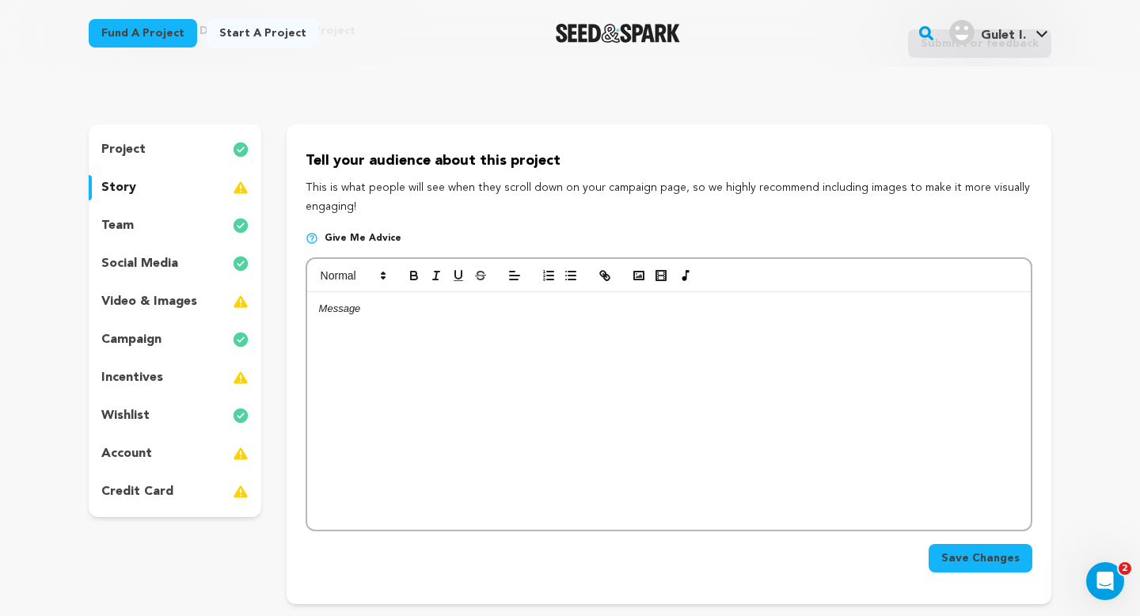
click at [208, 225] on div "team" at bounding box center [175, 225] width 173 height 25
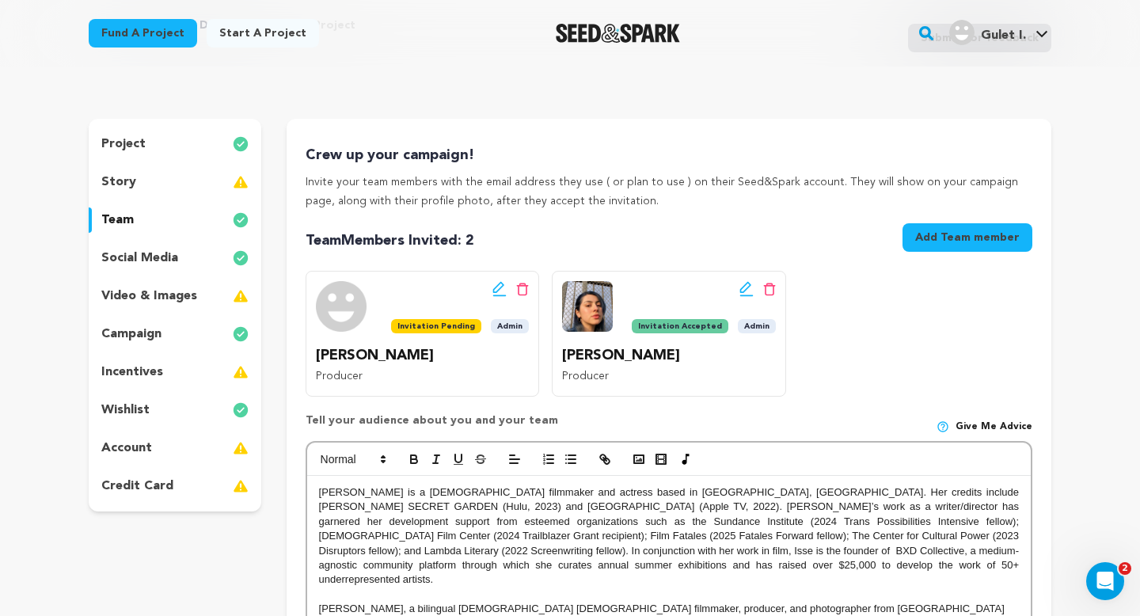
scroll to position [92, 0]
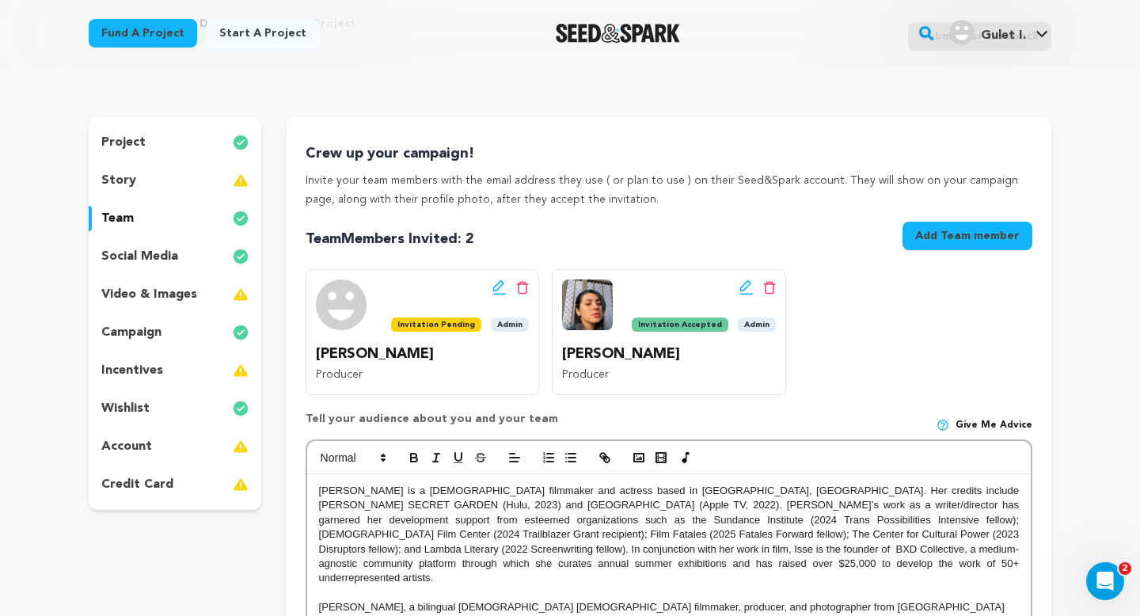
click at [172, 256] on p "social media" at bounding box center [139, 256] width 77 height 19
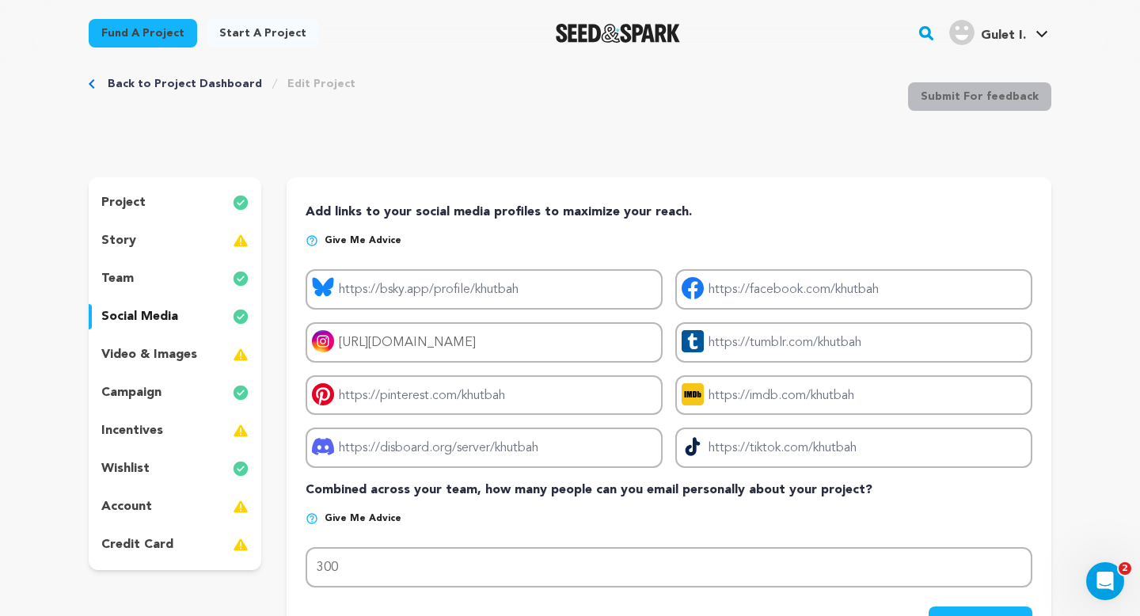
scroll to position [87, 0]
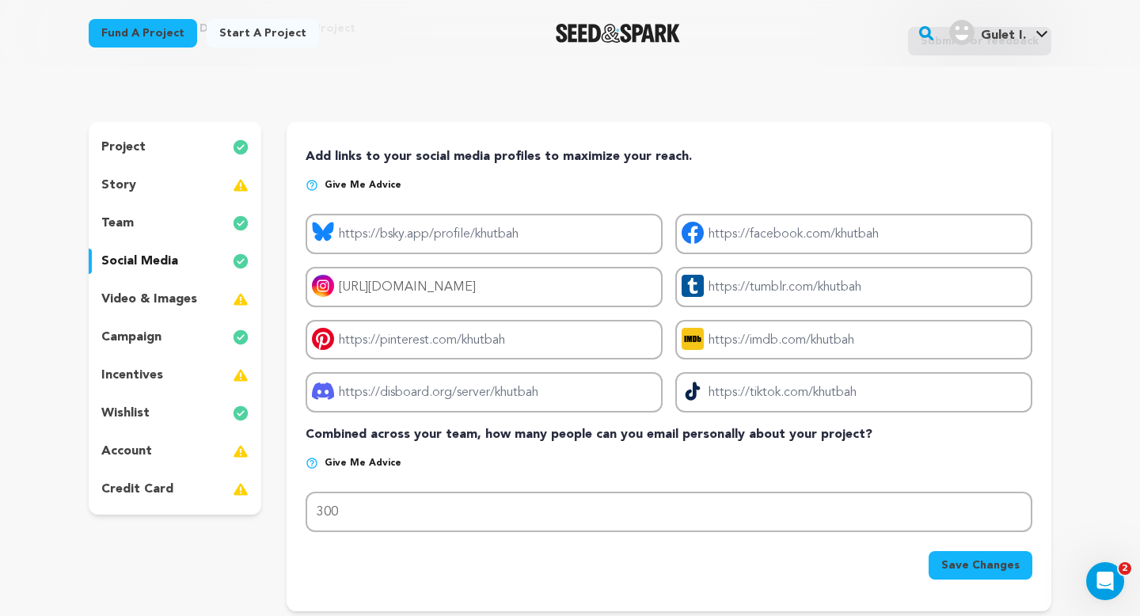
click at [187, 301] on p "video & images" at bounding box center [149, 299] width 96 height 19
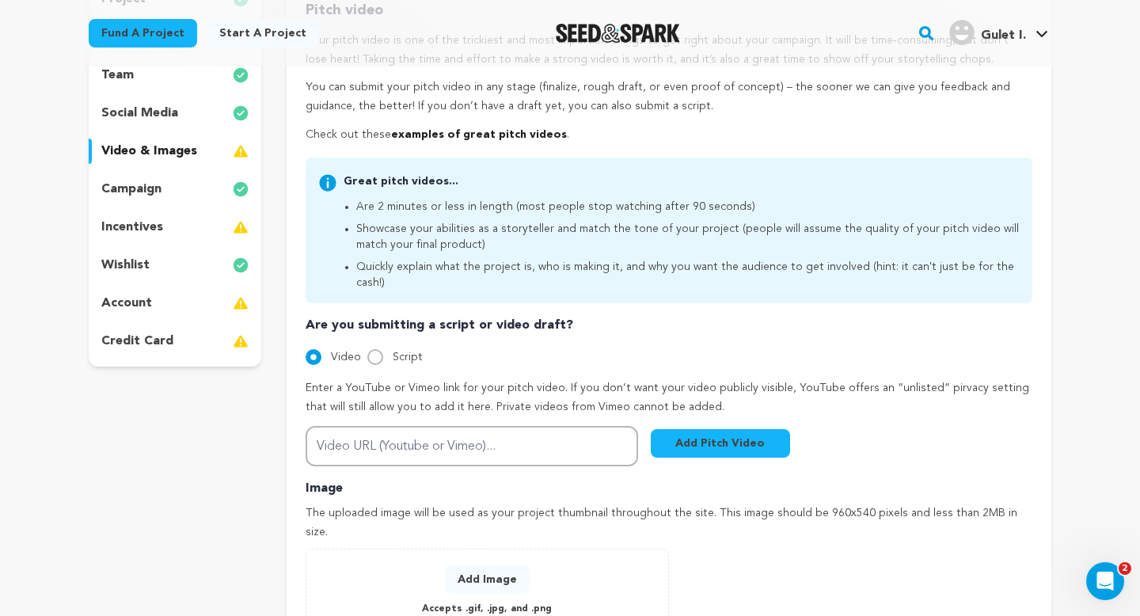
scroll to position [244, 0]
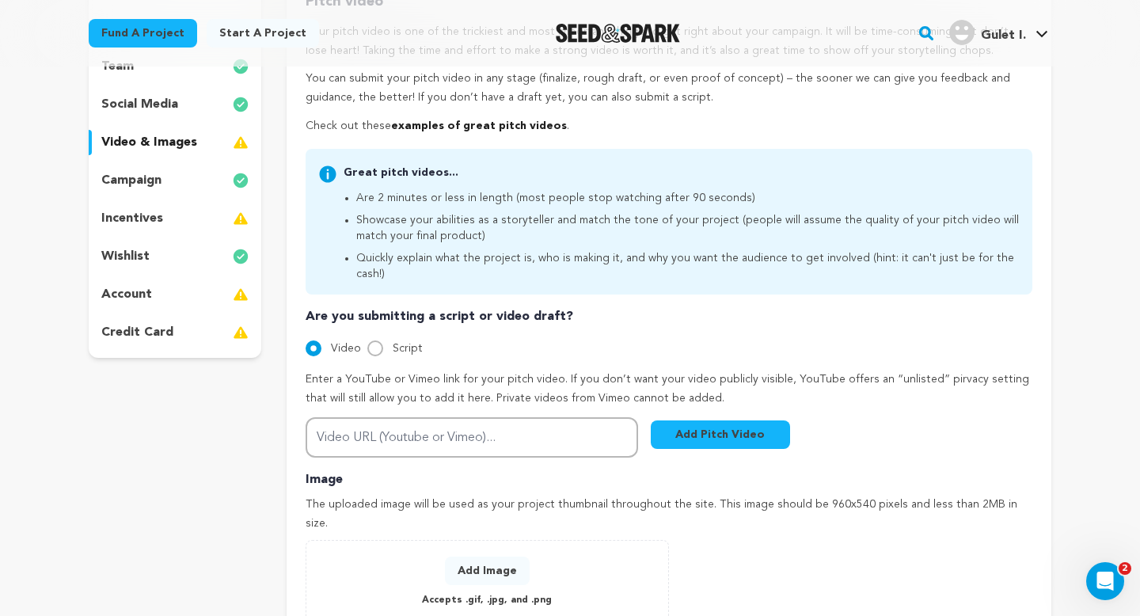
click at [189, 173] on div "campaign" at bounding box center [175, 180] width 173 height 25
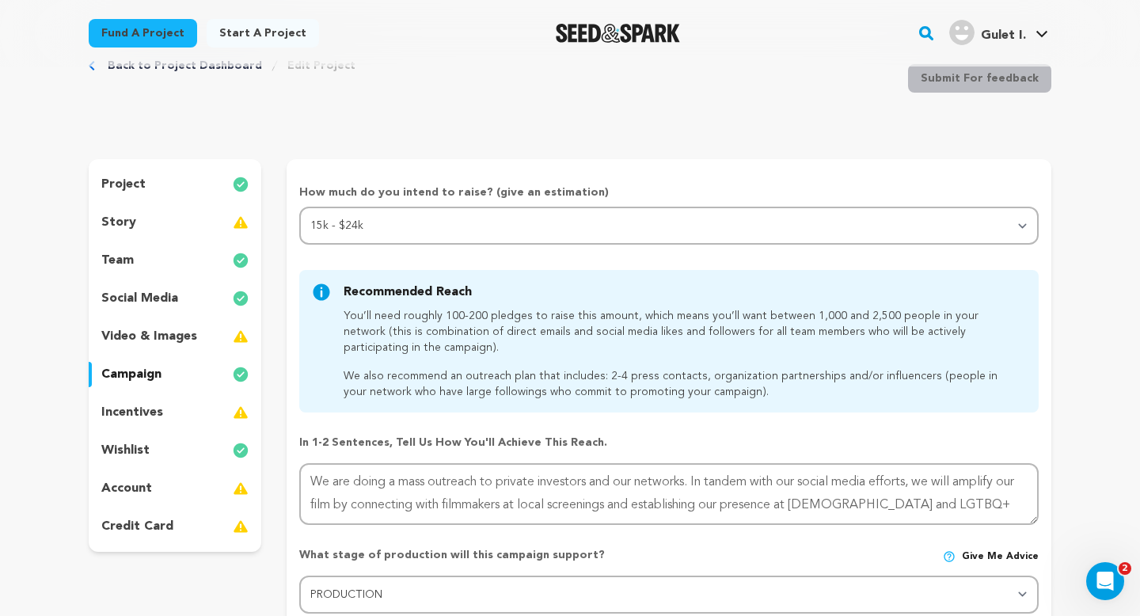
scroll to position [49, 0]
click at [204, 184] on div "project" at bounding box center [175, 185] width 173 height 25
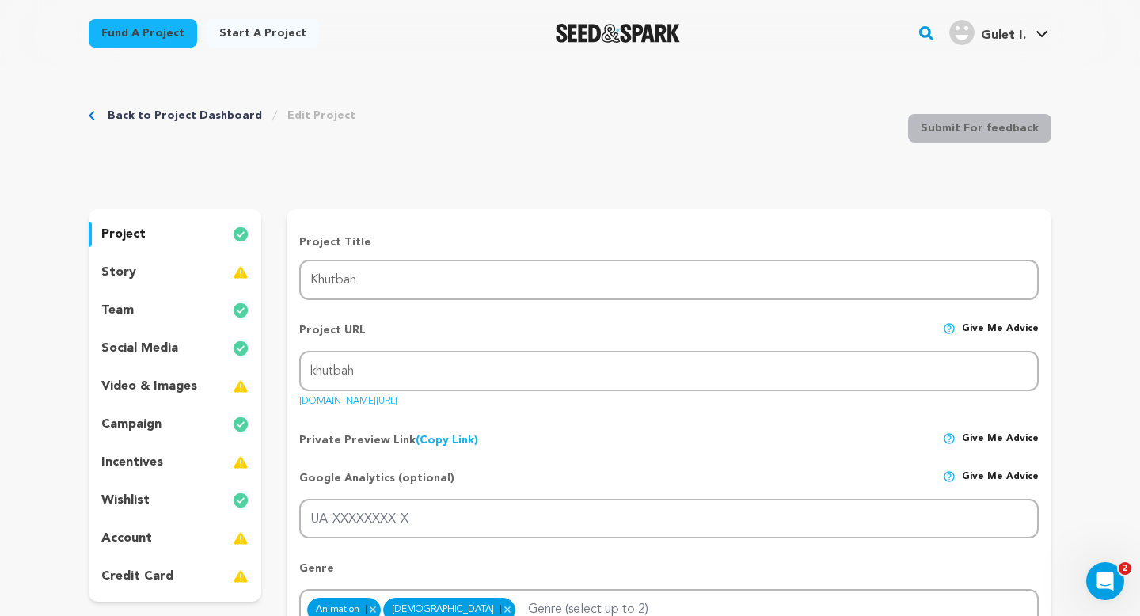
click at [189, 274] on div "story" at bounding box center [175, 272] width 173 height 25
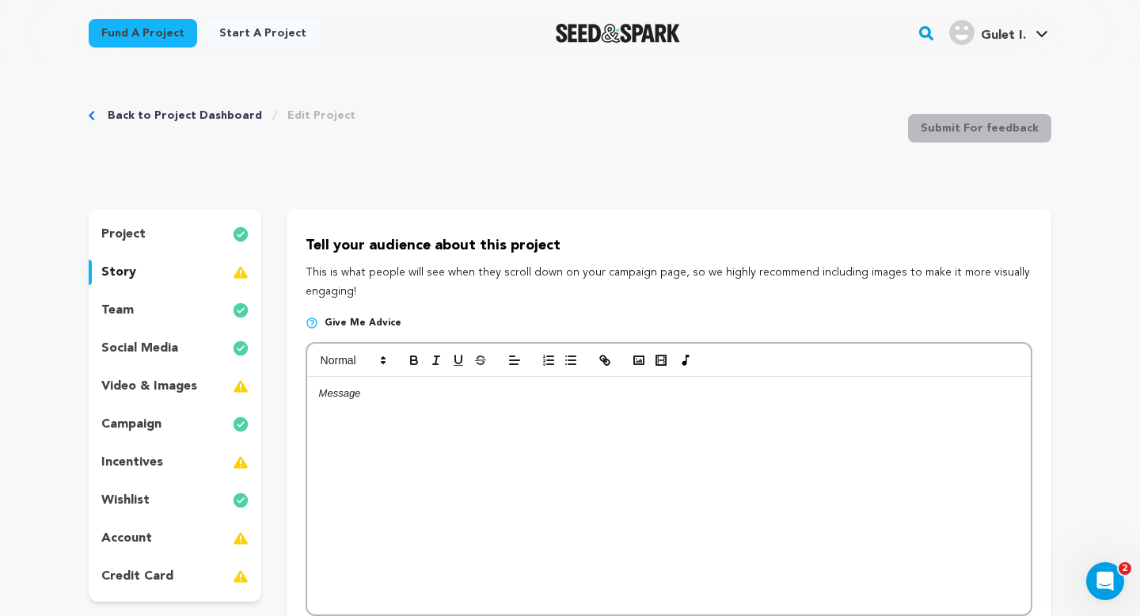
click at [207, 431] on div "campaign" at bounding box center [175, 424] width 173 height 25
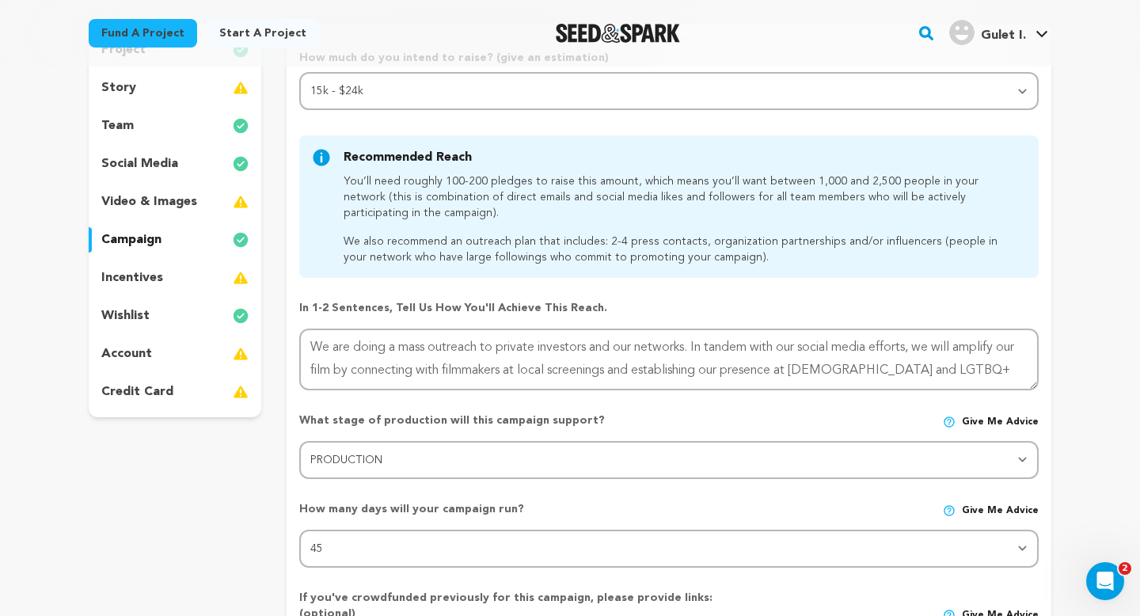
scroll to position [1, 0]
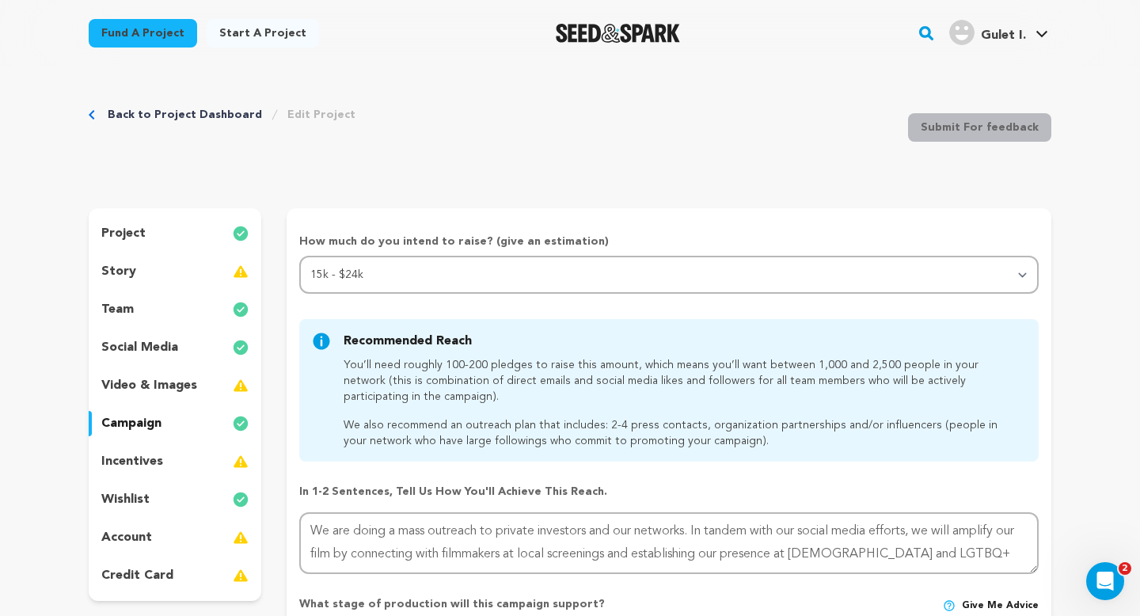
click at [207, 268] on div "story" at bounding box center [175, 271] width 173 height 25
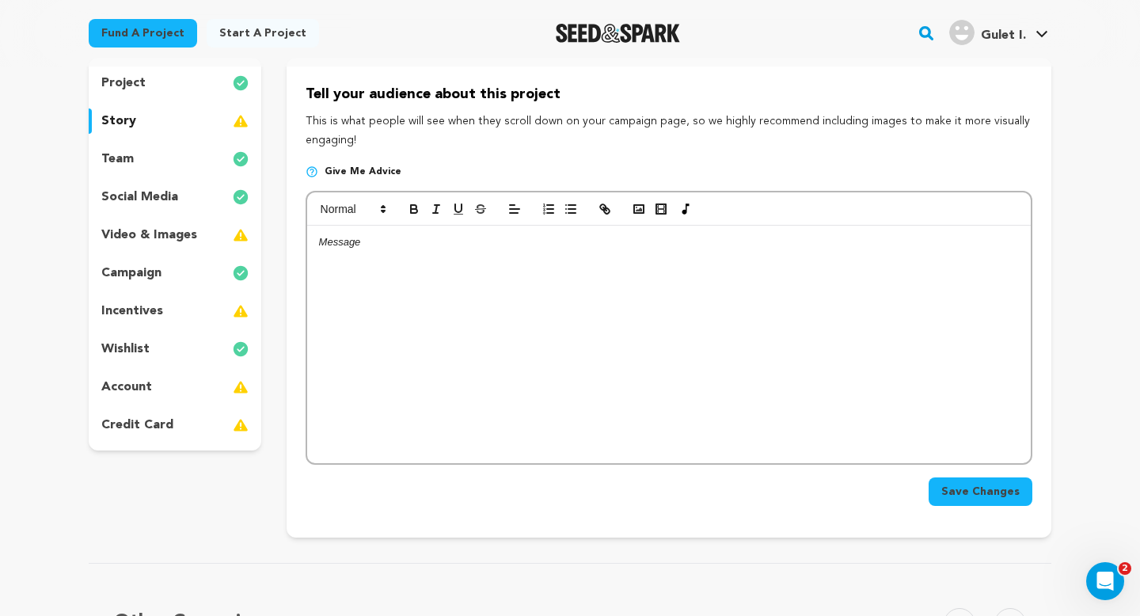
scroll to position [152, 0]
click at [207, 198] on div "social media" at bounding box center [175, 196] width 173 height 25
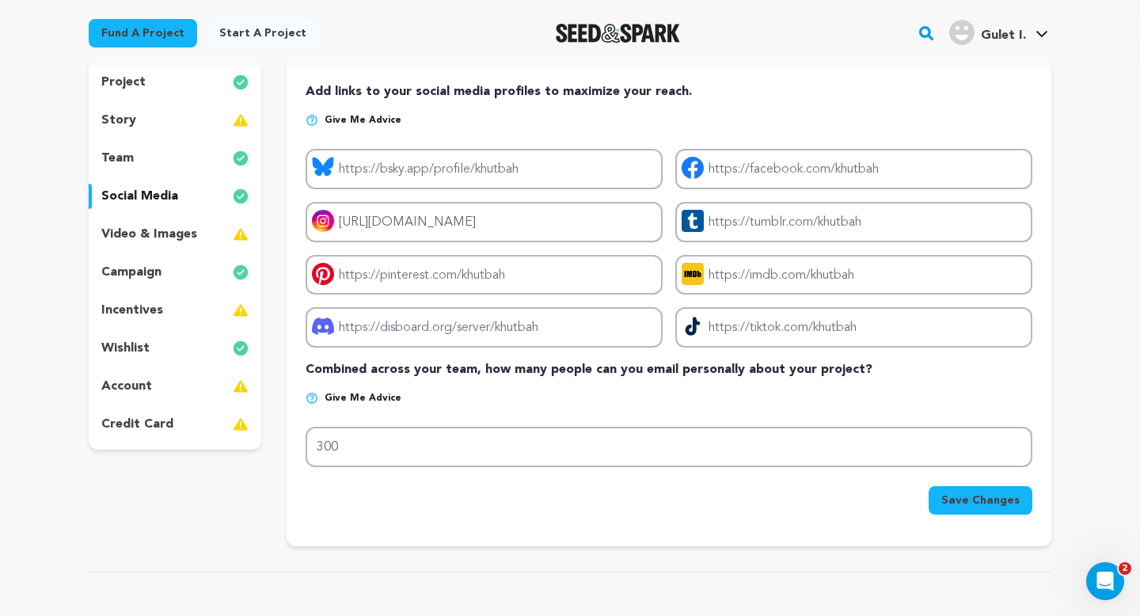
click at [207, 166] on div "team" at bounding box center [175, 158] width 173 height 25
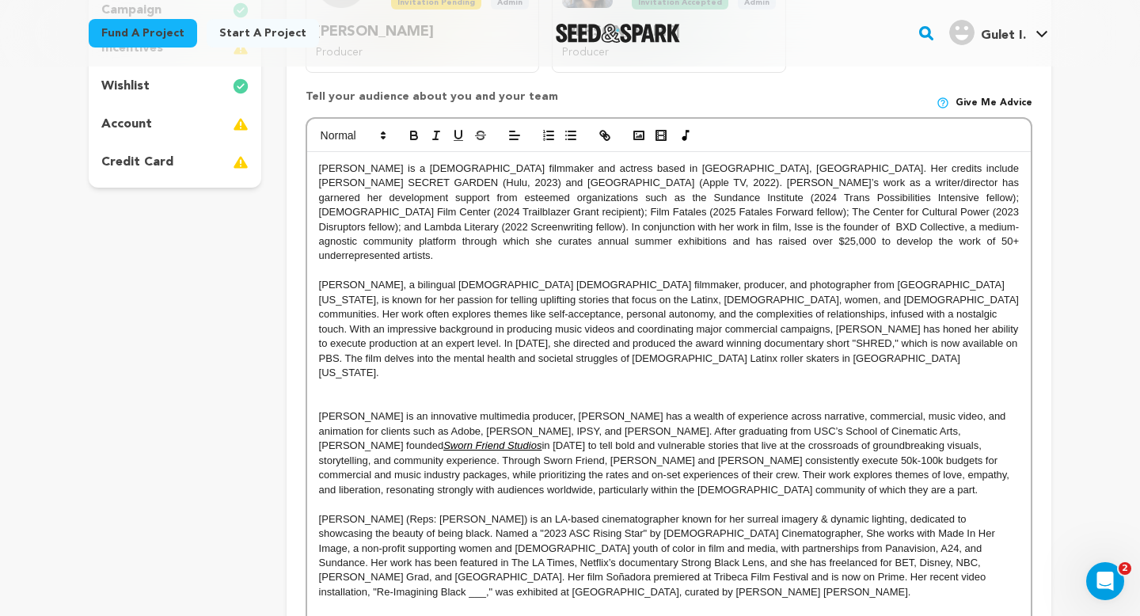
scroll to position [417, 0]
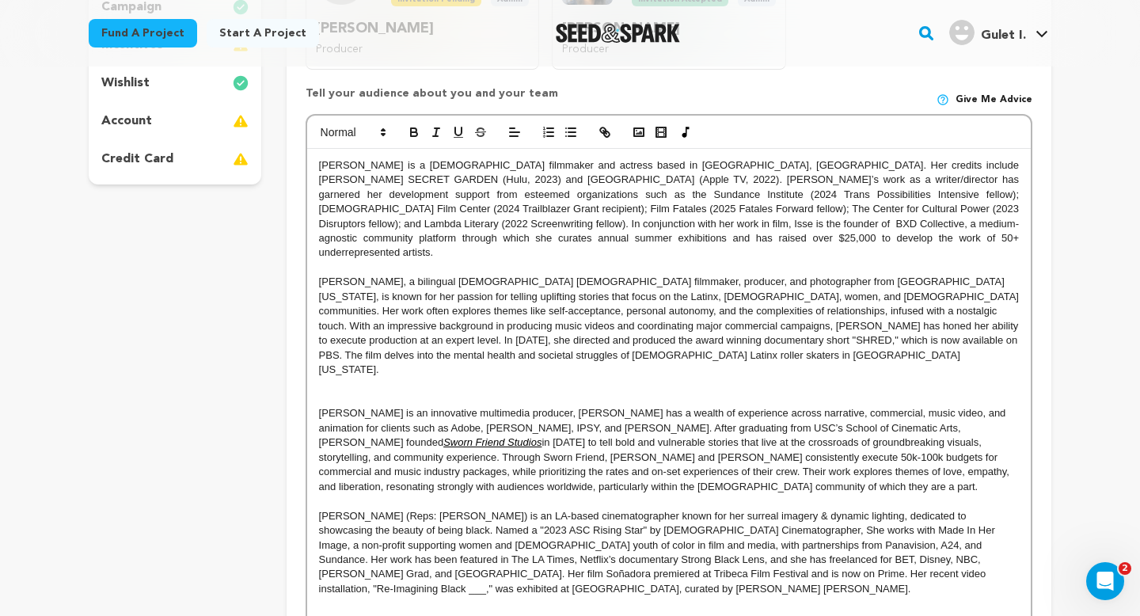
click at [386, 378] on p at bounding box center [669, 385] width 700 height 14
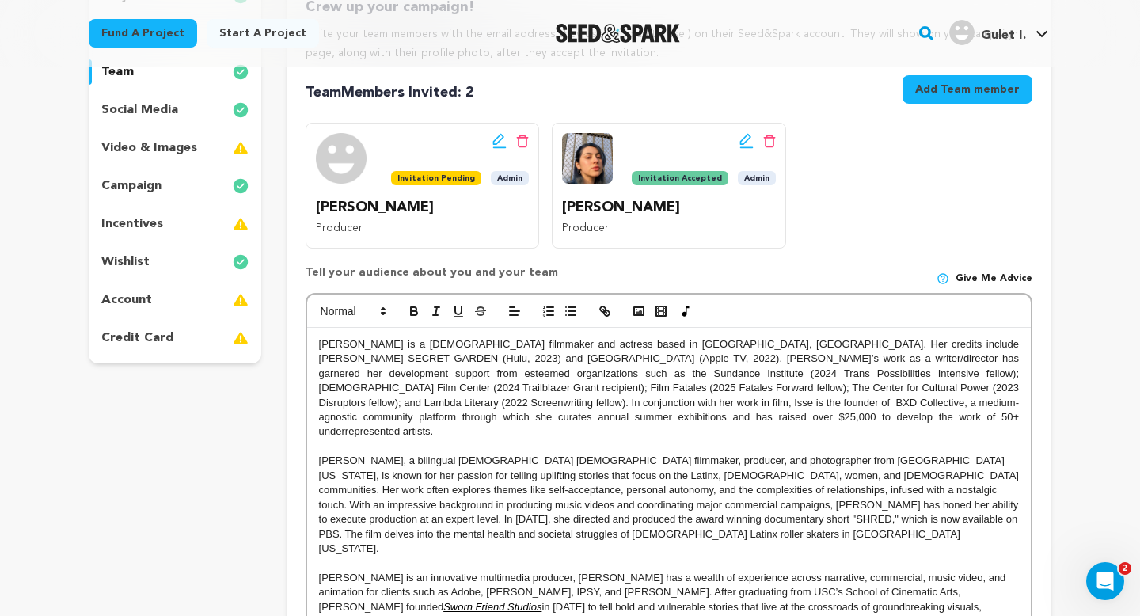
scroll to position [211, 0]
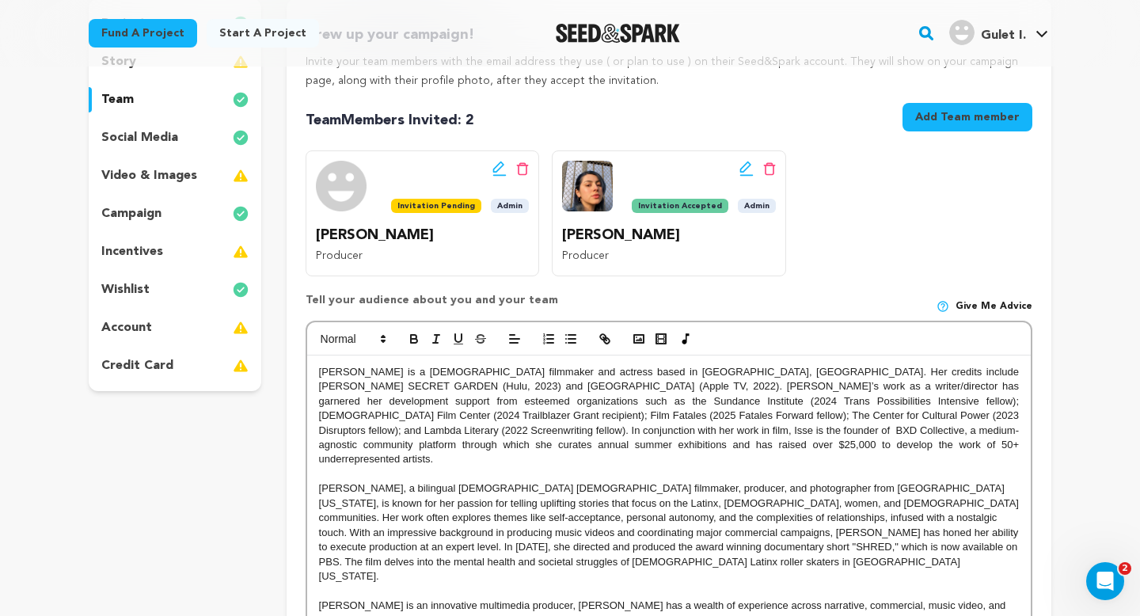
click at [212, 290] on div "wishlist" at bounding box center [175, 289] width 173 height 25
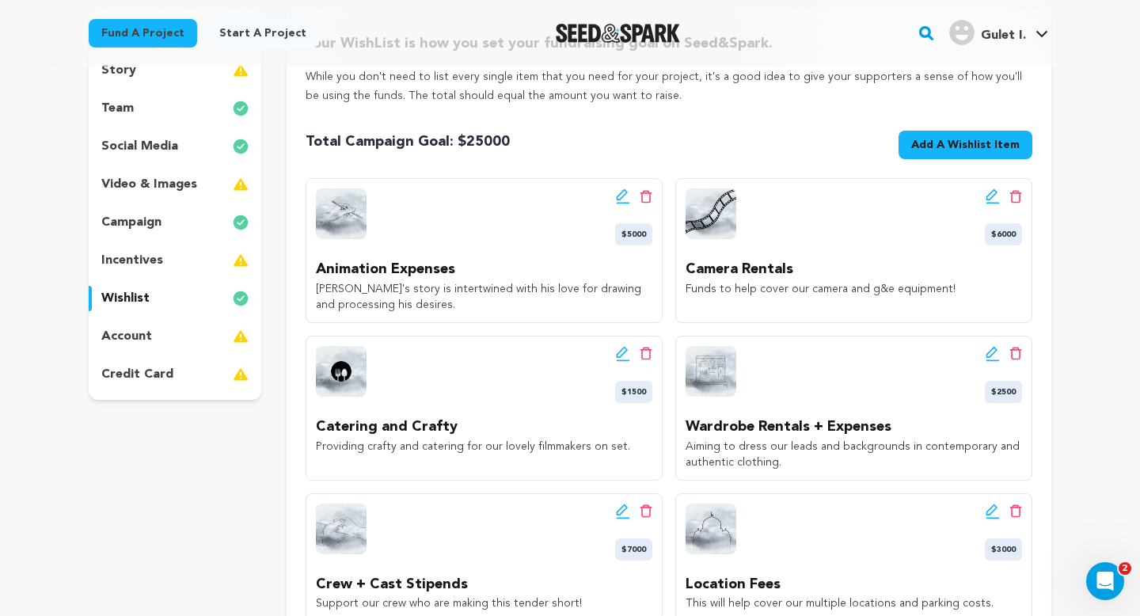
scroll to position [76, 0]
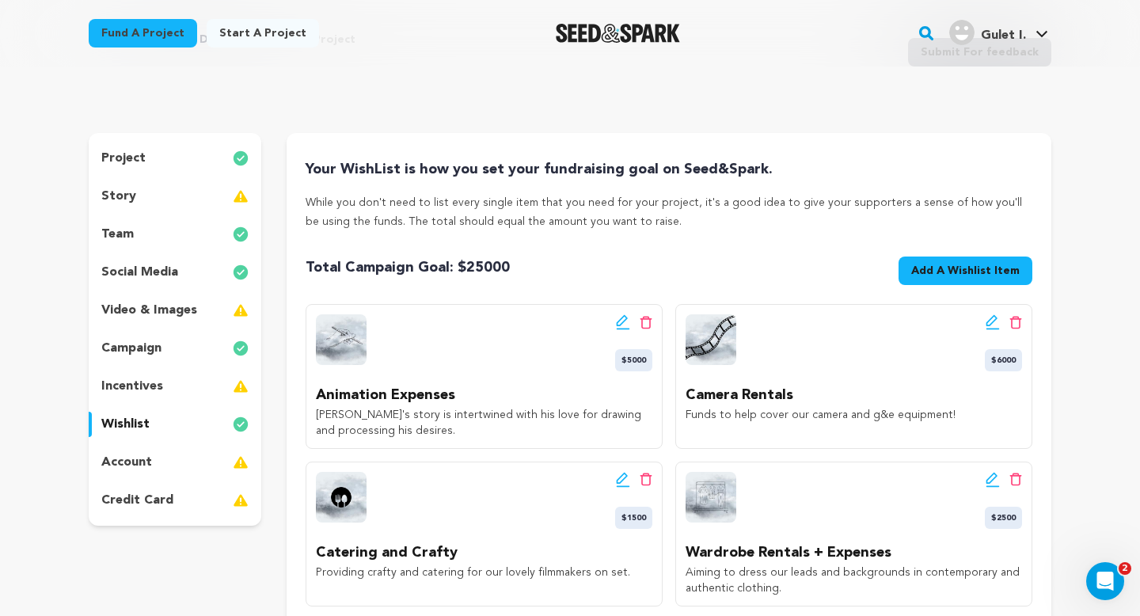
click at [214, 463] on div "account" at bounding box center [175, 462] width 173 height 25
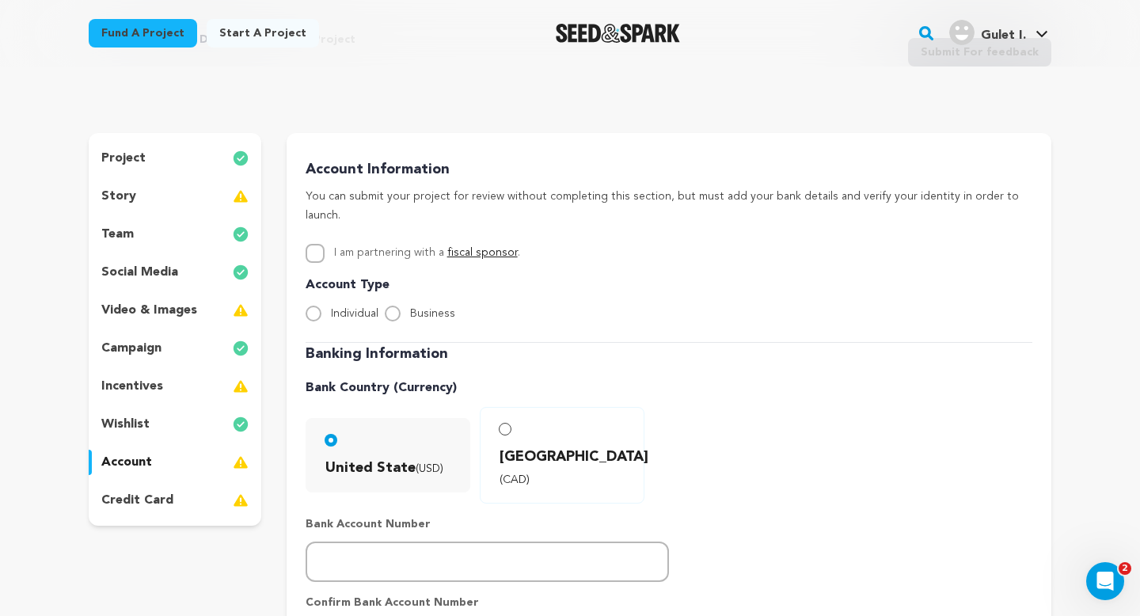
click at [177, 230] on div "team" at bounding box center [175, 234] width 173 height 25
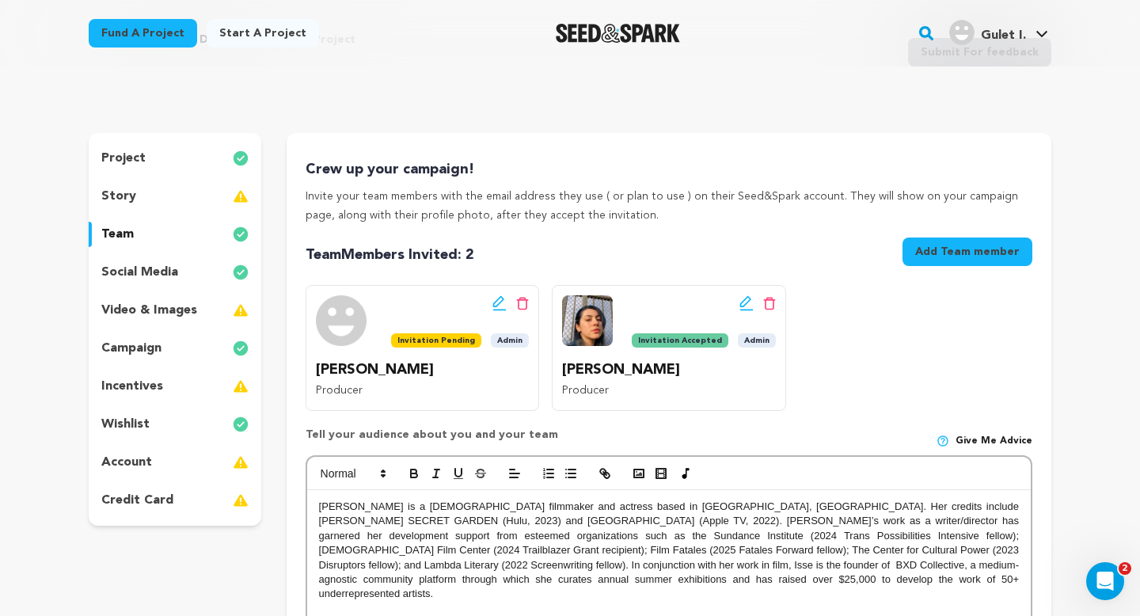
click at [185, 197] on div "story" at bounding box center [175, 196] width 173 height 25
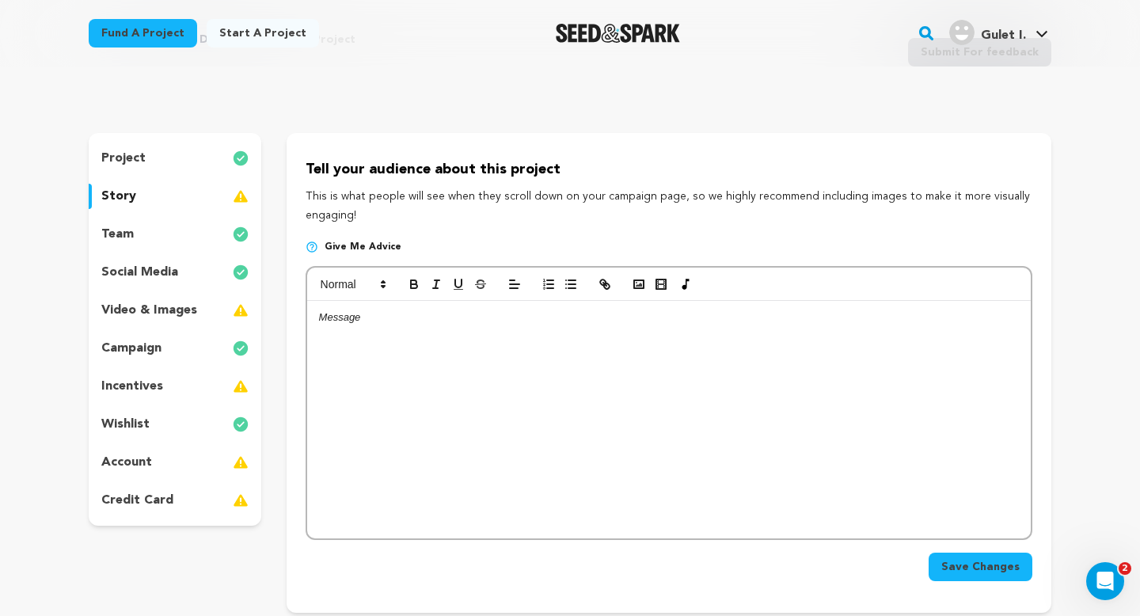
click at [211, 155] on div "project" at bounding box center [175, 158] width 173 height 25
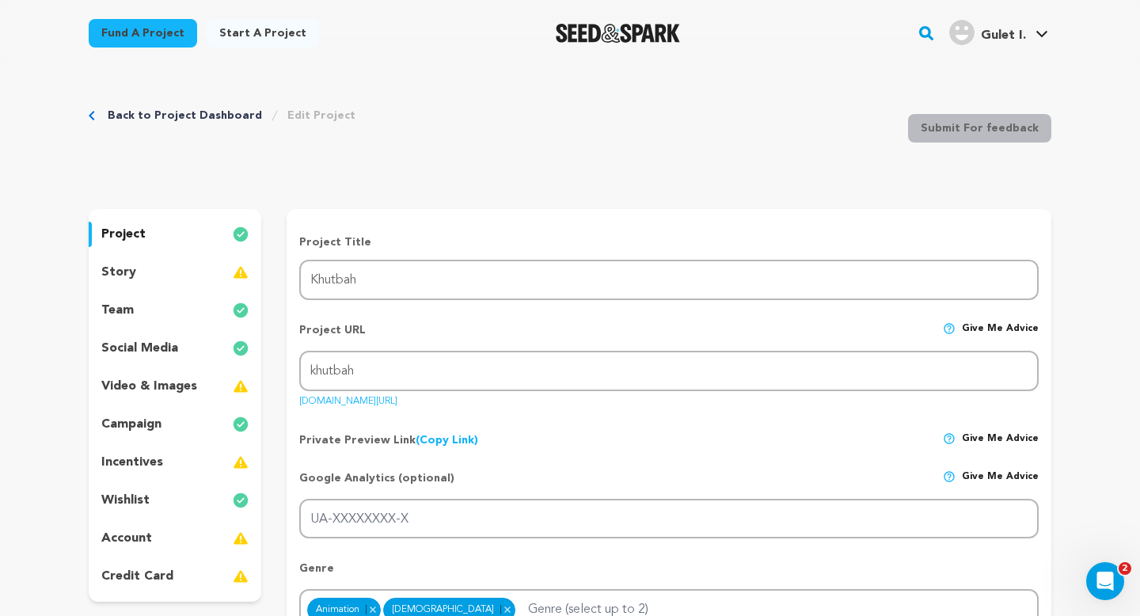
click at [190, 276] on div "story" at bounding box center [175, 272] width 173 height 25
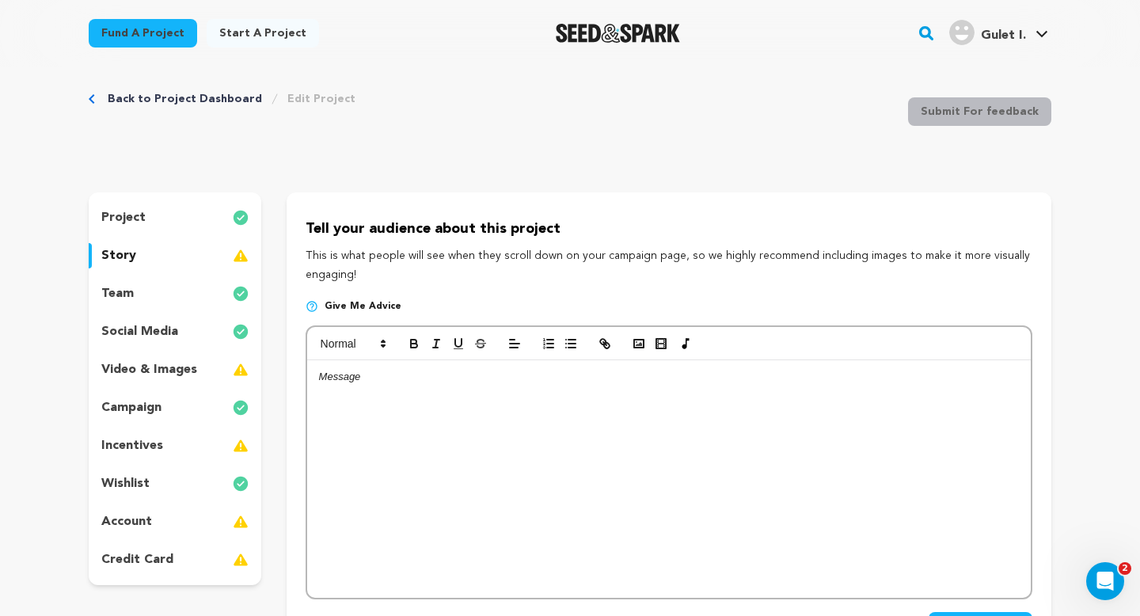
scroll to position [13, 0]
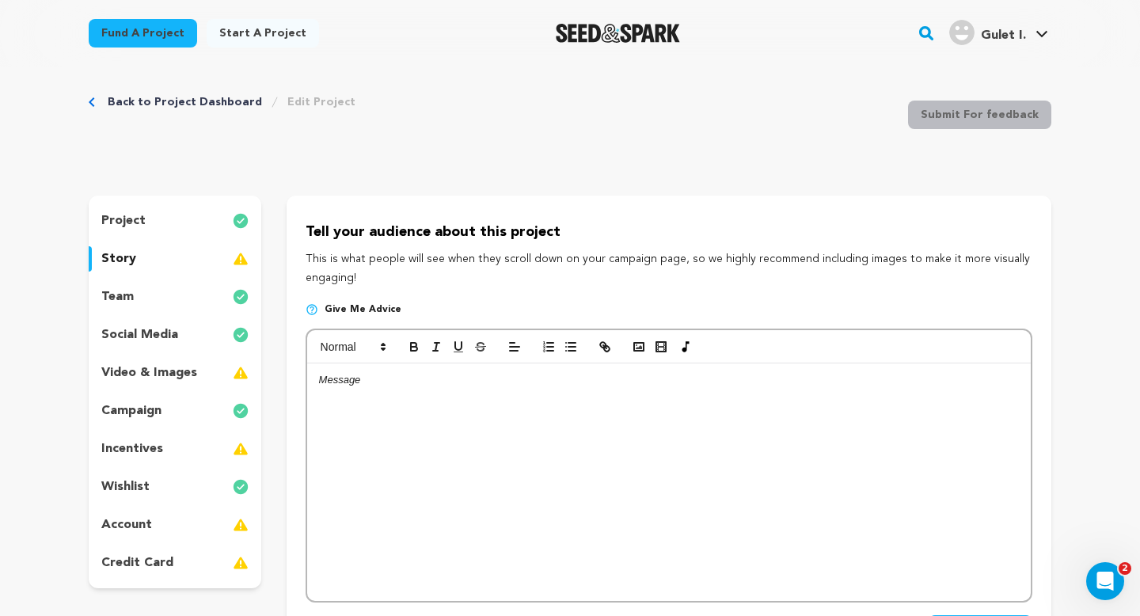
click at [195, 215] on div "project" at bounding box center [175, 220] width 173 height 25
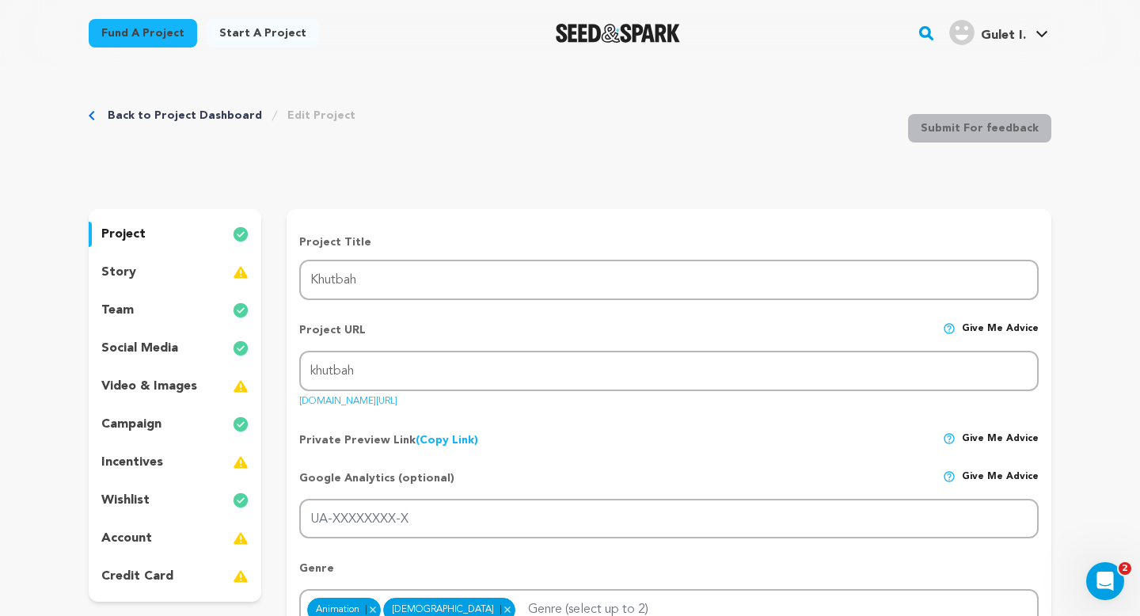
click at [186, 267] on div "story" at bounding box center [175, 272] width 173 height 25
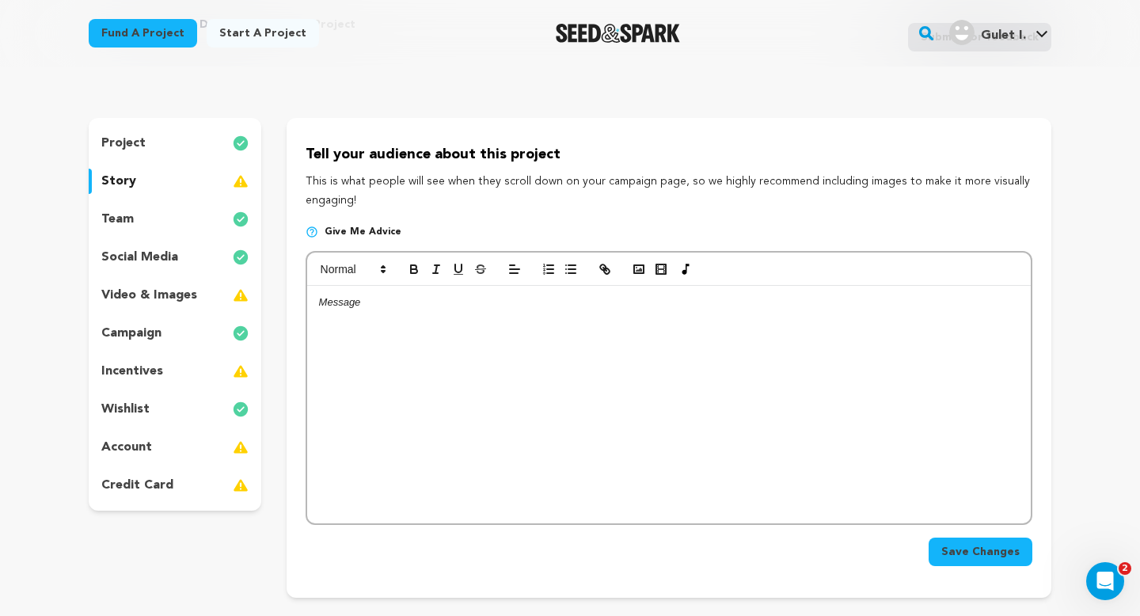
scroll to position [112, 0]
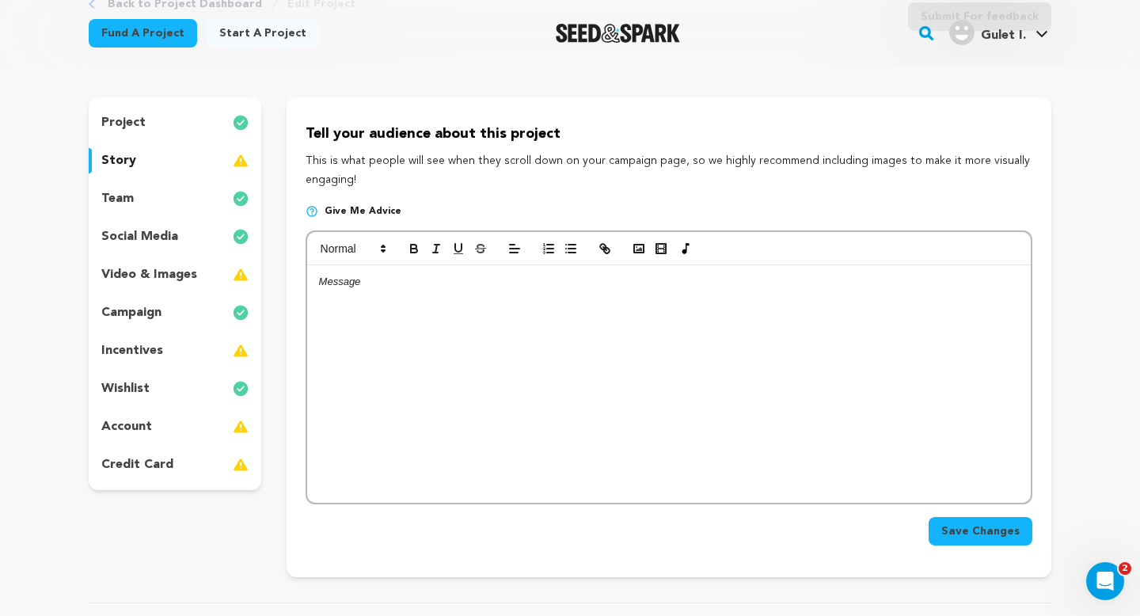
click at [501, 339] on div at bounding box center [669, 384] width 724 height 238
click at [311, 281] on div "DIRECTOR'S STATEMENT" at bounding box center [669, 384] width 724 height 238
click at [430, 322] on div "DIRECTOR'S STATEMENT" at bounding box center [669, 384] width 724 height 238
click at [426, 336] on div "DIRECTOR'S STATEMENT" at bounding box center [669, 384] width 724 height 238
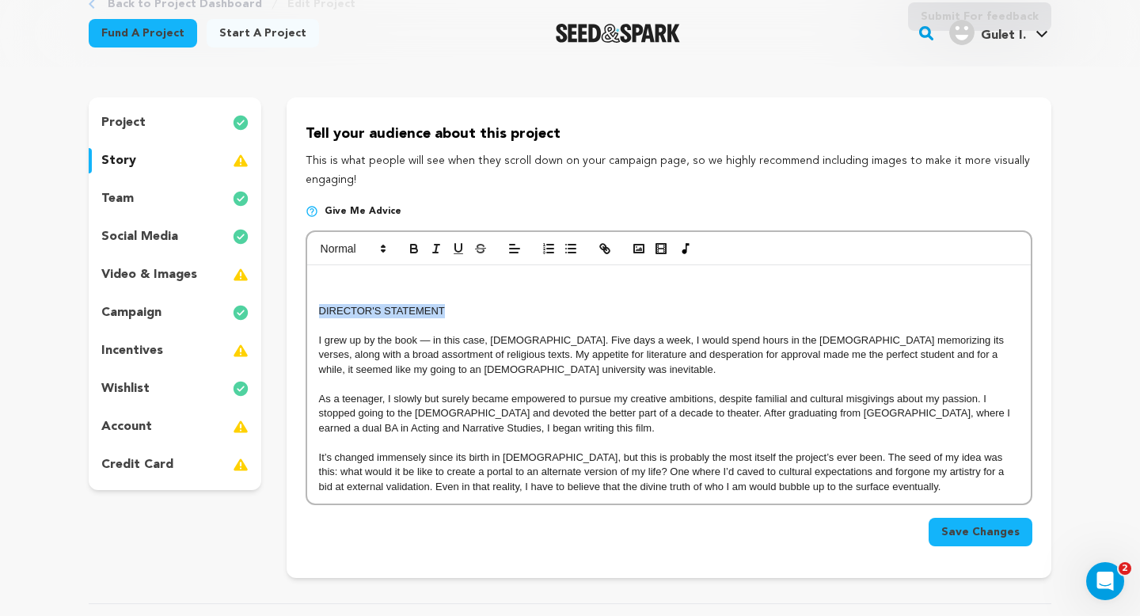
drag, startPoint x: 453, startPoint y: 312, endPoint x: 315, endPoint y: 316, distance: 137.9
click at [315, 316] on div "DIRECTOR'S STATEMENT I grew up by the book — in this case, the Qur’an. Five day…" at bounding box center [669, 384] width 724 height 238
click at [418, 251] on icon "button" at bounding box center [414, 249] width 14 height 14
click at [461, 241] on button "button" at bounding box center [458, 248] width 22 height 19
click at [413, 286] on p at bounding box center [669, 282] width 700 height 14
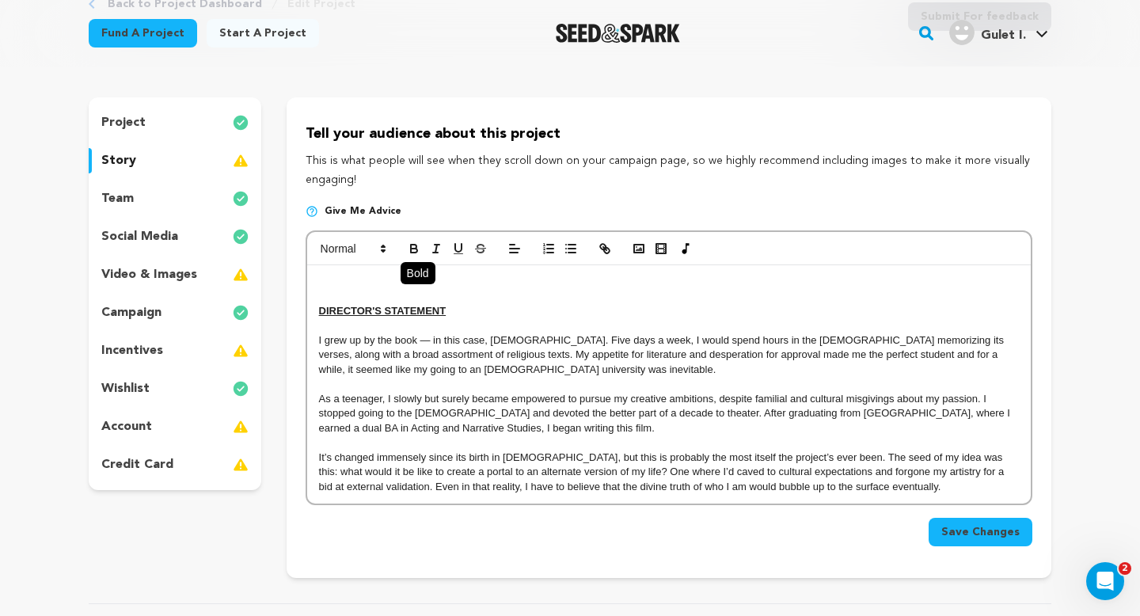
click at [415, 251] on icon "button" at bounding box center [414, 249] width 14 height 14
click at [461, 249] on icon "button" at bounding box center [458, 248] width 6 height 8
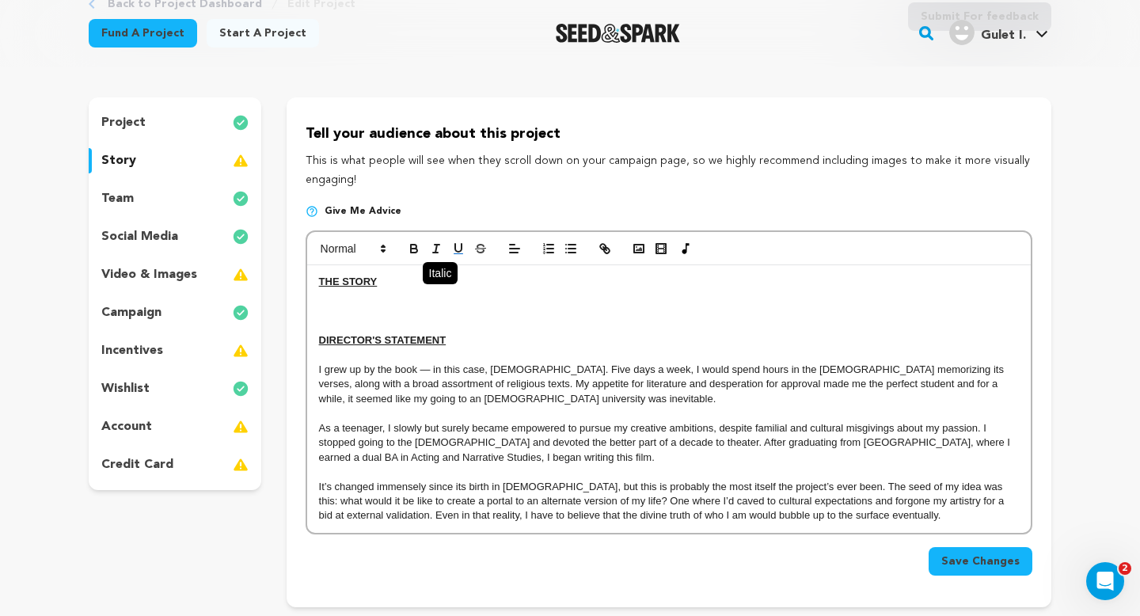
click at [436, 251] on line "button" at bounding box center [437, 249] width 2 height 8
click at [437, 245] on line "button" at bounding box center [437, 245] width 5 height 0
click at [461, 248] on icon "button" at bounding box center [458, 248] width 6 height 8
click at [372, 309] on p "﻿" at bounding box center [669, 311] width 700 height 14
drag, startPoint x: 367, startPoint y: 312, endPoint x: 319, endPoint y: 312, distance: 48.3
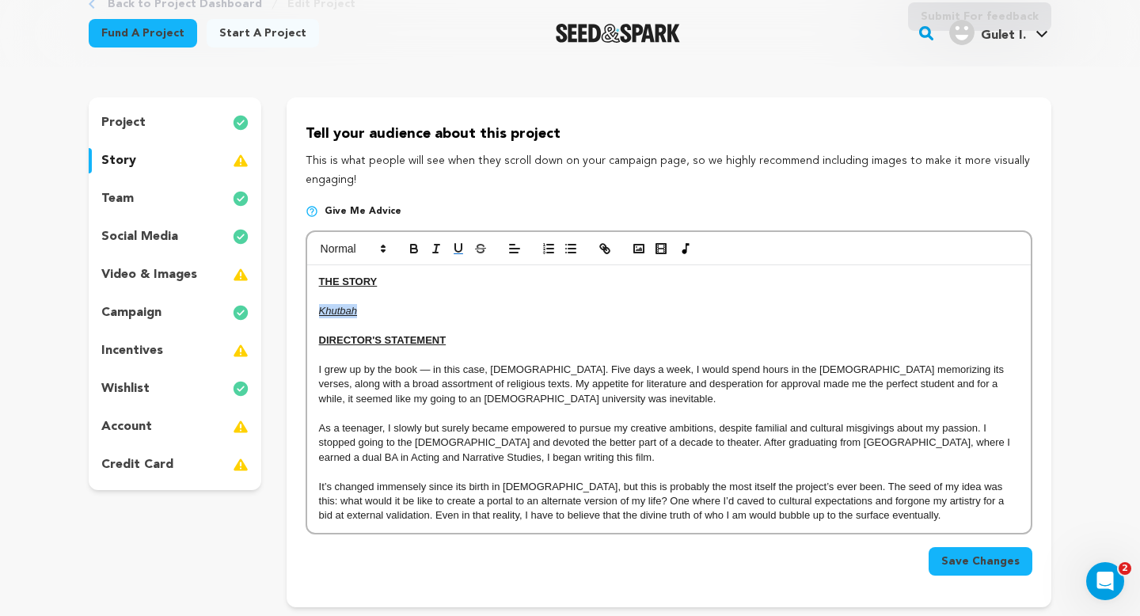
click at [319, 312] on p "Khutbah" at bounding box center [669, 311] width 700 height 14
click at [455, 253] on icon "button" at bounding box center [458, 249] width 14 height 14
click at [423, 316] on p "Khutbah" at bounding box center [669, 311] width 700 height 14
click at [436, 253] on line "button" at bounding box center [437, 249] width 2 height 8
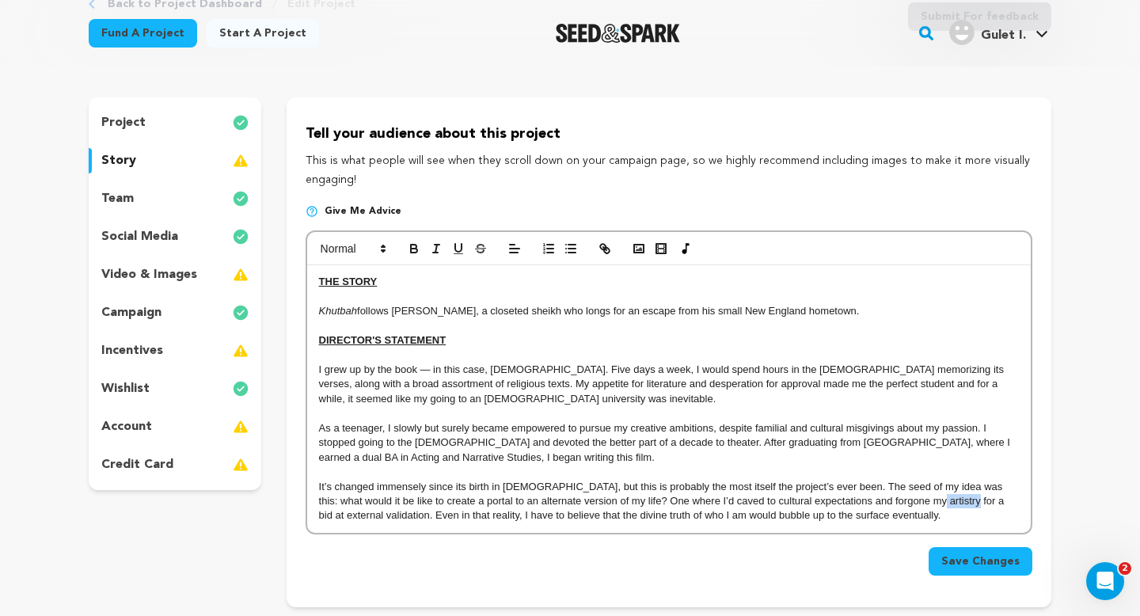
drag, startPoint x: 937, startPoint y: 504, endPoint x: 902, endPoint y: 504, distance: 34.8
click at [902, 504] on p "It’s changed immensely since its birth in 2021, but this is probably the most i…" at bounding box center [669, 502] width 700 height 44
click at [901, 309] on p "Khutbah follows Abu, a closeted sheikh who longs for an escape from his small N…" at bounding box center [669, 311] width 700 height 14
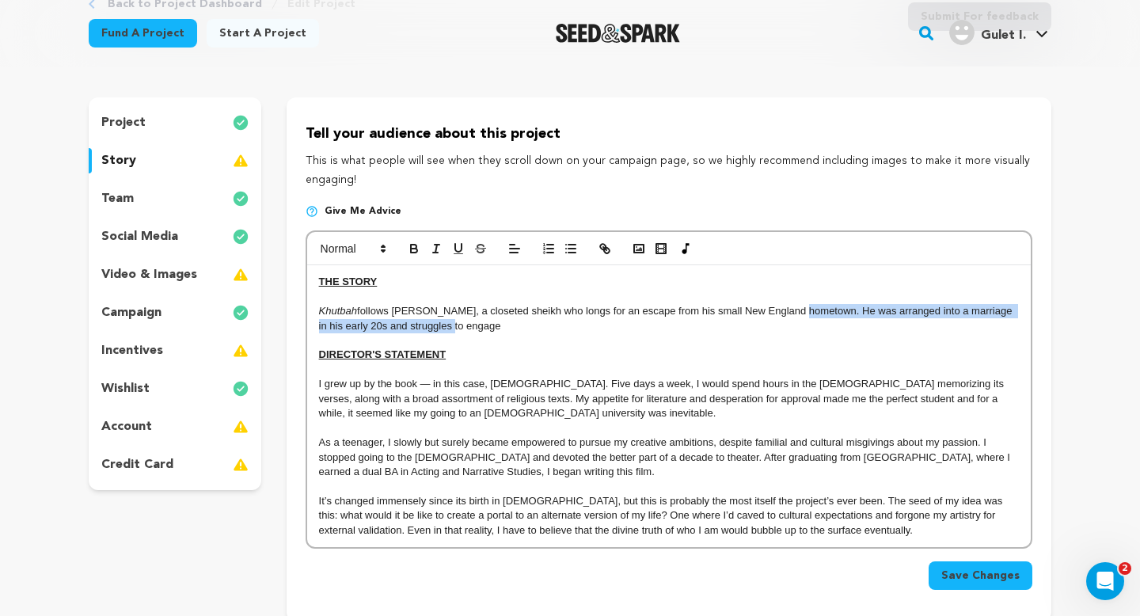
drag, startPoint x: 887, startPoint y: 324, endPoint x: 800, endPoint y: 311, distance: 88.0
click at [800, 312] on p "Khutbah follows Abu, a closeted sheikh who longs for an escape from his small N…" at bounding box center [669, 318] width 700 height 29
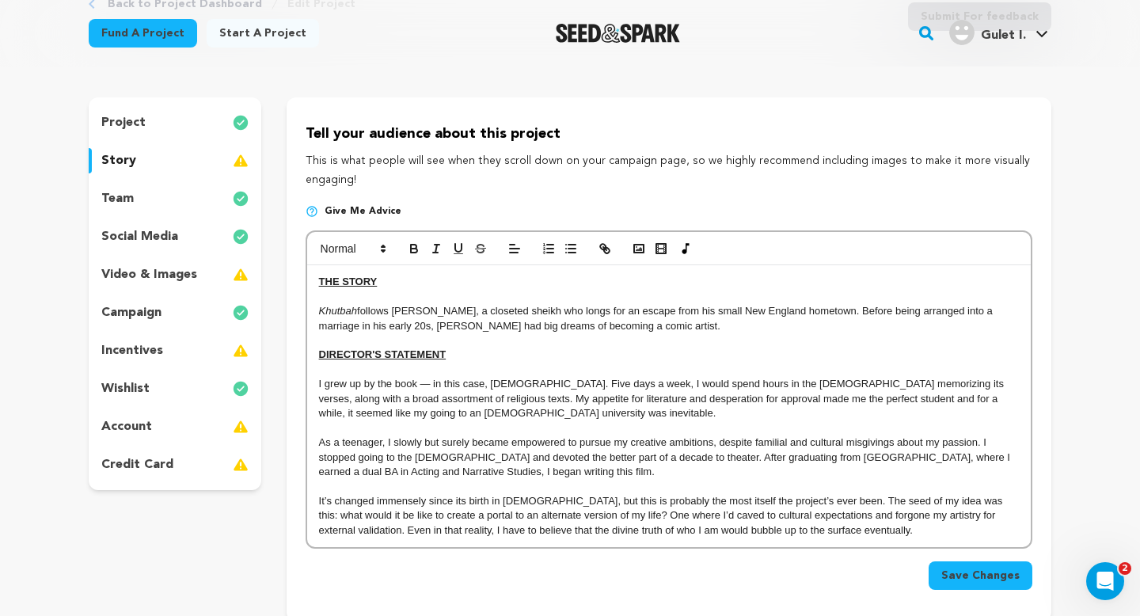
click at [840, 317] on p "Khutbah follows Abu, a closeted sheikh who longs for an escape from his small N…" at bounding box center [669, 318] width 700 height 29
click at [600, 327] on p "Khutbah follows Abu, a closeted sheikh who longs for an escape from his small N…" at bounding box center [669, 318] width 700 height 29
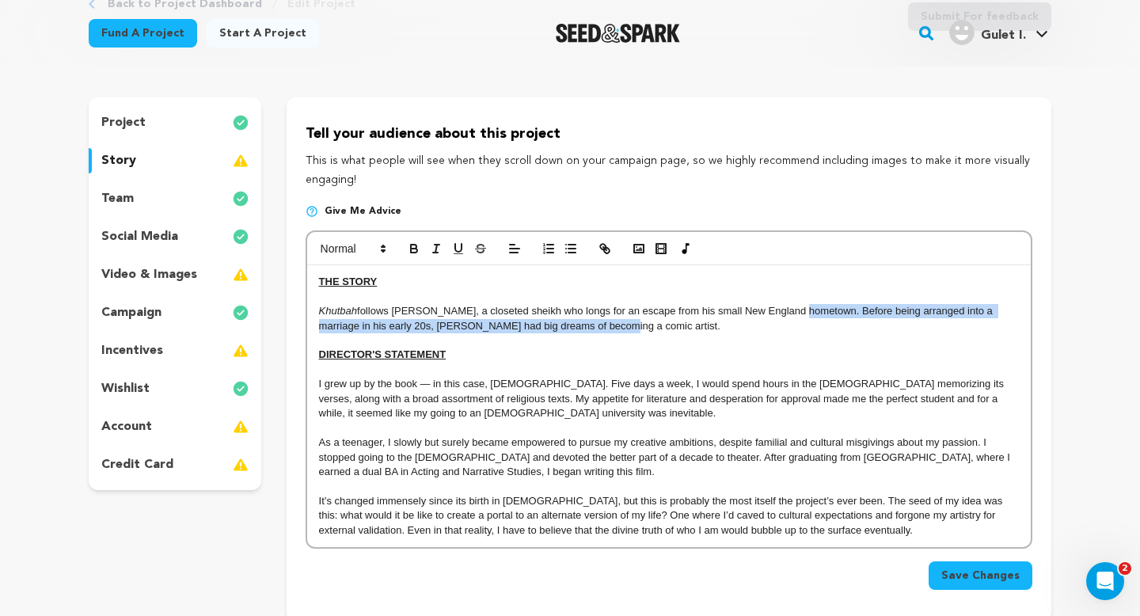
drag, startPoint x: 843, startPoint y: 322, endPoint x: 800, endPoint y: 312, distance: 44.8
click at [800, 312] on p "Khutbah follows Abu, a closeted sheikh who longs for an escape from his small N…" at bounding box center [669, 318] width 700 height 29
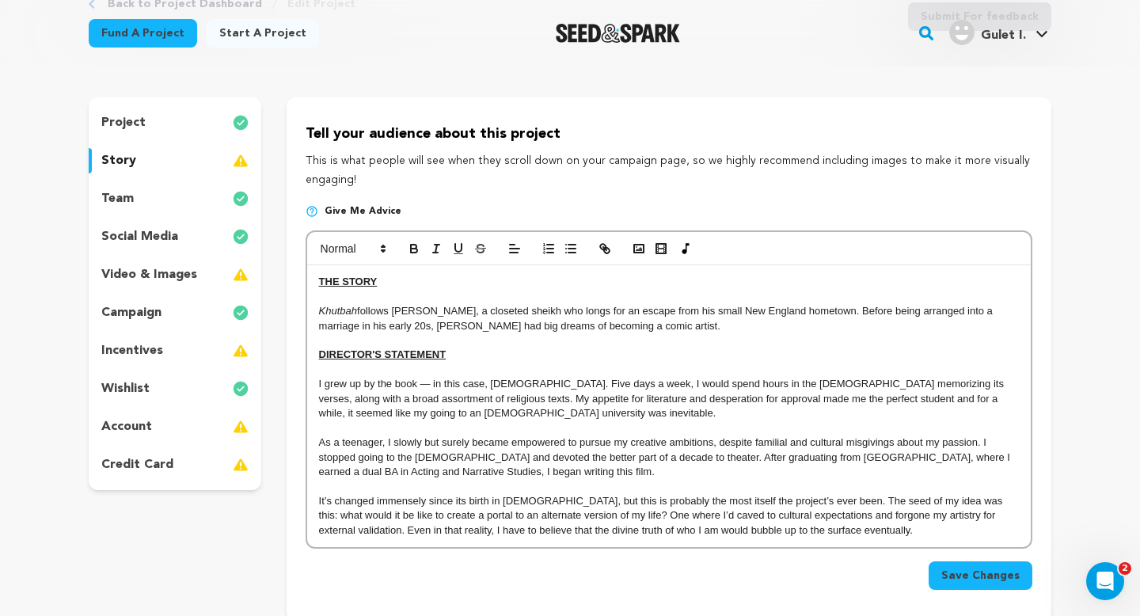
click at [414, 328] on p "Khutbah follows Abu, a closeted sheikh who longs for an escape from his small N…" at bounding box center [669, 318] width 700 height 29
click at [586, 329] on p "Khutbah follows Abu, a closeted sheikh who longs for an escape from his small N…" at bounding box center [669, 318] width 700 height 29
click at [733, 328] on p "Khutbah follows Abu, a closeted sheikh who longs for an escape from his small N…" at bounding box center [669, 318] width 700 height 29
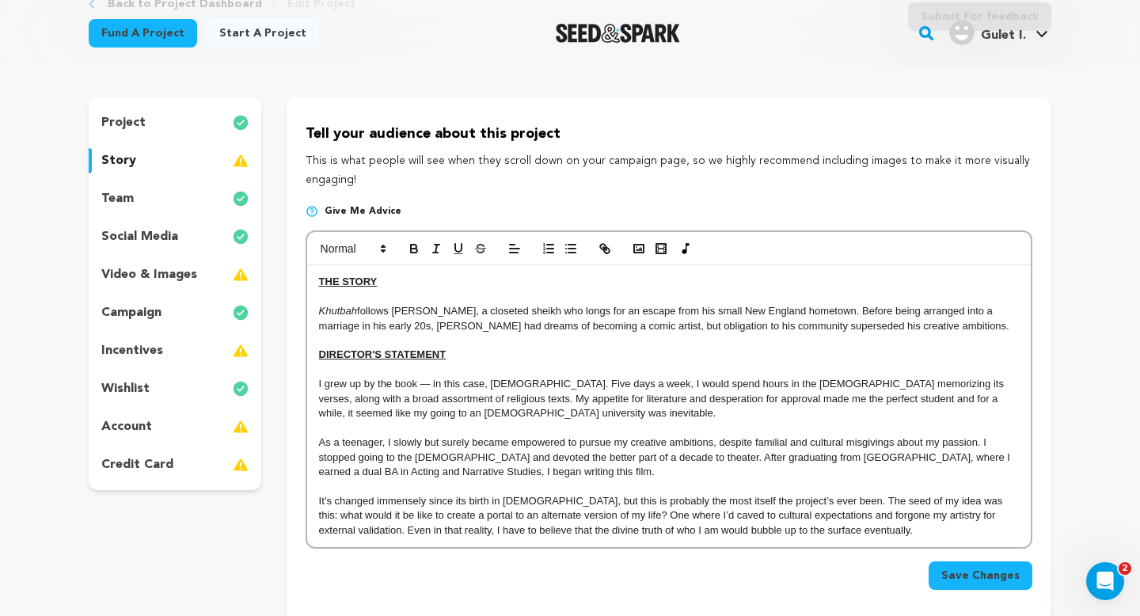
click at [906, 324] on p "Khutbah follows Abu, a closeted sheikh who longs for an escape from his small N…" at bounding box center [669, 318] width 700 height 29
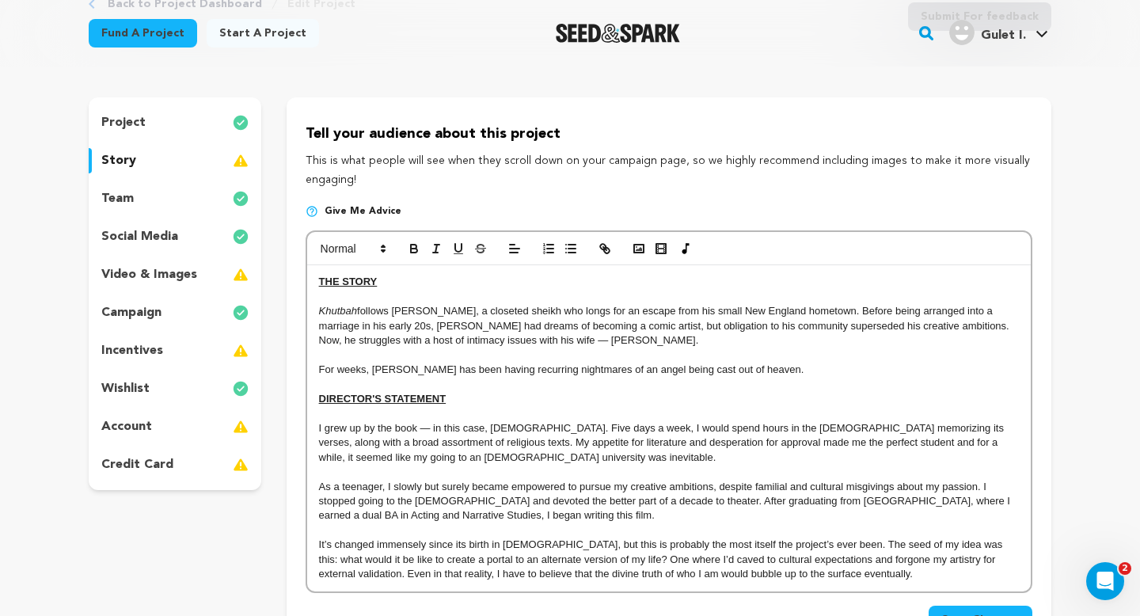
click at [472, 342] on p "Khutbah follows Abu, a closeted sheikh who longs for an escape from his small N…" at bounding box center [669, 326] width 700 height 44
click at [501, 340] on p "Khutbah follows Abu, a closeted sheikh who longs for an escape from his small N…" at bounding box center [669, 326] width 700 height 44
click at [751, 374] on p "For weeks, Abu has been having recurring nightmares of an angel being cast out …" at bounding box center [669, 370] width 700 height 14
drag, startPoint x: 635, startPoint y: 311, endPoint x: 522, endPoint y: 313, distance: 113.3
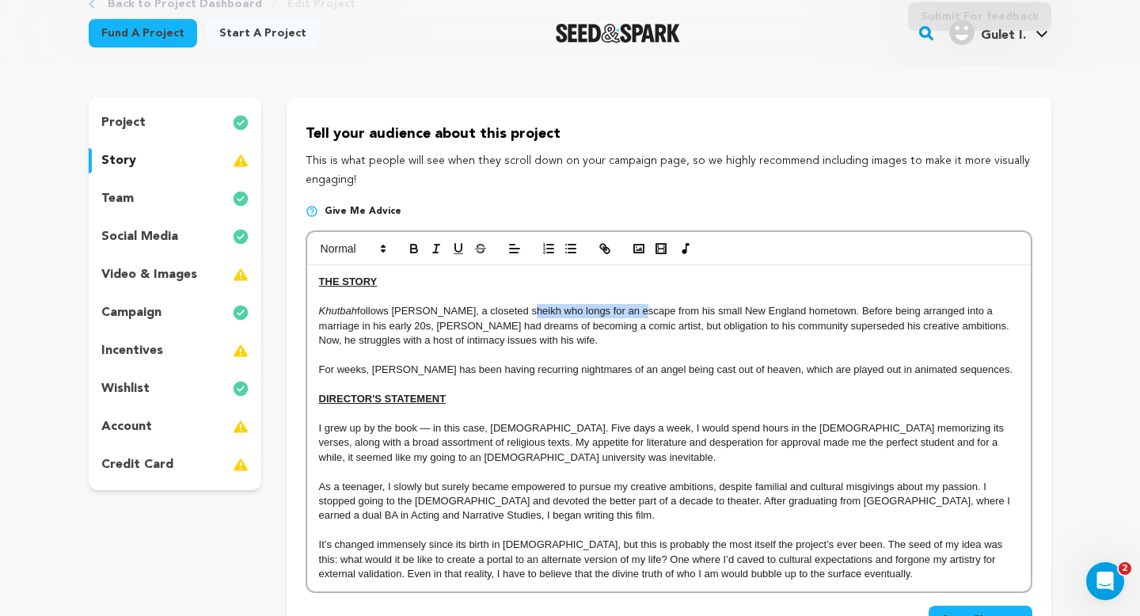
click at [522, 313] on p "Khutbah follows Abu, a closeted sheikh who longs for an escape from his small N…" at bounding box center [669, 326] width 700 height 44
click at [607, 328] on p "Khutbah follows Abu, a closeted sheikh who feels trapped in his small New Engla…" at bounding box center [669, 326] width 700 height 44
click at [885, 343] on p "Khutbah follows Abu, a closeted sheikh who feels trapped in his small New Engla…" at bounding box center [669, 326] width 700 height 44
click at [961, 373] on p "For weeks, Abu has been having recurring nightmares of an angel being cast out …" at bounding box center [669, 370] width 700 height 14
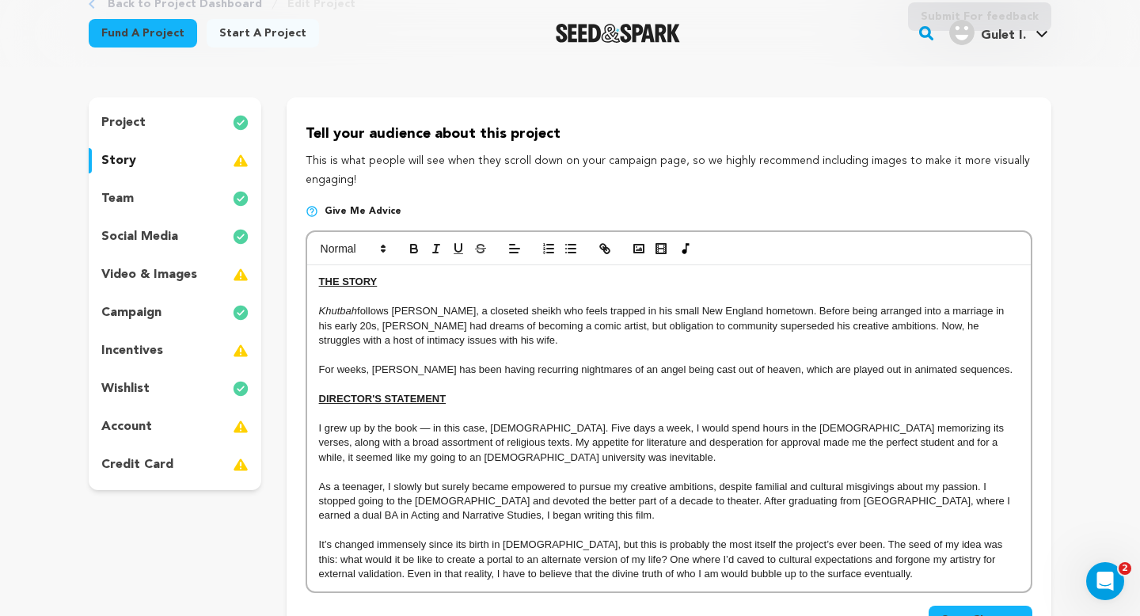
click at [844, 371] on p "For weeks, Abu has been having recurring nightmares of an angel being cast out …" at bounding box center [669, 370] width 700 height 14
click at [956, 371] on p "For weeks, Abu has been having recurring nightmares of an angel being cast out …" at bounding box center [669, 370] width 700 height 14
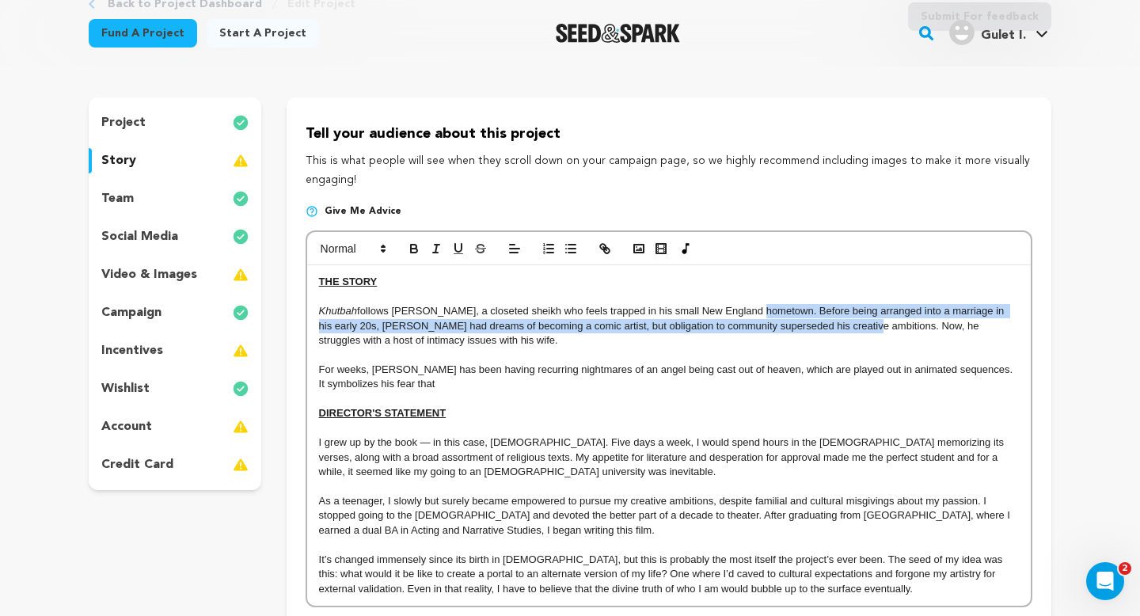
drag, startPoint x: 849, startPoint y: 326, endPoint x: 758, endPoint y: 314, distance: 91.8
click at [758, 314] on p "Khutbah follows Abu, a closeted sheikh who feels trapped in his small New Engla…" at bounding box center [669, 326] width 700 height 44
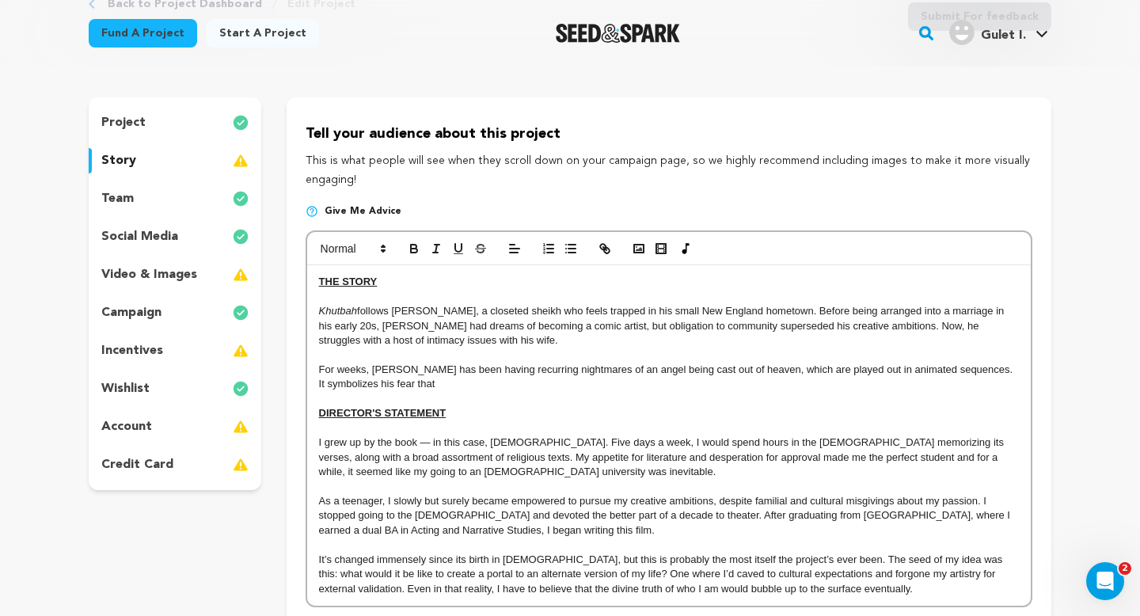
click at [780, 339] on p "Khutbah follows Abu, a closeted sheikh who feels trapped in his small New Engla…" at bounding box center [669, 326] width 700 height 44
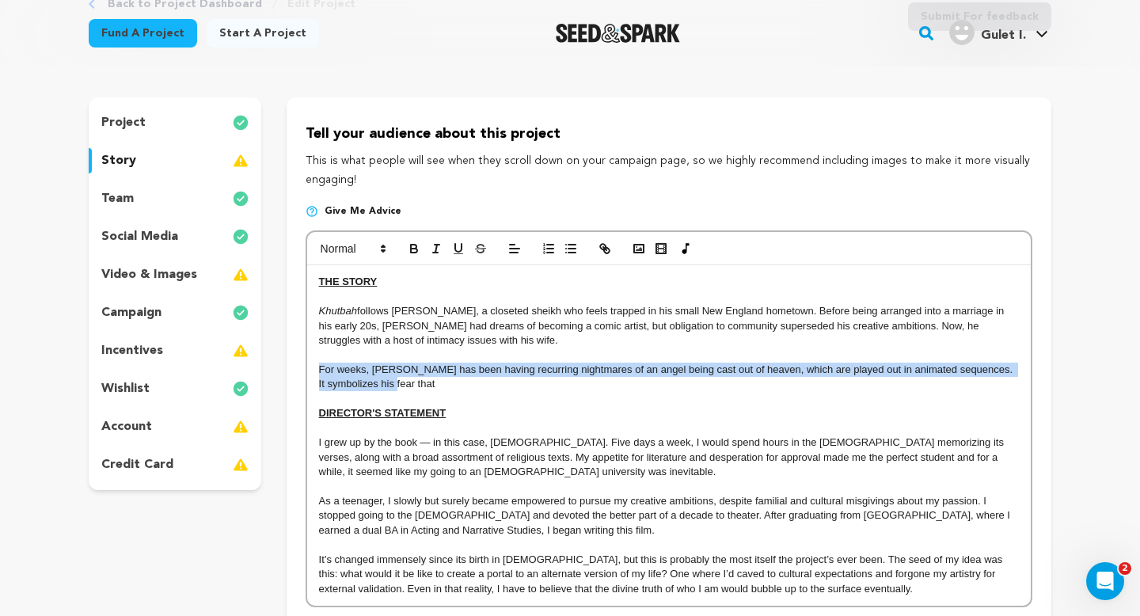
drag, startPoint x: 413, startPoint y: 388, endPoint x: 320, endPoint y: 368, distance: 94.7
click at [320, 368] on p "For weeks, Abu has been having recurring nightmares of an angel being cast out …" at bounding box center [669, 377] width 700 height 29
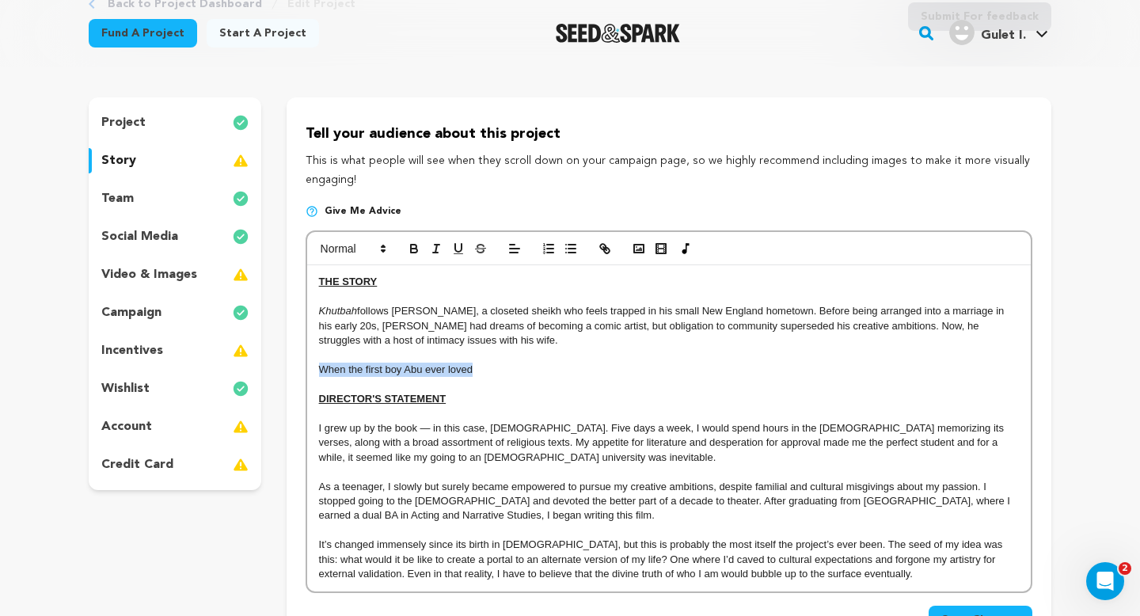
drag, startPoint x: 479, startPoint y: 375, endPoint x: 306, endPoint y: 371, distance: 172.7
click at [307, 371] on div "THE STORY Khutbah follows Abu, a closeted sheikh who feels trapped in his small…" at bounding box center [669, 428] width 724 height 326
drag, startPoint x: 959, startPoint y: 328, endPoint x: 897, endPoint y: 329, distance: 61.8
click at [898, 329] on p "Khutbah follows Abu, a closeted sheikh who feels trapped in his small New Engla…" at bounding box center [669, 326] width 700 height 44
click at [459, 340] on p "Khutbah follows Abu, a closeted sheikh who feels trapped in his small New Engla…" at bounding box center [669, 326] width 700 height 44
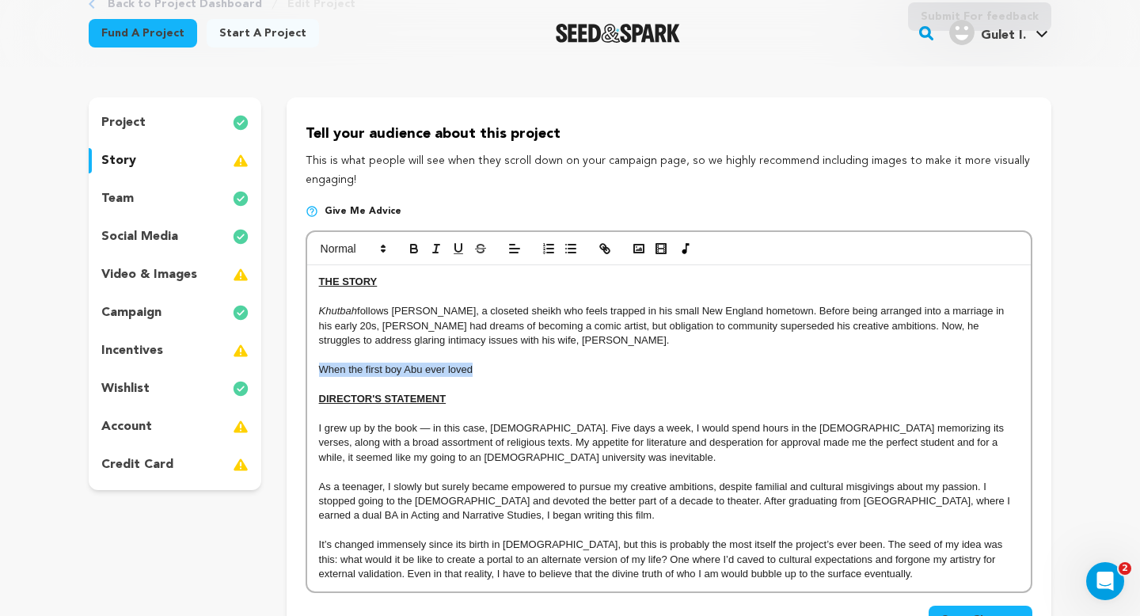
drag, startPoint x: 492, startPoint y: 371, endPoint x: 287, endPoint y: 375, distance: 204.4
click at [288, 375] on div "Tell your audience about this project This is what people will see when they sc…" at bounding box center [669, 381] width 765 height 569
click at [574, 365] on p "When the first boy Abu ever loved" at bounding box center [669, 370] width 700 height 14
click at [959, 329] on p "Khutbah follows Abu, a closeted sheikh who feels trapped in his small New Engla…" at bounding box center [669, 326] width 700 height 44
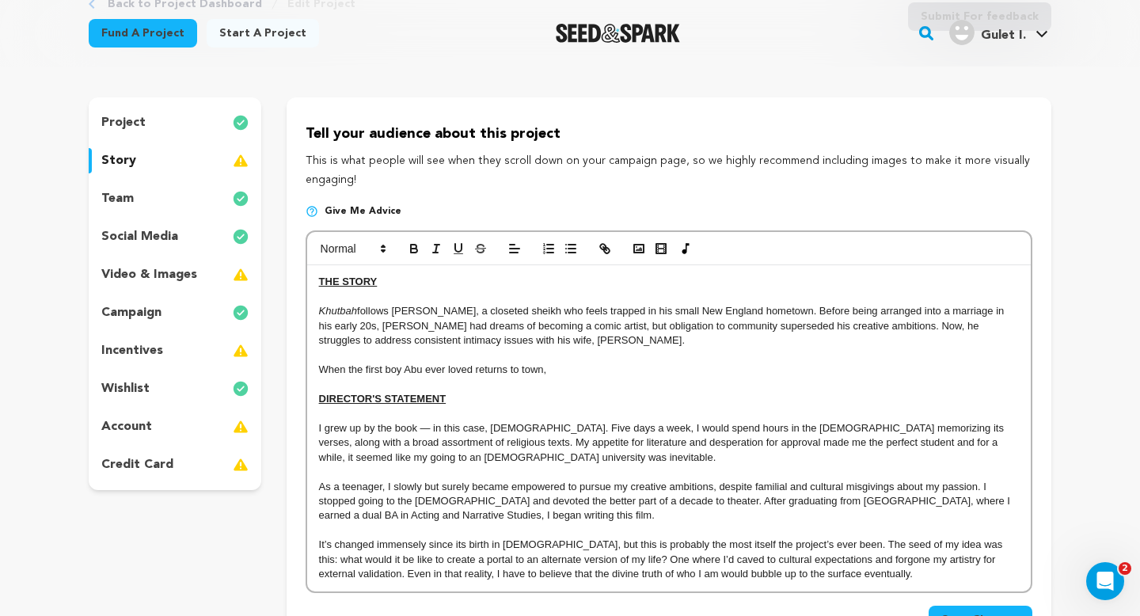
drag, startPoint x: 564, startPoint y: 369, endPoint x: 316, endPoint y: 367, distance: 247.9
click at [316, 367] on div "THE STORY Khutbah follows Abu, a closeted sheikh who feels trapped in his small…" at bounding box center [669, 428] width 724 height 326
click at [481, 325] on p "Khutbah follows Abu, a closeted sheikh who feels trapped in his small New Engla…" at bounding box center [669, 326] width 700 height 44
click at [360, 326] on p "Khutbah follows Abu, a closeted sheikh who feels trapped in his small New Engla…" at bounding box center [669, 326] width 700 height 44
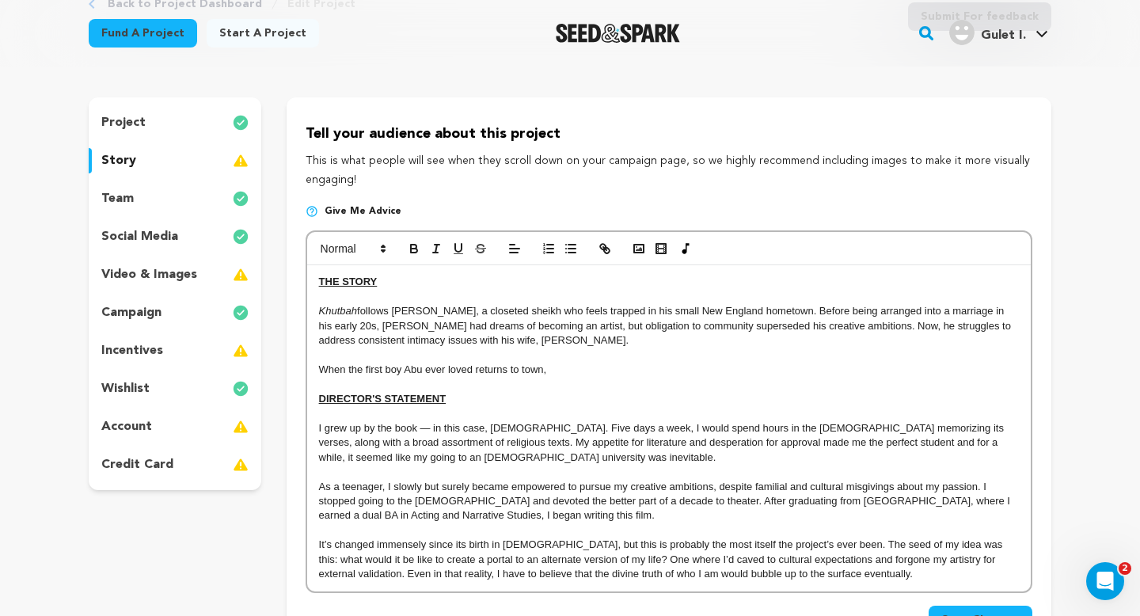
click at [638, 368] on p "When the first boy Abu ever loved returns to town," at bounding box center [669, 370] width 700 height 14
click at [485, 310] on p "Khutbah follows Abu, a closeted sheikh who feels trapped in his small New Engla…" at bounding box center [669, 326] width 700 height 44
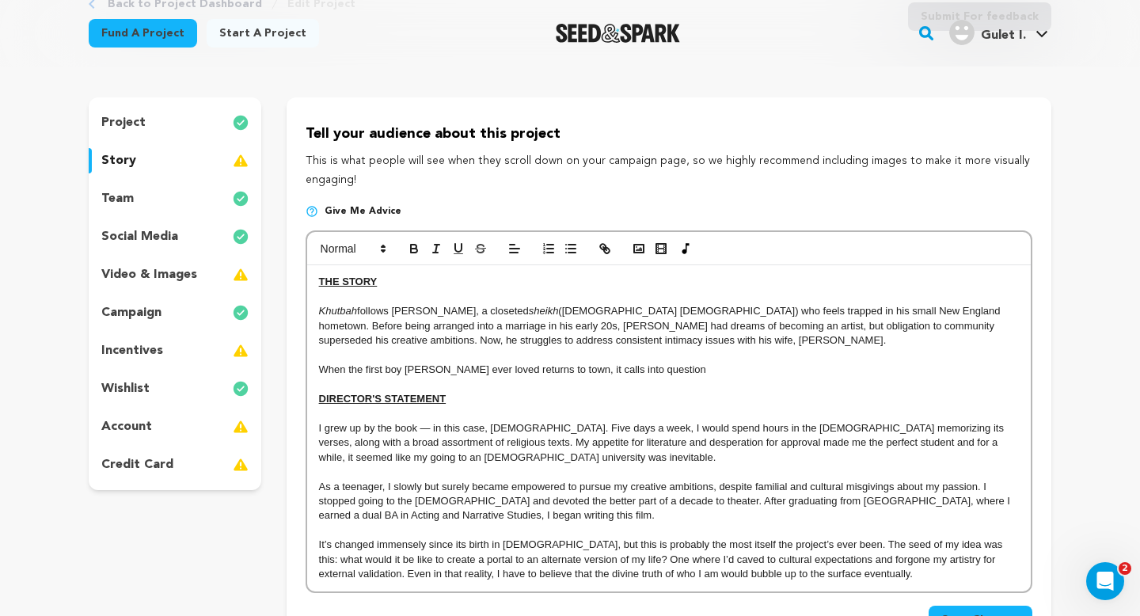
click at [676, 367] on p "When the first boy Abu ever loved returns to town, it calls into question" at bounding box center [669, 370] width 700 height 14
drag, startPoint x: 649, startPoint y: 370, endPoint x: 580, endPoint y: 369, distance: 68.1
click at [580, 369] on p "When the first boy Abu ever loved returns to town, it calls into question" at bounding box center [669, 370] width 700 height 14
drag, startPoint x: 820, startPoint y: 367, endPoint x: 547, endPoint y: 371, distance: 273.3
click at [547, 371] on p "When the first boy Abu ever loved returns to town, it calls the life that he's …" at bounding box center [669, 370] width 700 height 14
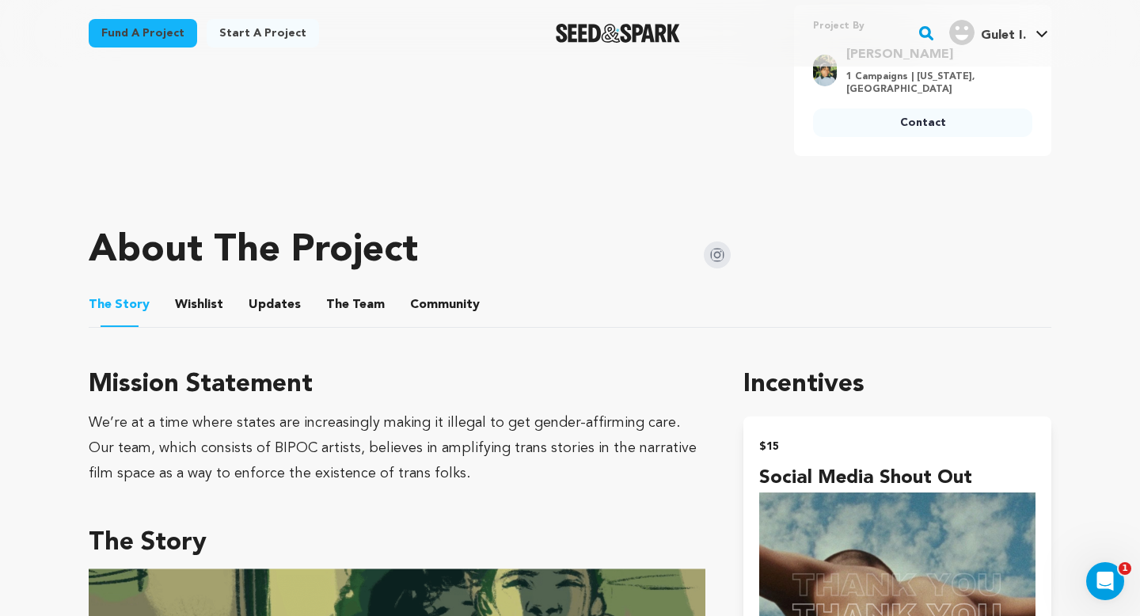
scroll to position [640, 0]
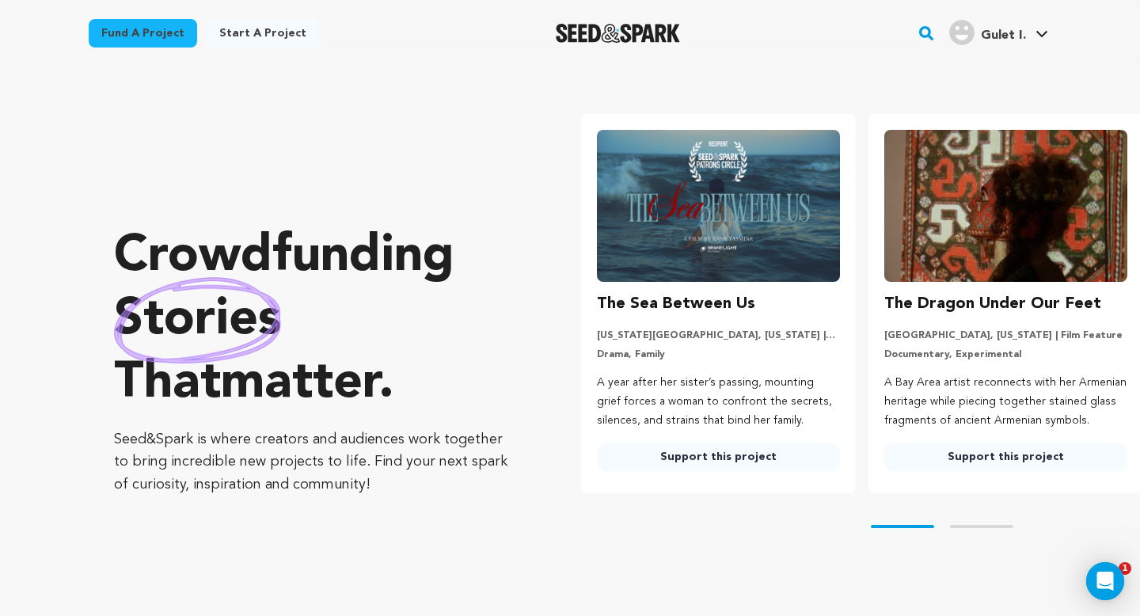
click at [681, 225] on img at bounding box center [718, 206] width 243 height 152
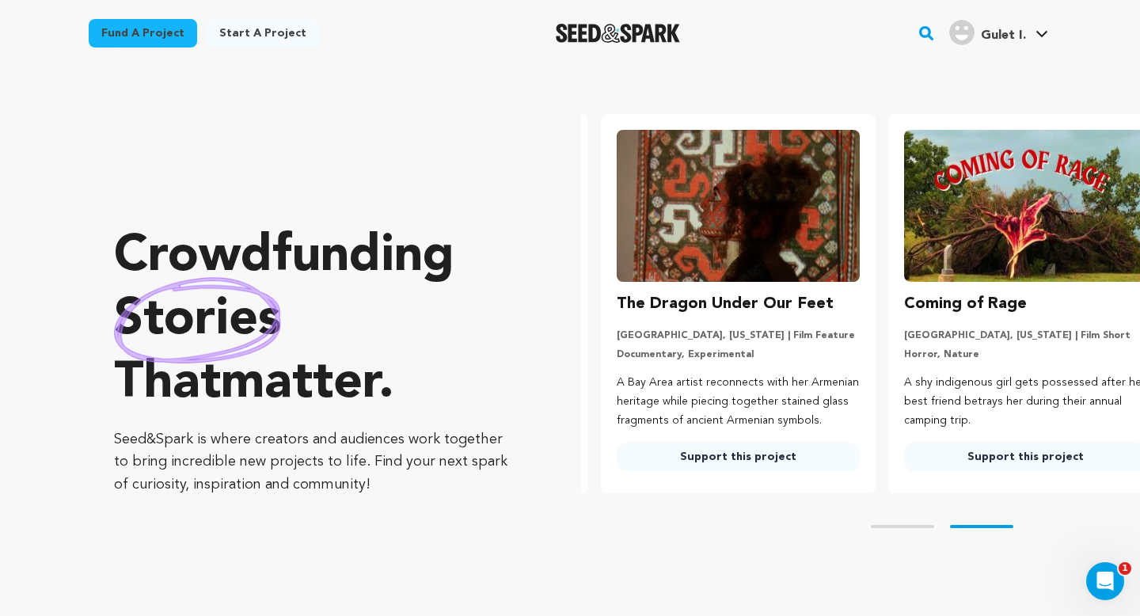
scroll to position [0, 300]
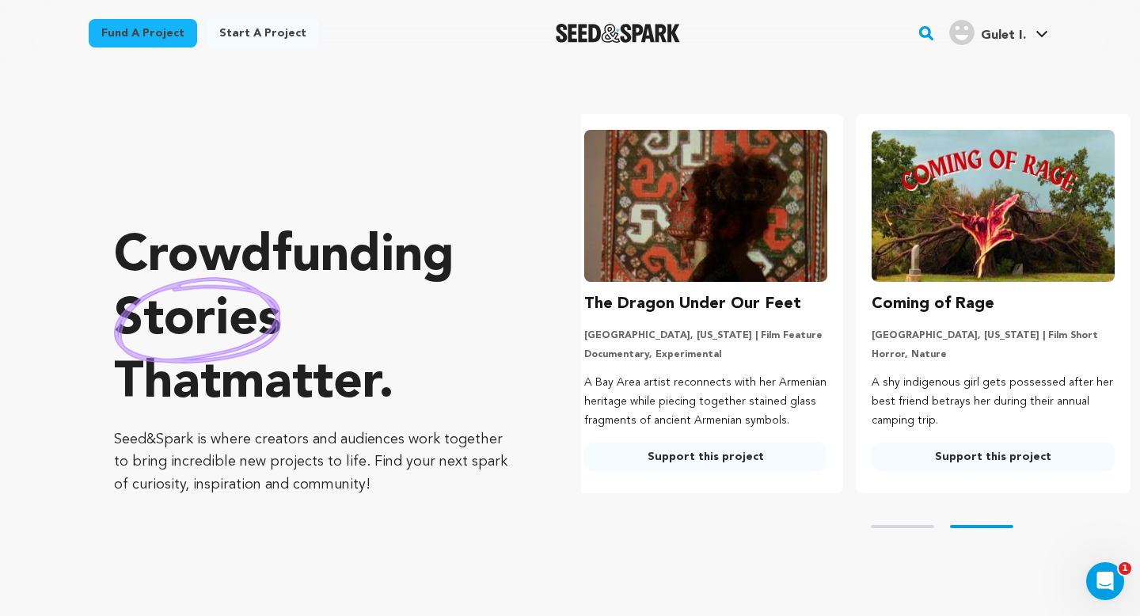
click at [700, 299] on h3 "The Dragon Under Our Feet" at bounding box center [692, 303] width 217 height 25
click at [702, 266] on img at bounding box center [705, 206] width 243 height 152
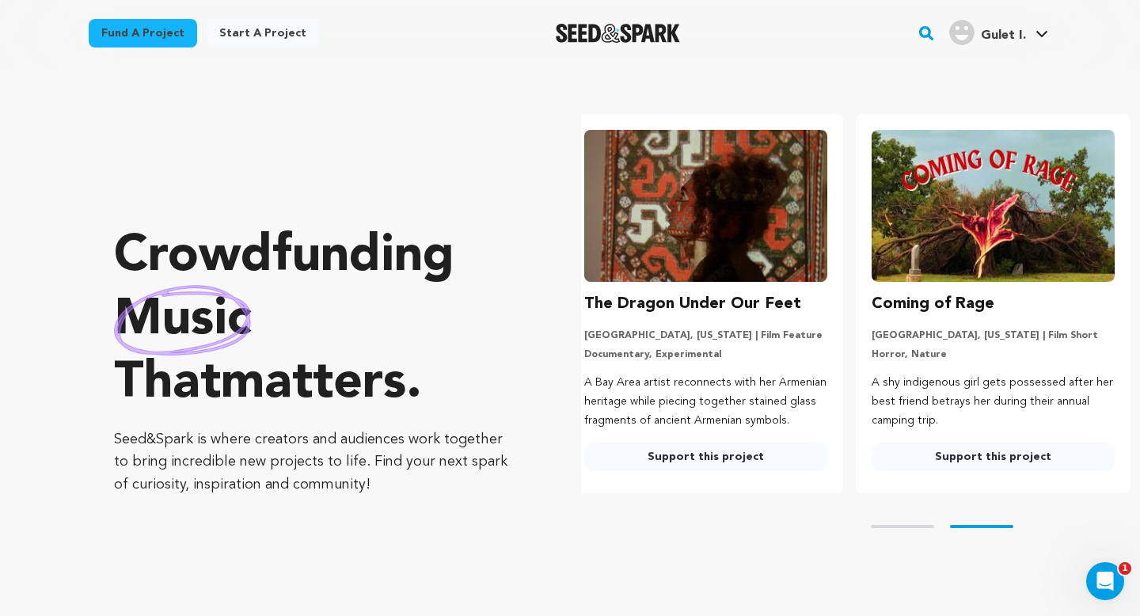
click at [704, 455] on link "Support this project" at bounding box center [705, 457] width 243 height 29
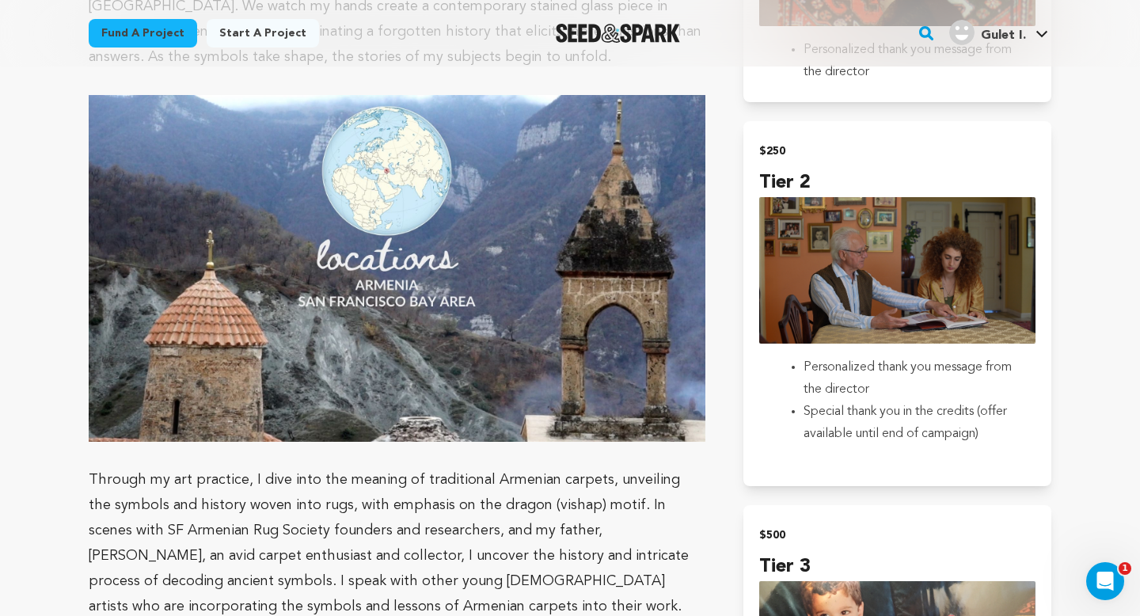
scroll to position [1274, 0]
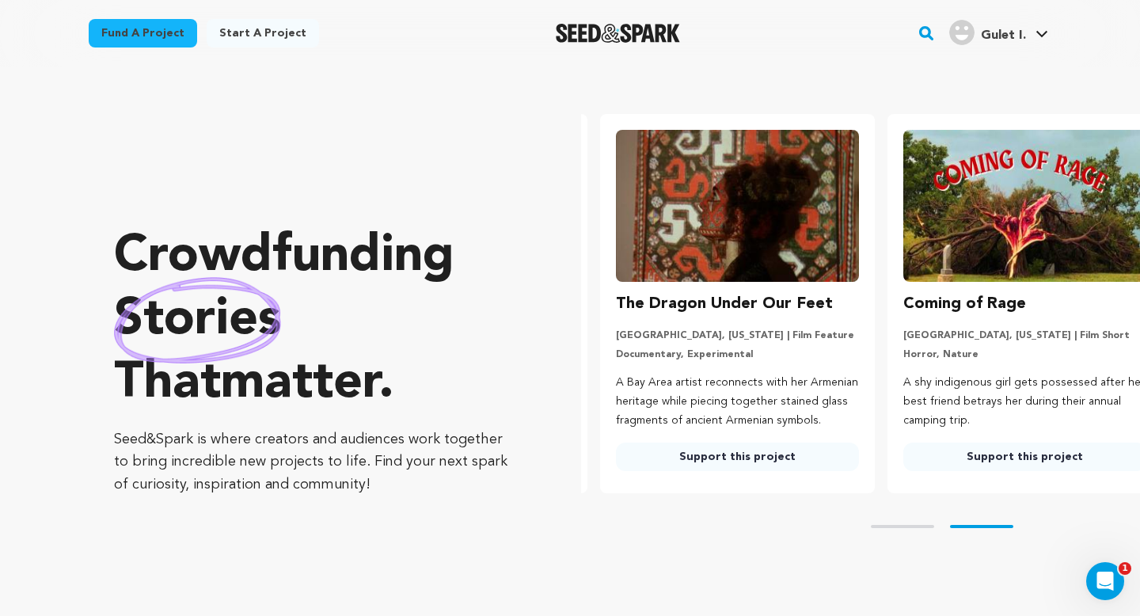
scroll to position [0, 300]
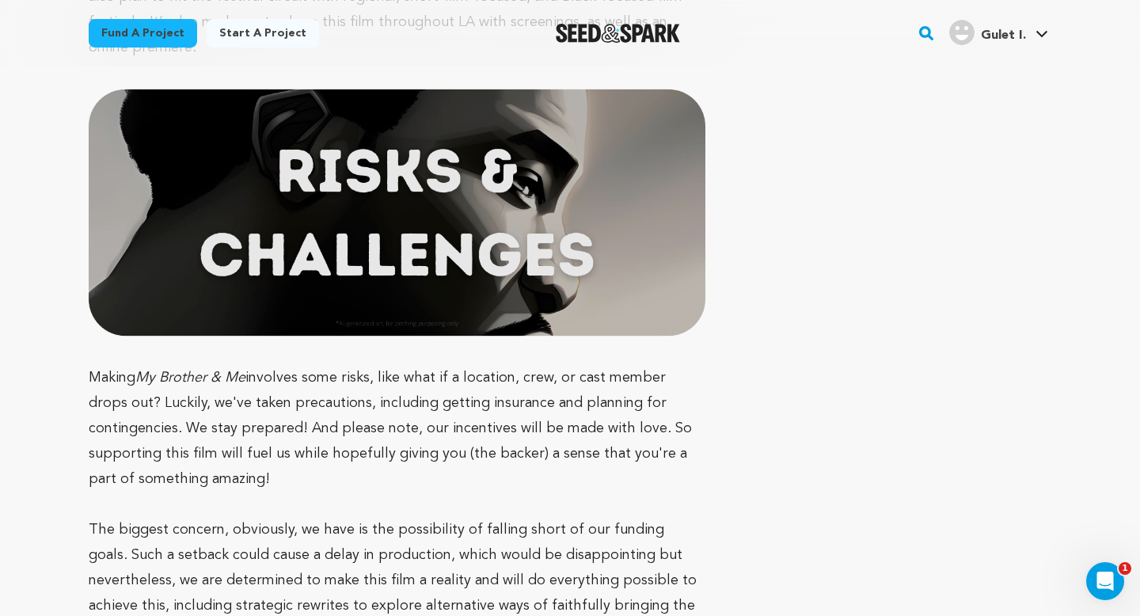
scroll to position [7512, 0]
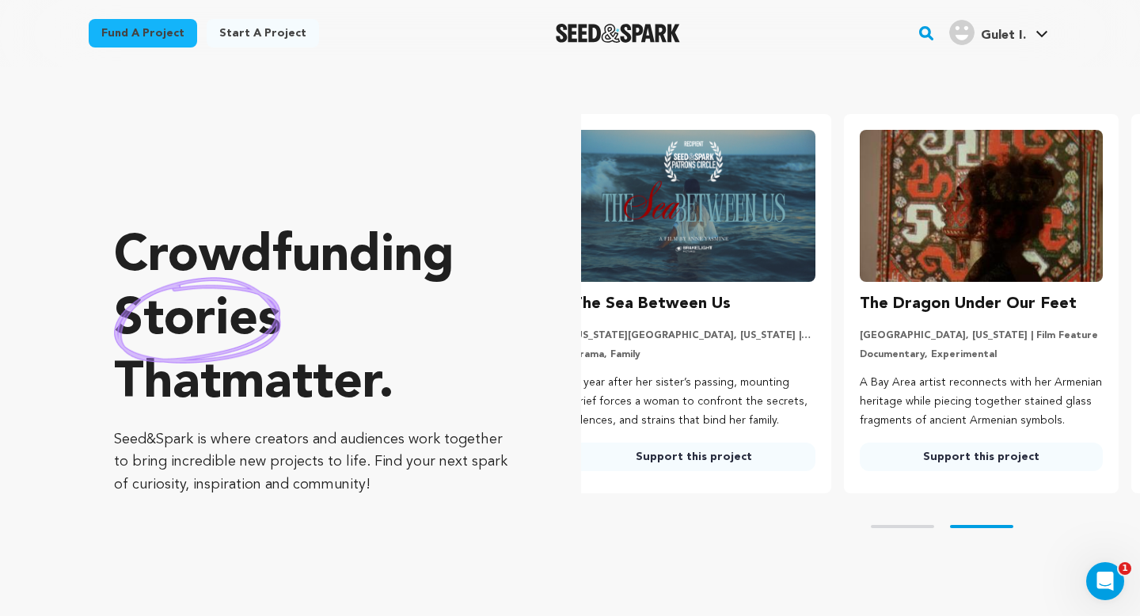
click at [970, 462] on link "Support this project" at bounding box center [981, 457] width 243 height 29
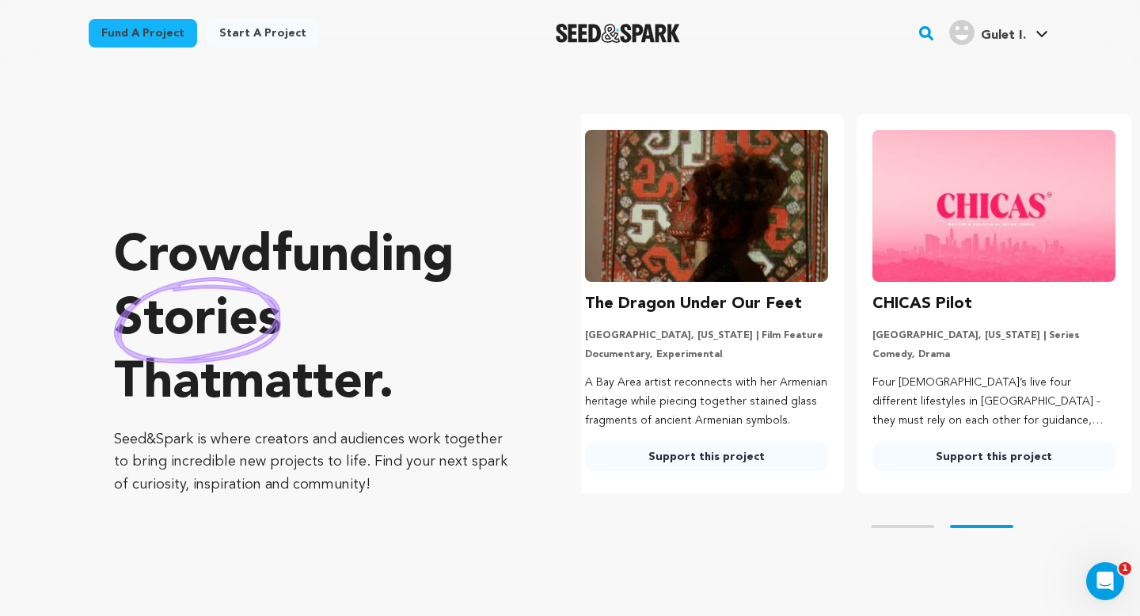
scroll to position [0, 300]
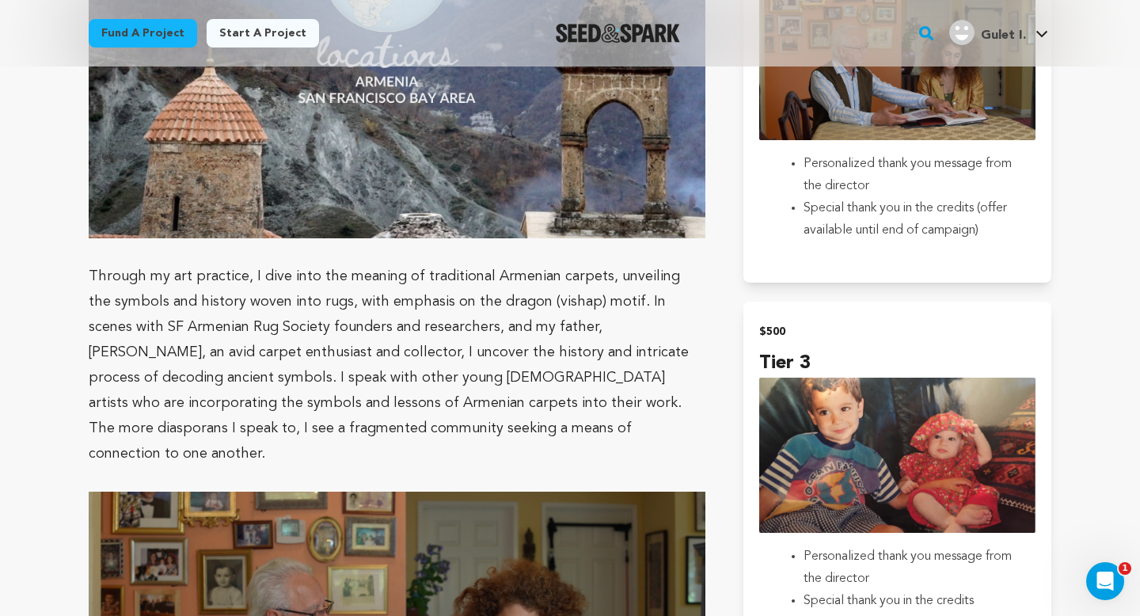
scroll to position [1329, 0]
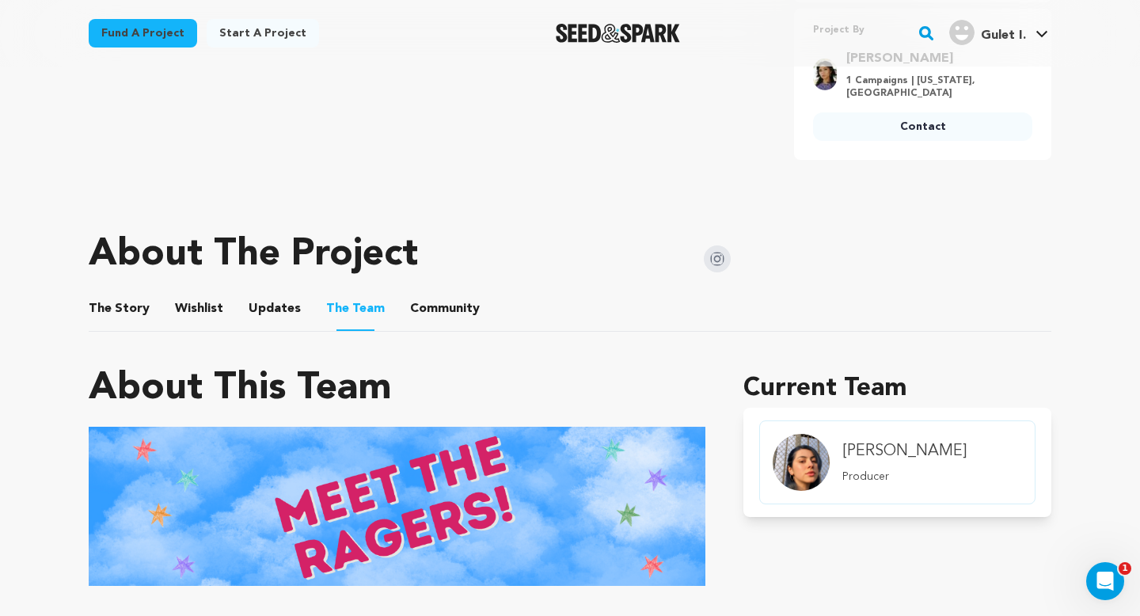
scroll to position [582, 0]
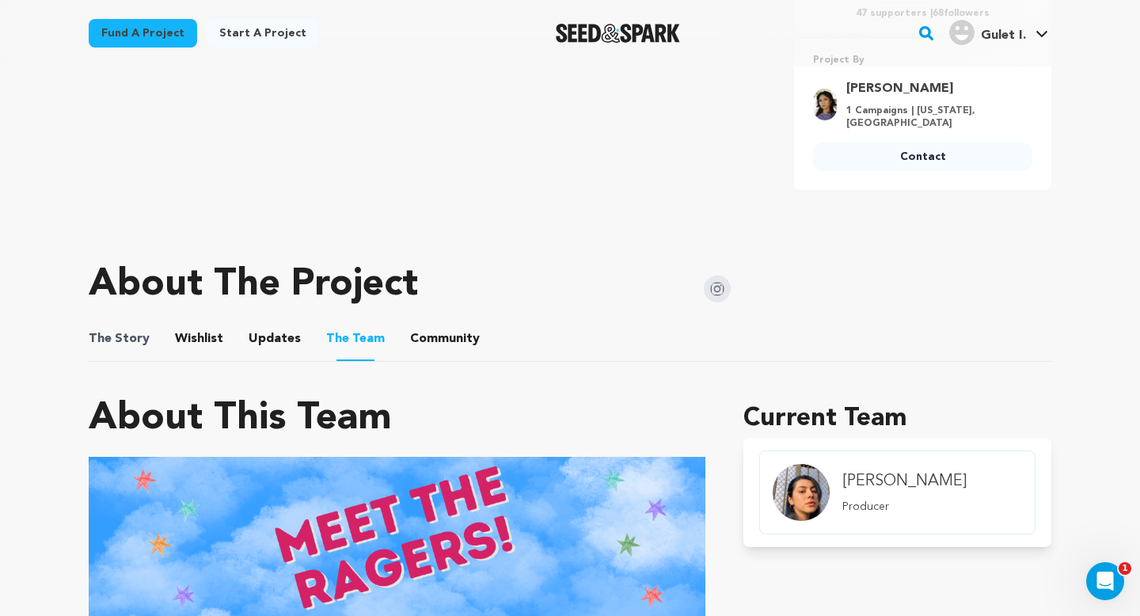
click at [141, 340] on span "The Story" at bounding box center [119, 338] width 61 height 19
click at [131, 341] on button "The Story" at bounding box center [120, 342] width 38 height 38
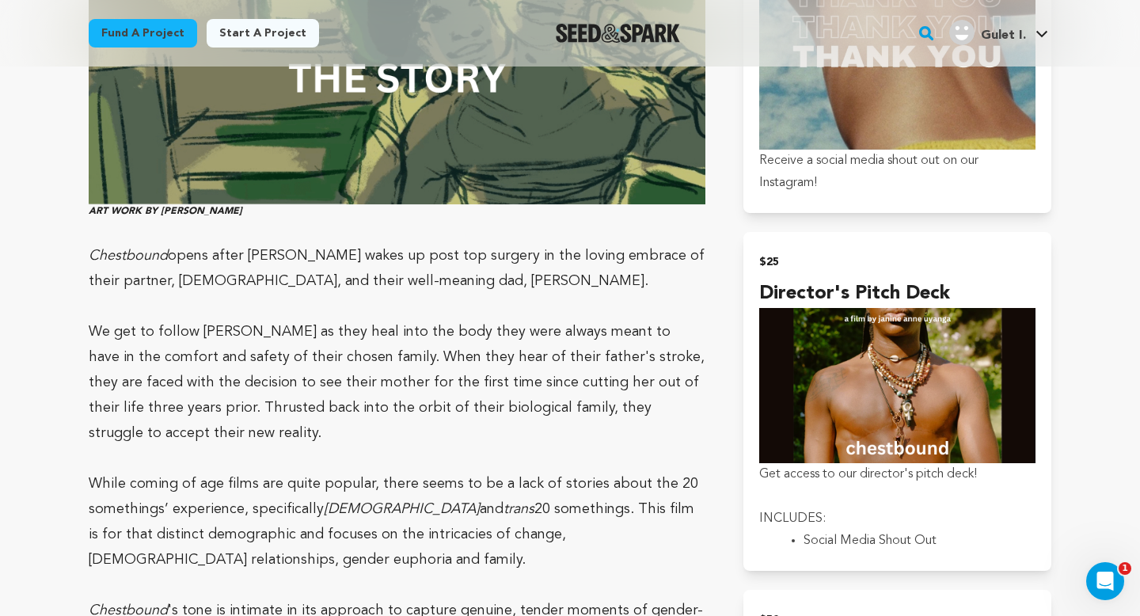
scroll to position [1254, 0]
